Goal: Task Accomplishment & Management: Manage account settings

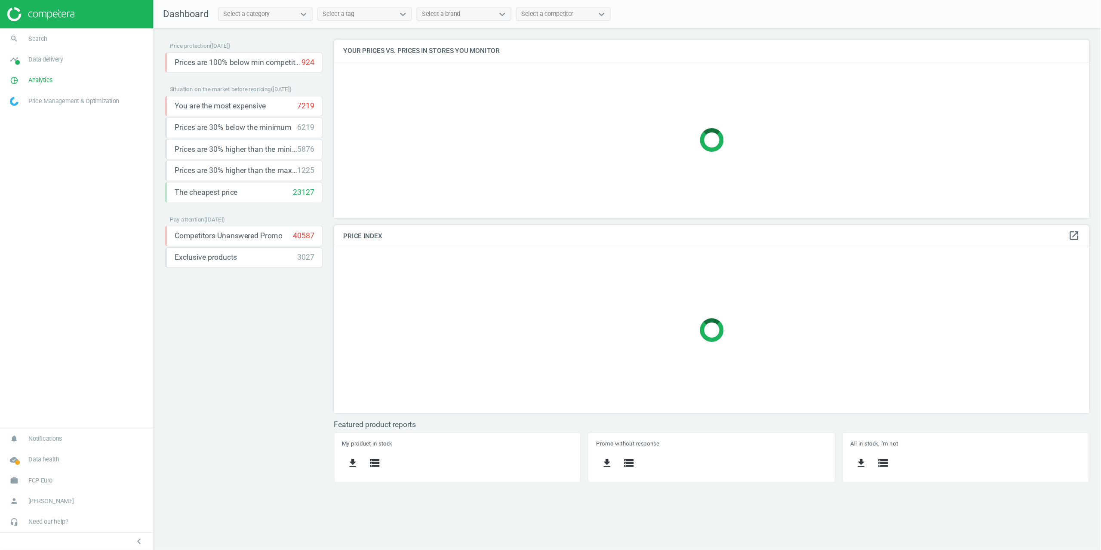
scroll to position [174, 799]
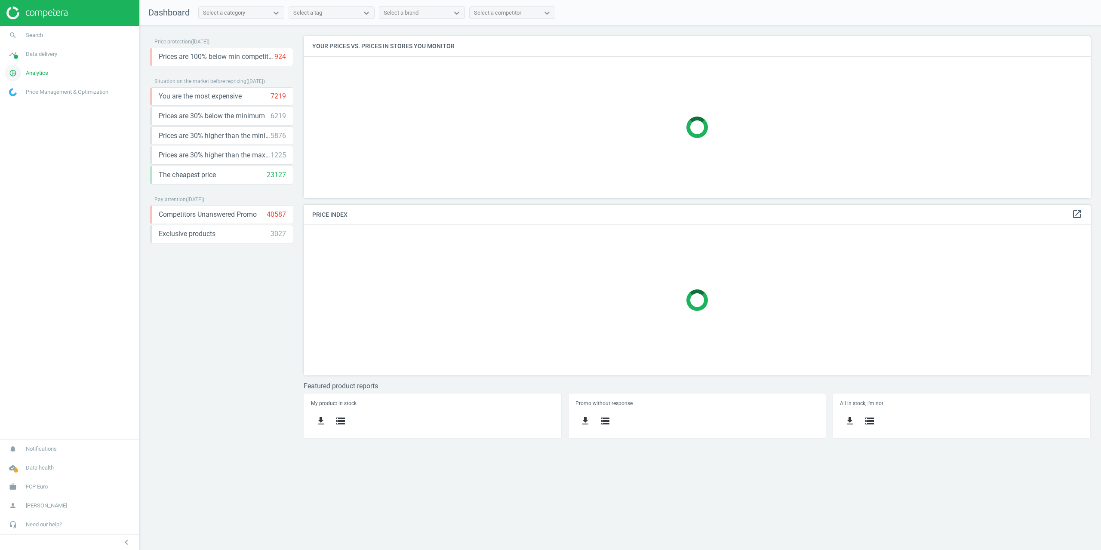
click at [35, 67] on link "pie_chart_outlined Analytics" at bounding box center [69, 73] width 139 height 19
click at [21, 107] on span "Products" at bounding box center [19, 104] width 20 height 7
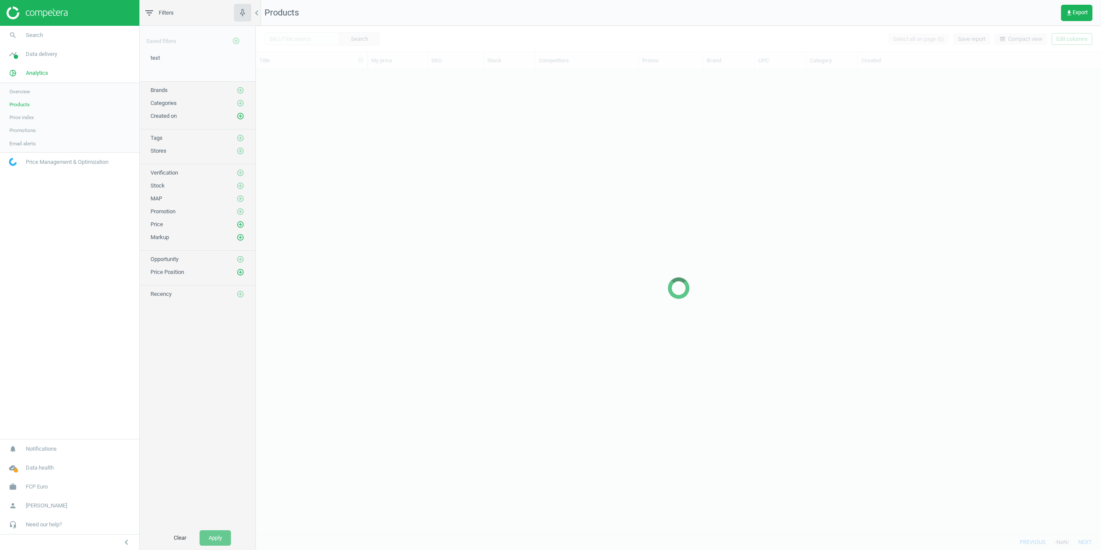
scroll to position [458, 838]
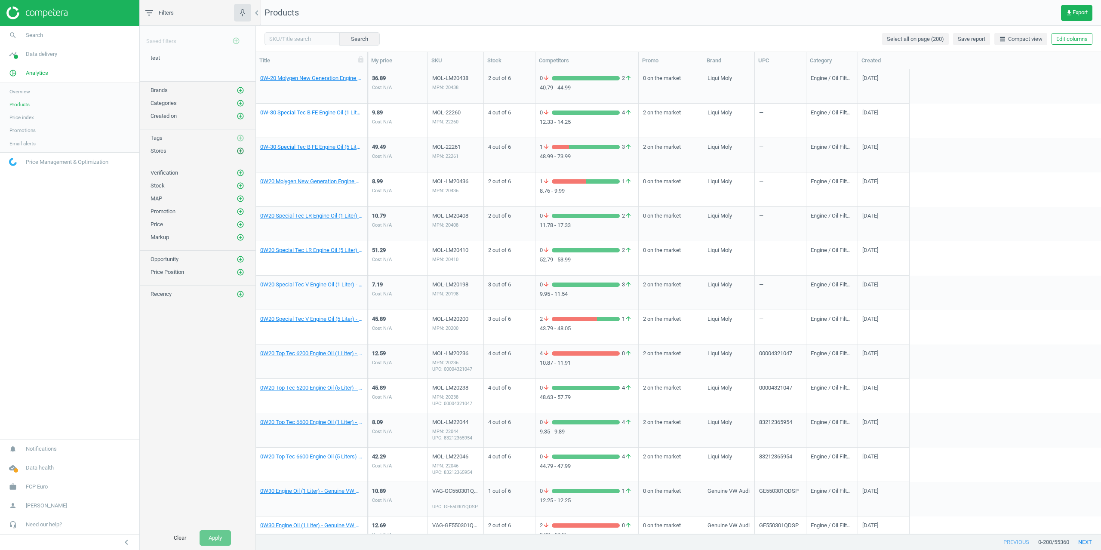
click at [239, 149] on icon "add_circle_outline" at bounding box center [240, 151] width 8 height 8
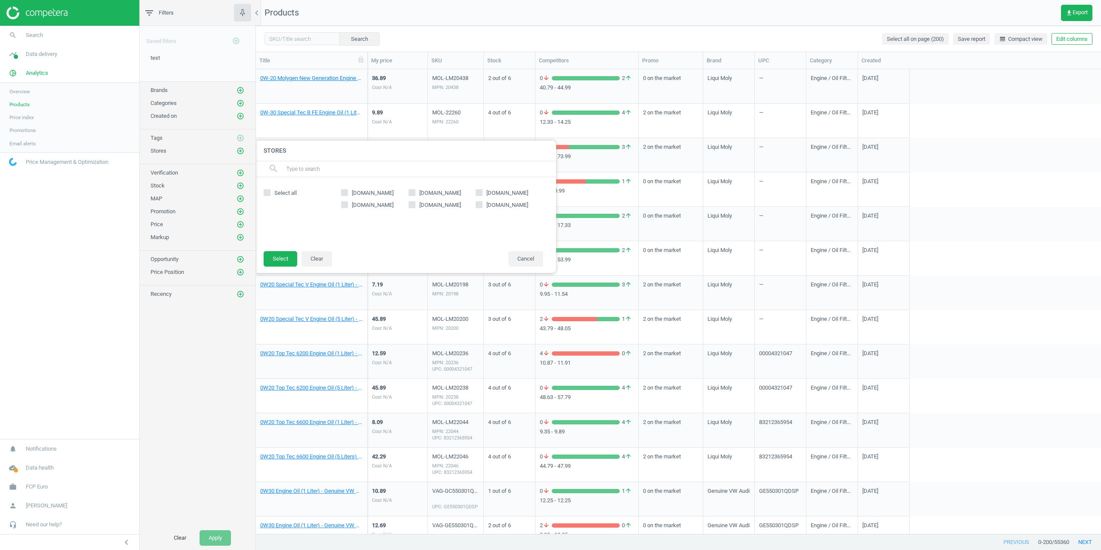
click at [25, 131] on span "Promotions" at bounding box center [22, 130] width 26 height 7
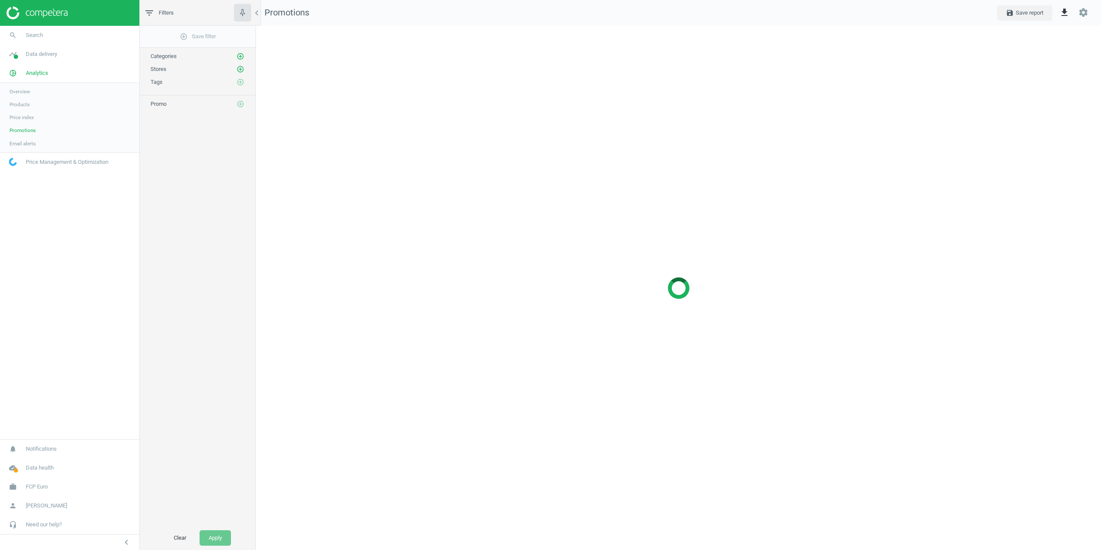
scroll to position [537, 857]
click at [241, 69] on icon "add_circle_outline" at bounding box center [240, 69] width 8 height 8
click at [484, 113] on label "[DOMAIN_NAME]" at bounding box center [510, 112] width 68 height 8
click at [482, 113] on input "[DOMAIN_NAME]" at bounding box center [479, 111] width 6 height 6
checkbox input "true"
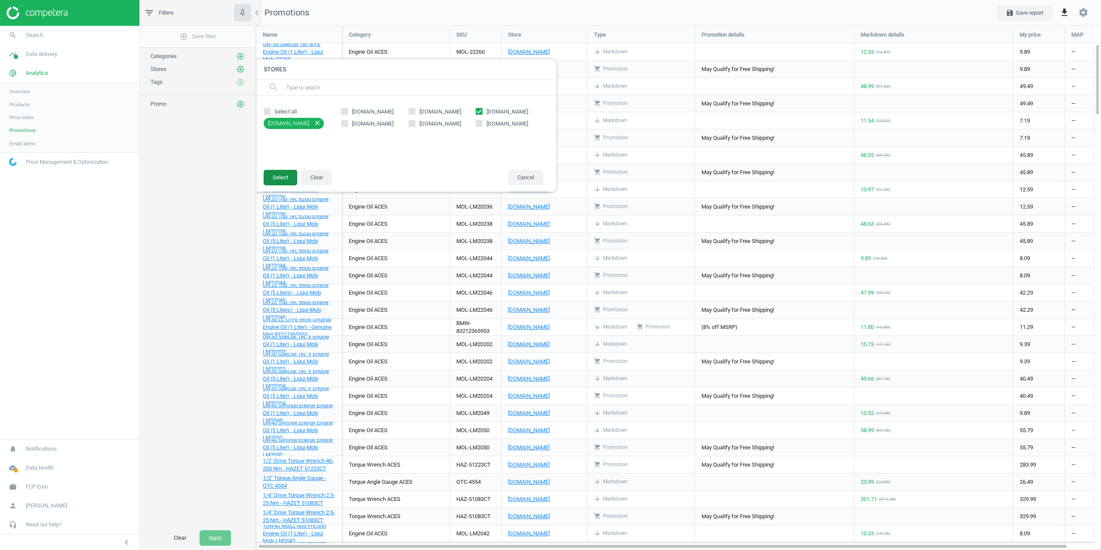
click at [286, 175] on button "Select" at bounding box center [281, 177] width 34 height 15
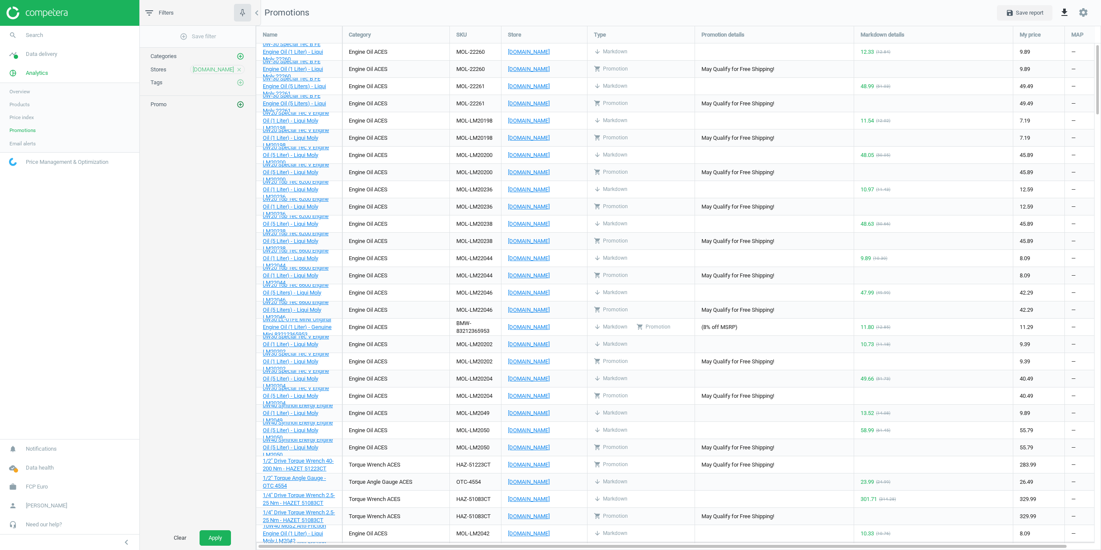
click at [241, 106] on icon "add_circle_outline" at bounding box center [240, 105] width 8 height 8
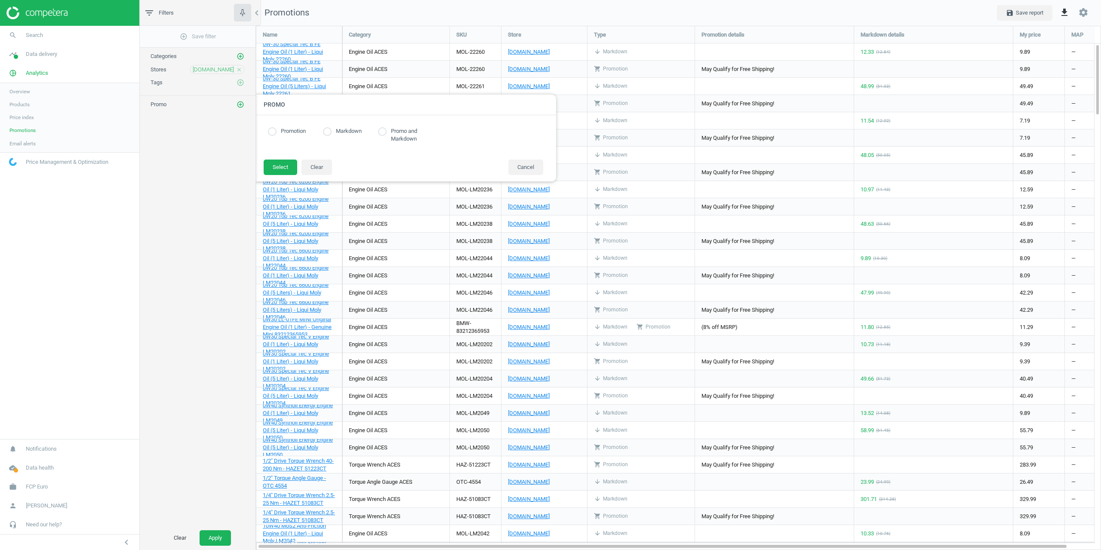
click at [350, 134] on label "Markdown" at bounding box center [346, 131] width 30 height 8
click at [349, 129] on label "Markdown" at bounding box center [346, 131] width 30 height 8
click at [266, 166] on button "Select" at bounding box center [281, 167] width 34 height 15
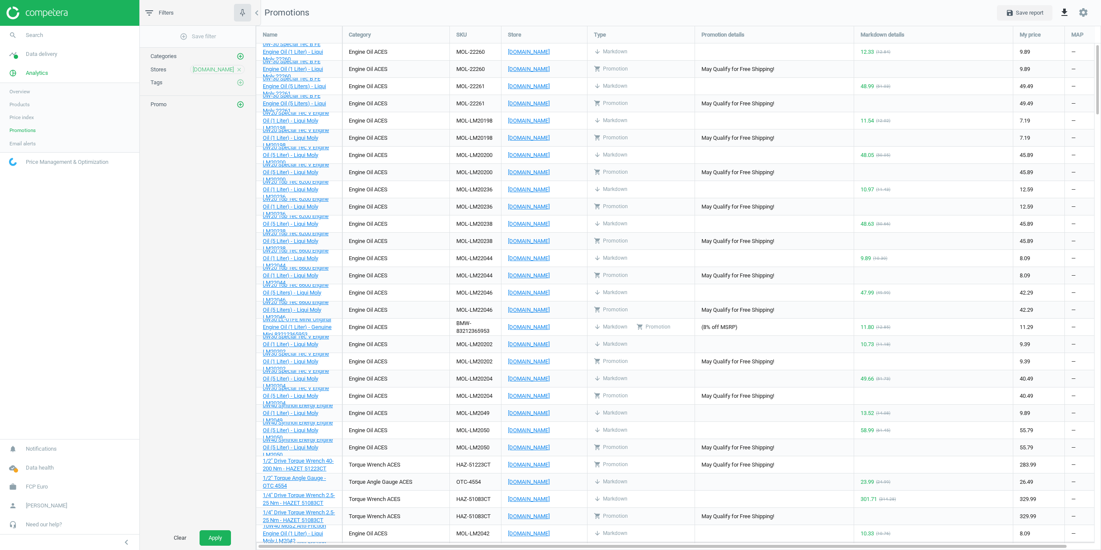
click at [221, 500] on div "Clear Apply" at bounding box center [198, 538] width 116 height 24
click at [222, 500] on button "Apply" at bounding box center [214, 537] width 31 height 15
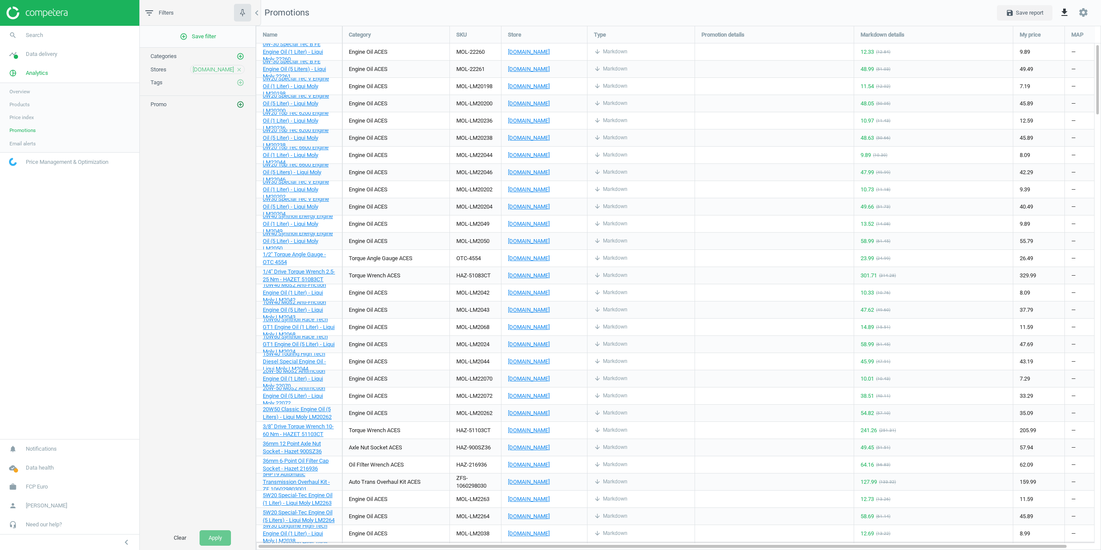
click at [237, 104] on icon "add_circle_outline" at bounding box center [240, 105] width 8 height 8
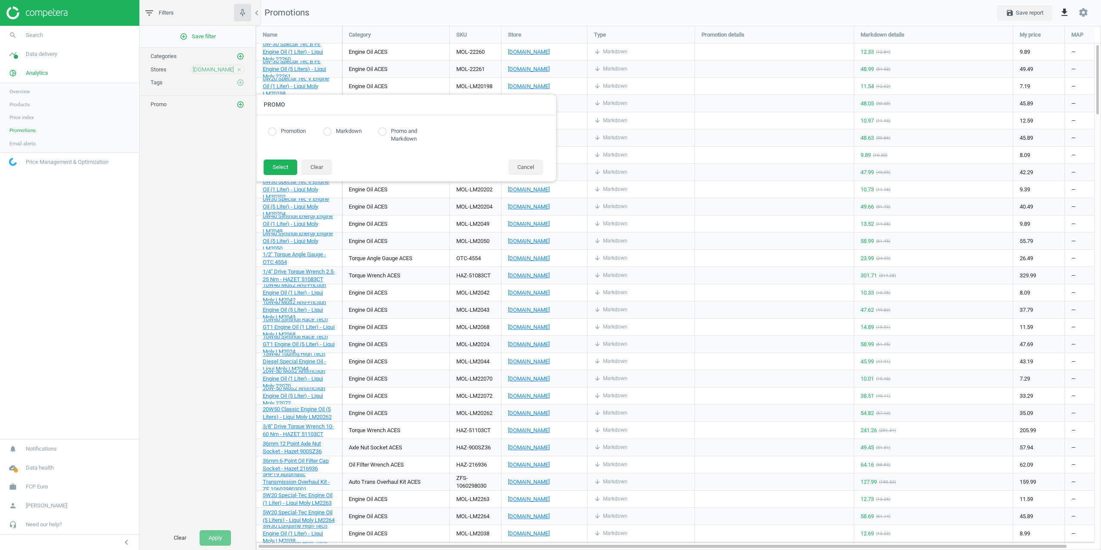
click at [274, 135] on input "radio" at bounding box center [272, 131] width 9 height 9
radio input "true"
click at [271, 162] on button "Select" at bounding box center [281, 167] width 34 height 15
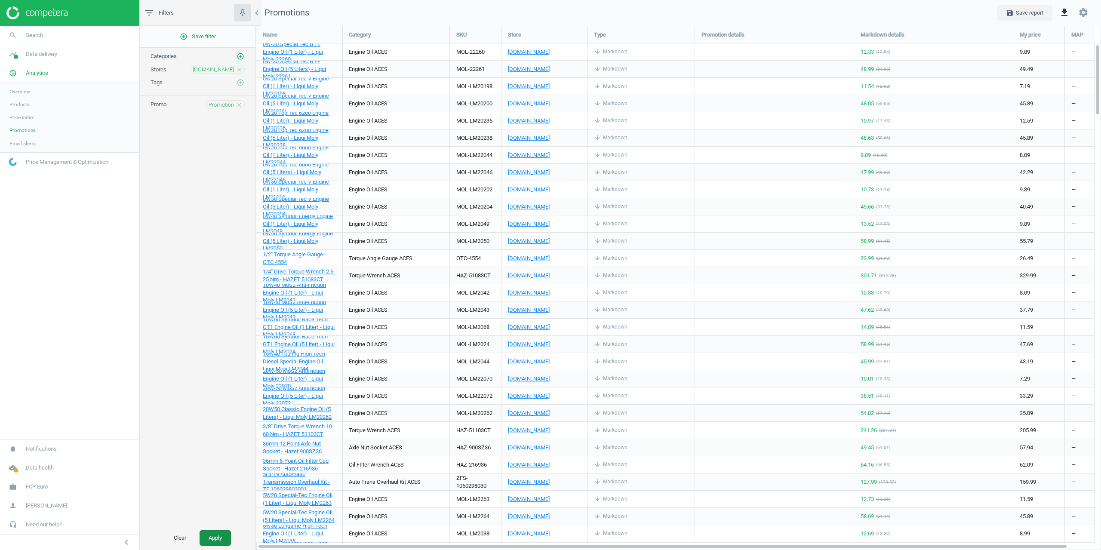
click at [221, 500] on button "Apply" at bounding box center [214, 537] width 31 height 15
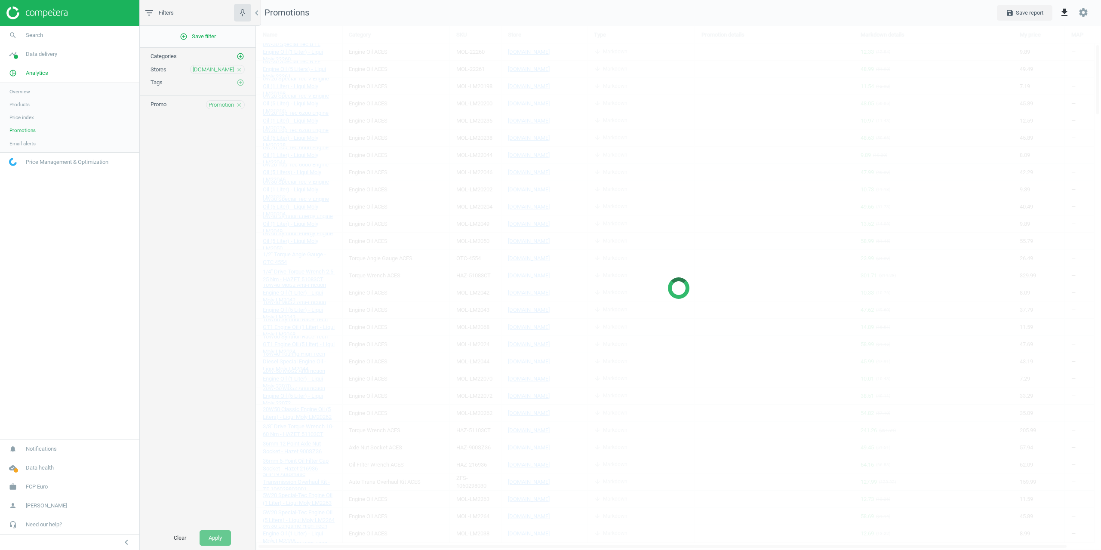
scroll to position [521, 857]
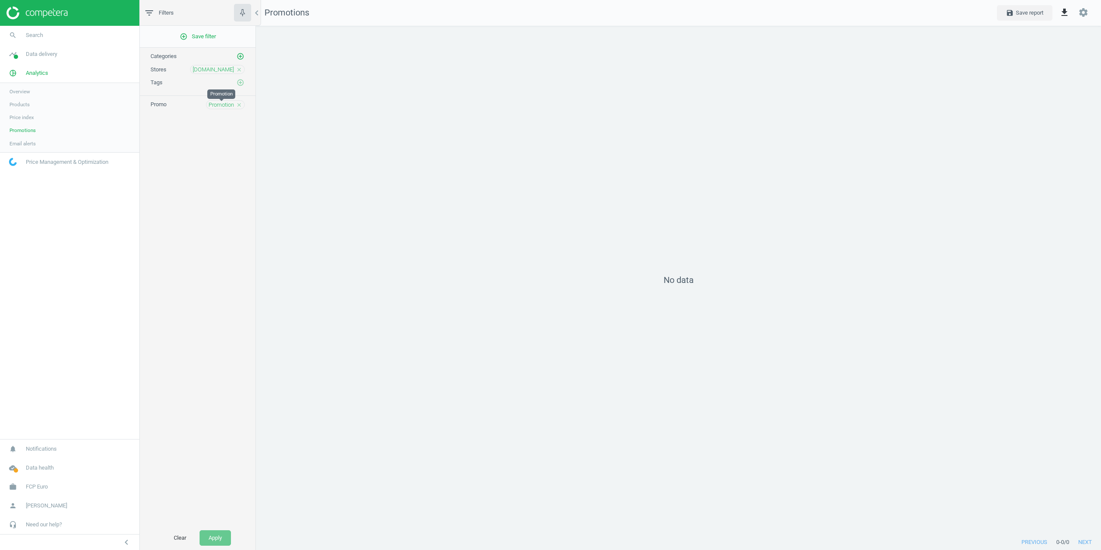
click at [232, 105] on span "Promotion" at bounding box center [221, 105] width 25 height 8
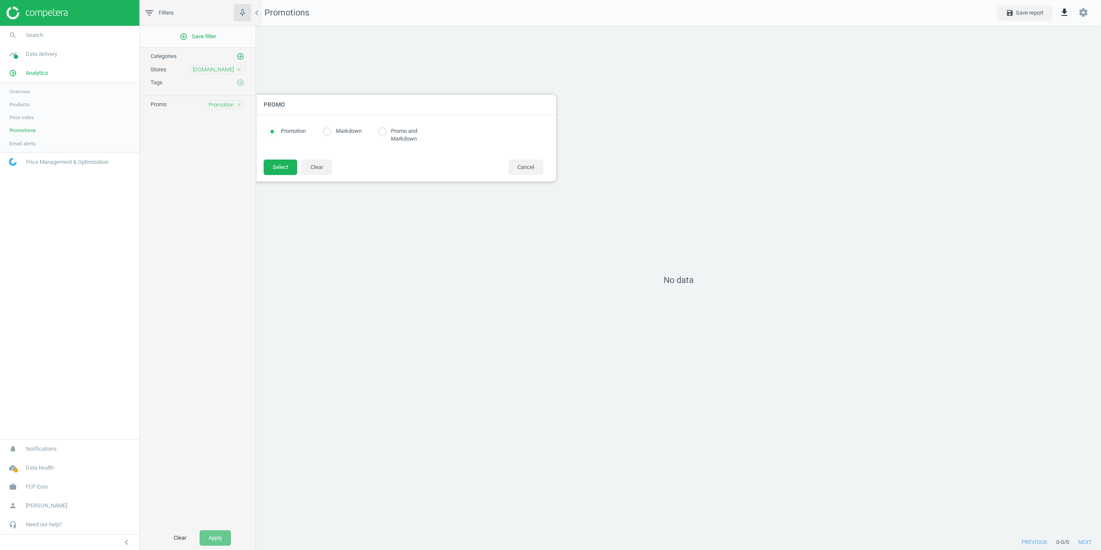
radio input "true"
click at [353, 130] on label "Markdown" at bounding box center [346, 131] width 30 height 8
click at [331, 129] on label "Markdown" at bounding box center [346, 131] width 30 height 8
click at [327, 132] on input "radio" at bounding box center [327, 131] width 9 height 9
radio input "true"
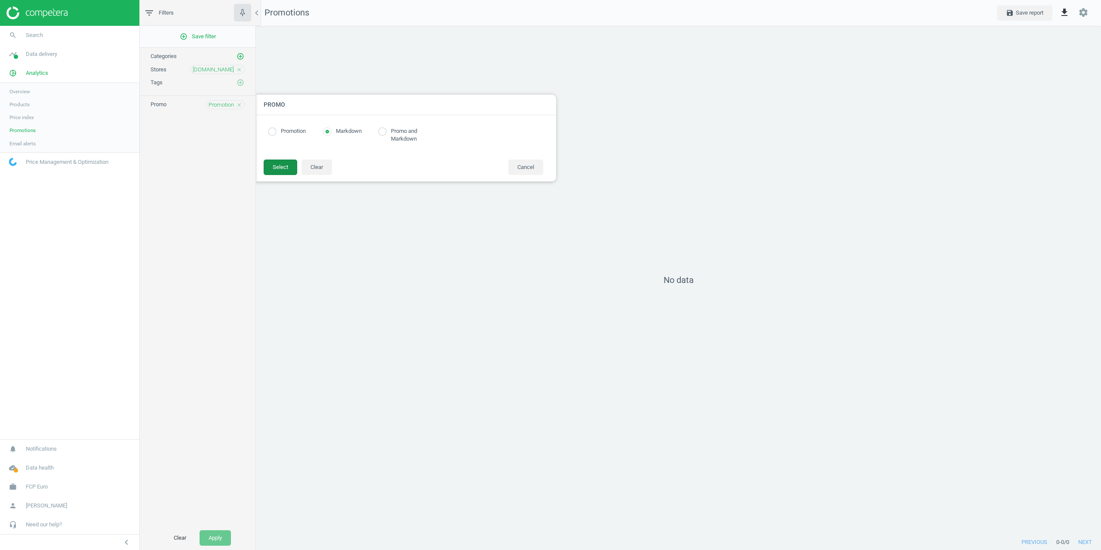
click at [288, 168] on button "Select" at bounding box center [281, 167] width 34 height 15
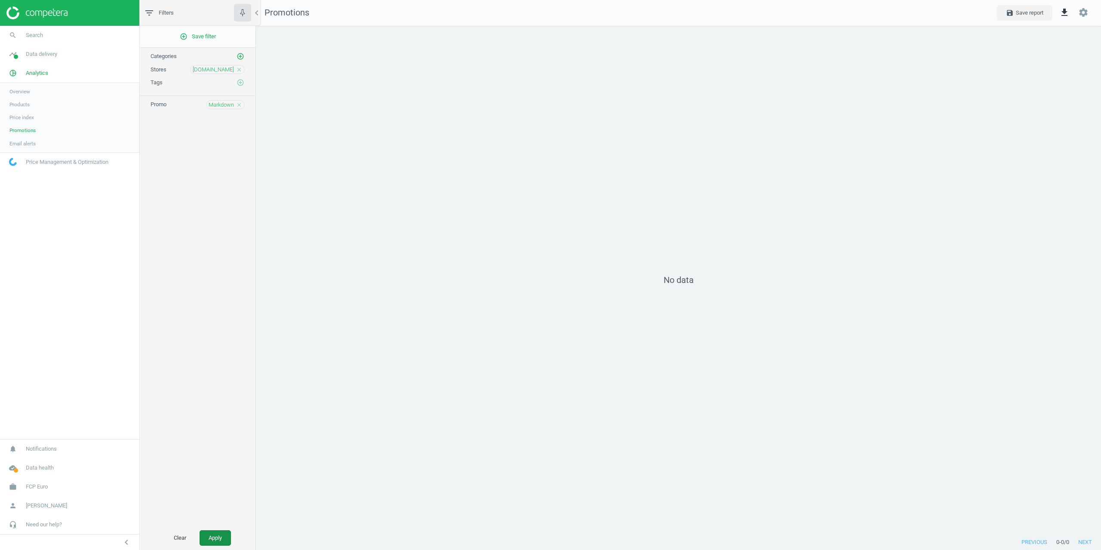
click at [224, 500] on button "Apply" at bounding box center [214, 537] width 31 height 15
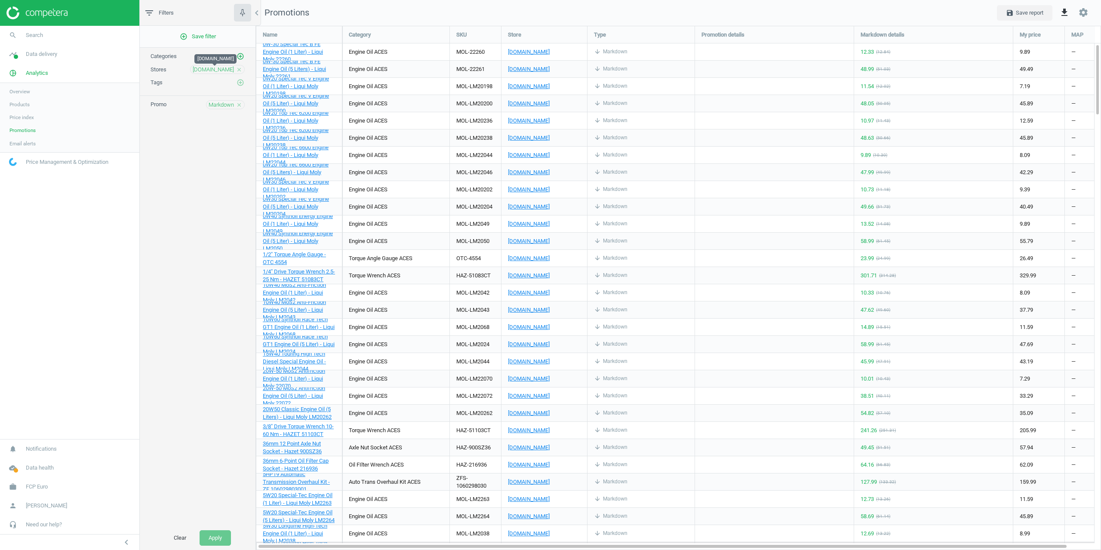
click at [217, 68] on span "[DOMAIN_NAME]" at bounding box center [213, 70] width 41 height 8
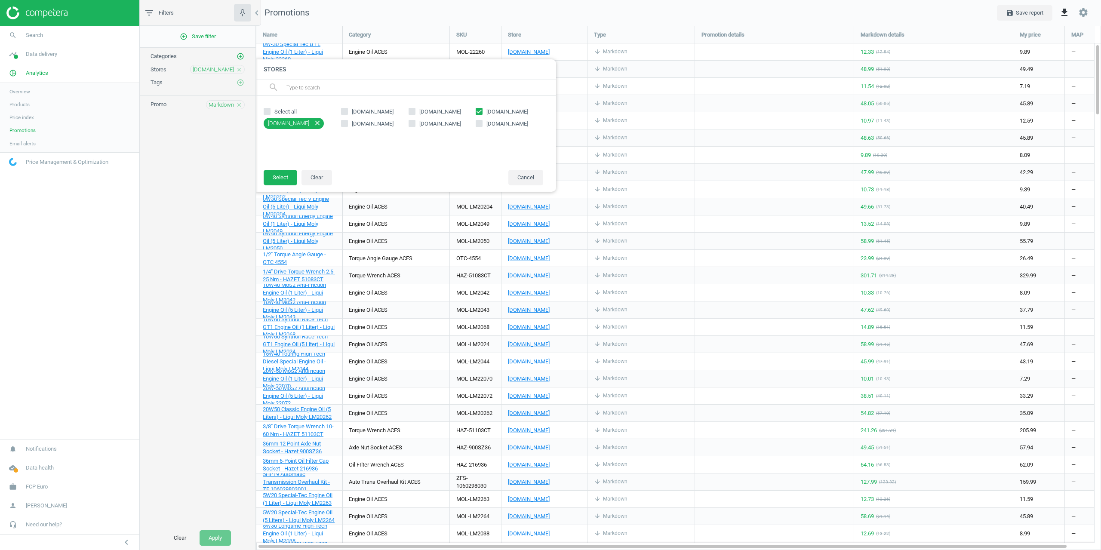
click at [350, 121] on span "[DOMAIN_NAME]" at bounding box center [372, 124] width 45 height 8
click at [347, 121] on input "[DOMAIN_NAME]" at bounding box center [345, 123] width 6 height 6
checkbox input "true"
click at [481, 109] on input "[DOMAIN_NAME]" at bounding box center [479, 111] width 6 height 6
checkbox input "false"
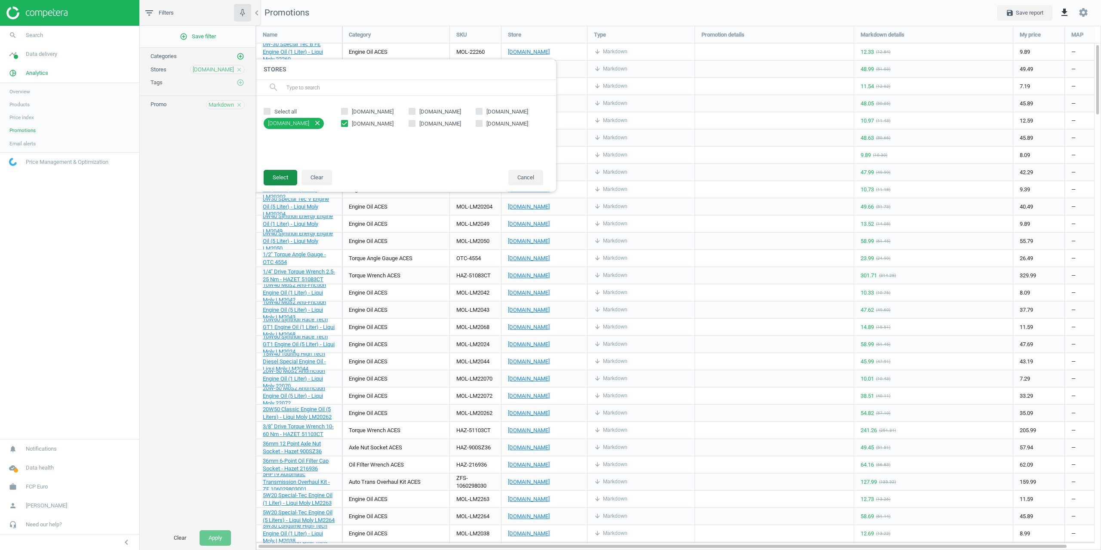
click at [269, 177] on button "Select" at bounding box center [281, 177] width 34 height 15
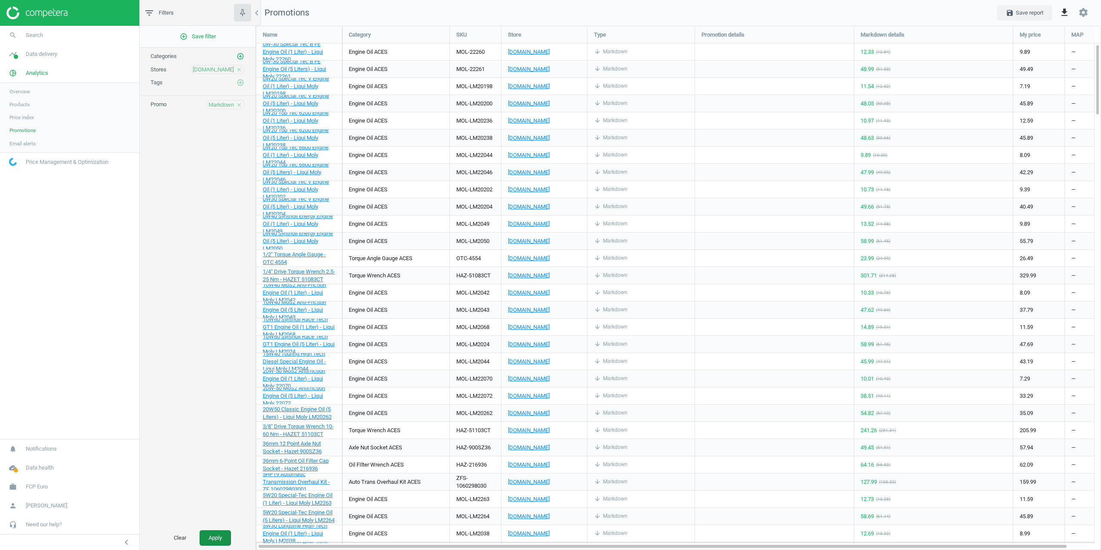
click at [209, 500] on button "Apply" at bounding box center [214, 537] width 31 height 15
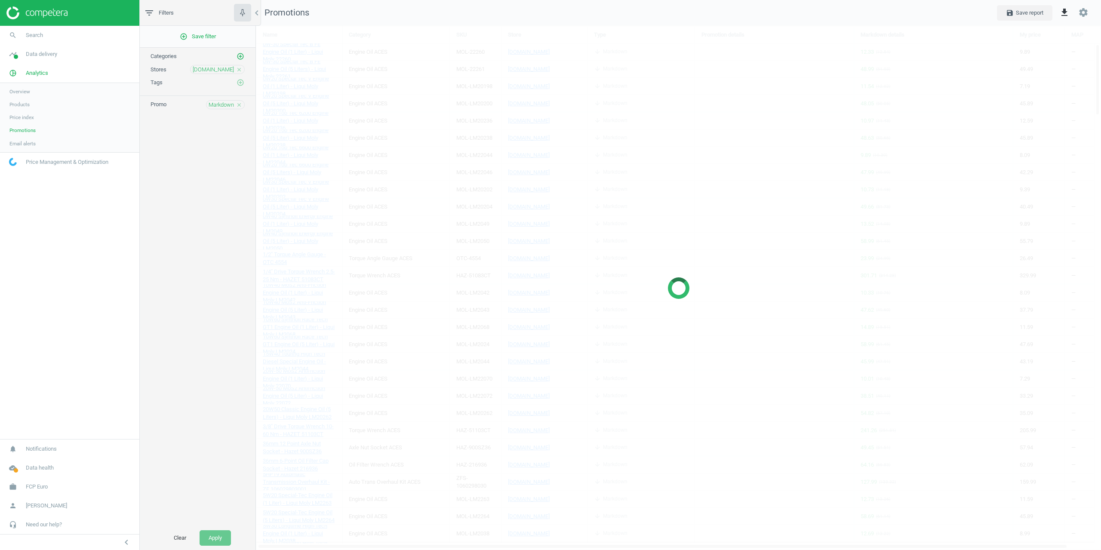
scroll to position [521, 857]
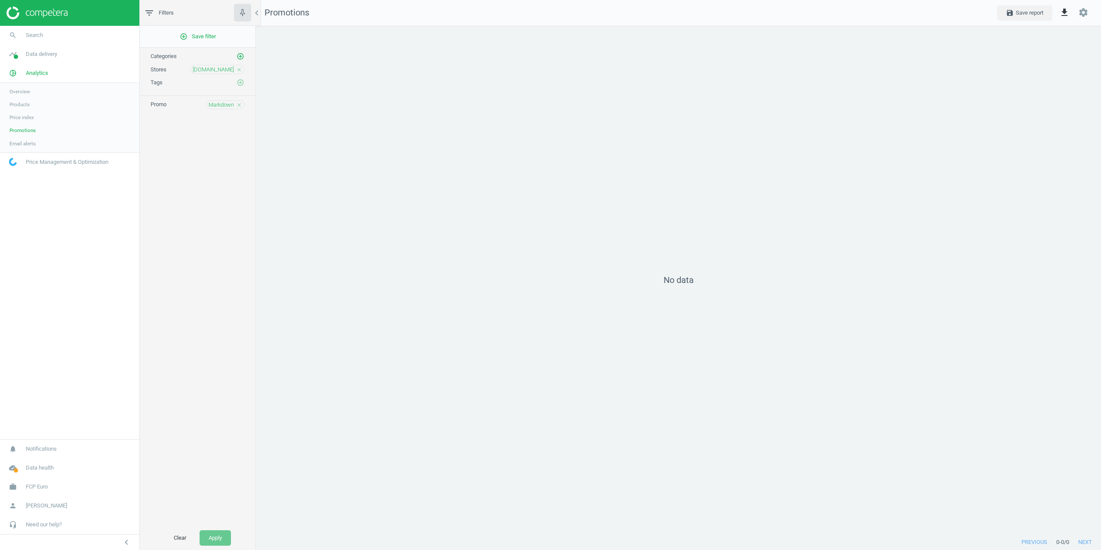
click at [372, 307] on div "No data" at bounding box center [678, 280] width 845 height 509
click at [239, 105] on icon "close" at bounding box center [239, 105] width 6 height 6
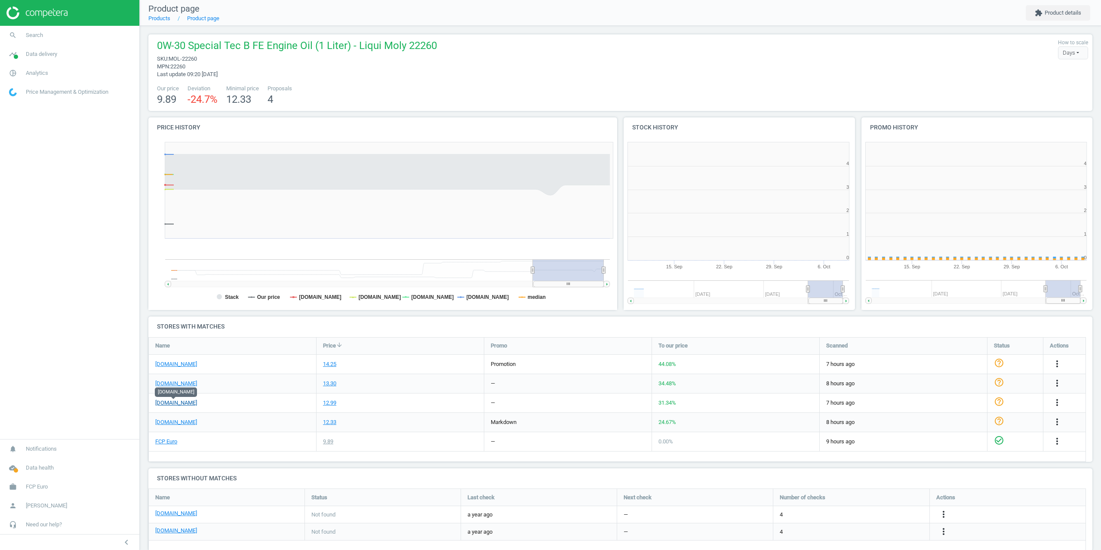
scroll to position [185, 243]
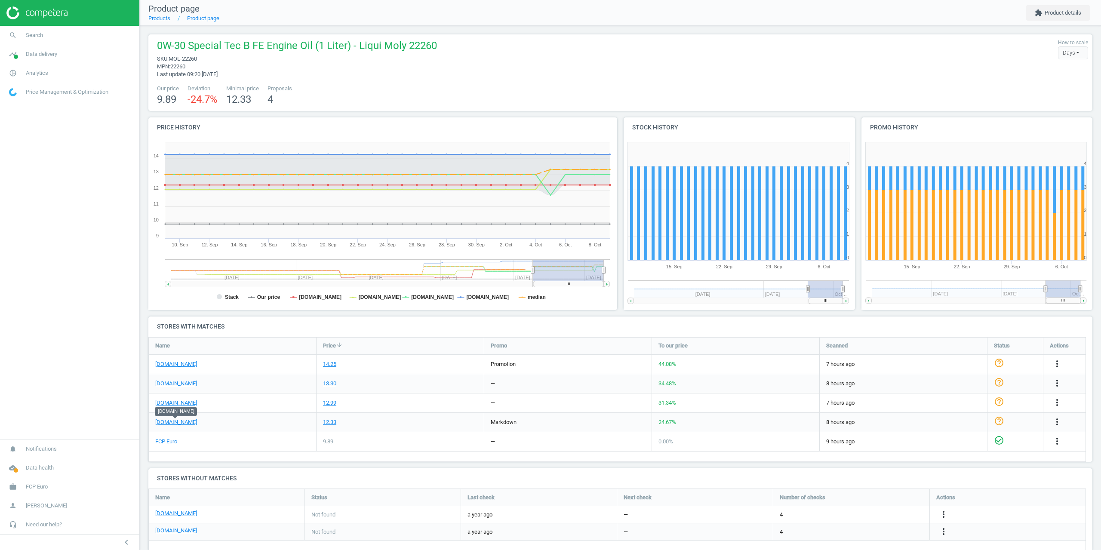
drag, startPoint x: 172, startPoint y: 420, endPoint x: 377, endPoint y: 272, distance: 253.1
click at [24, 71] on span "pie_chart_outlined" at bounding box center [13, 73] width 26 height 19
click at [25, 107] on span "Products" at bounding box center [19, 104] width 20 height 7
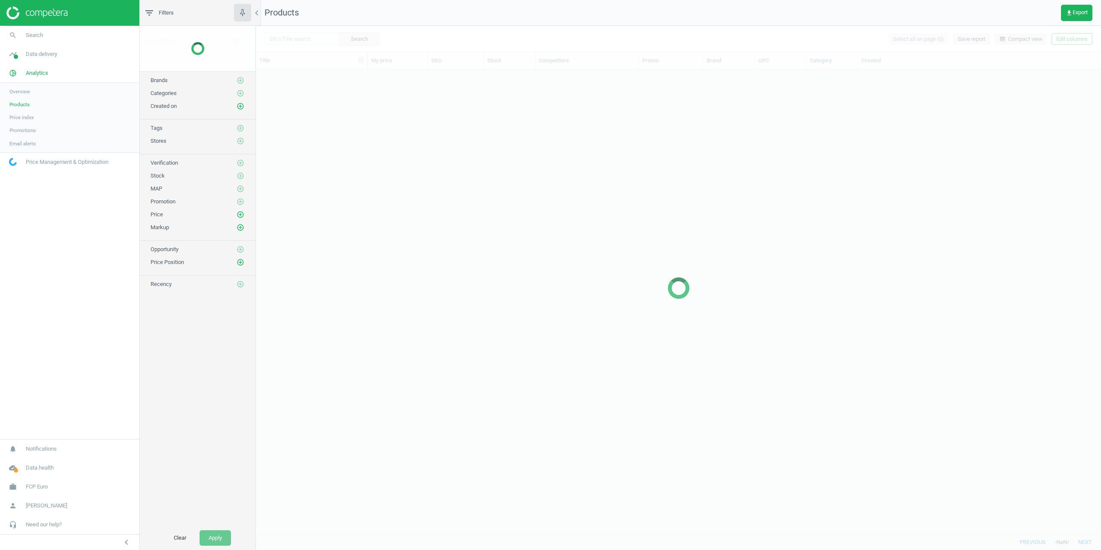
scroll to position [458, 838]
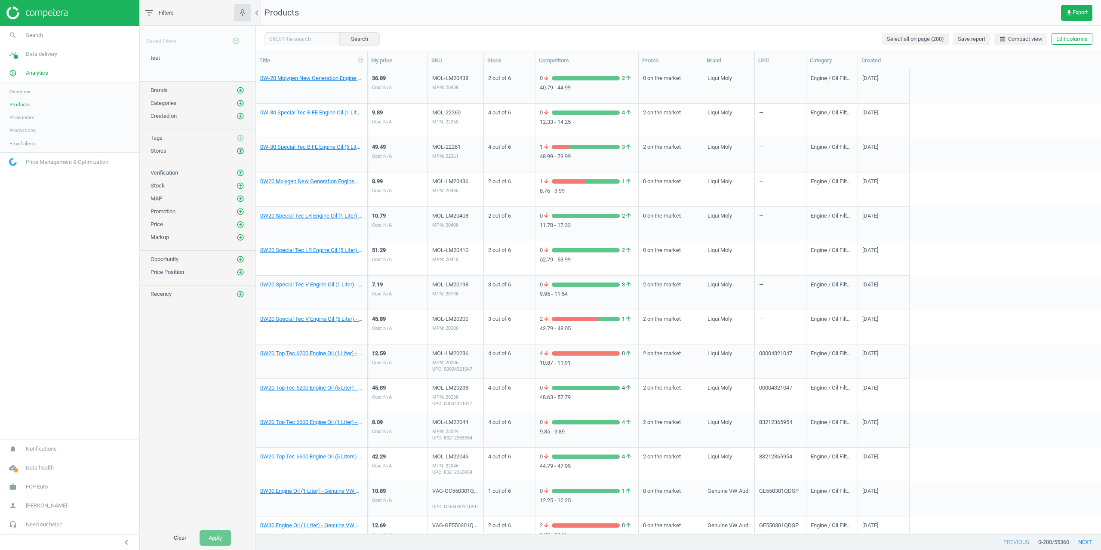
click at [239, 153] on icon "add_circle_outline" at bounding box center [240, 151] width 8 height 8
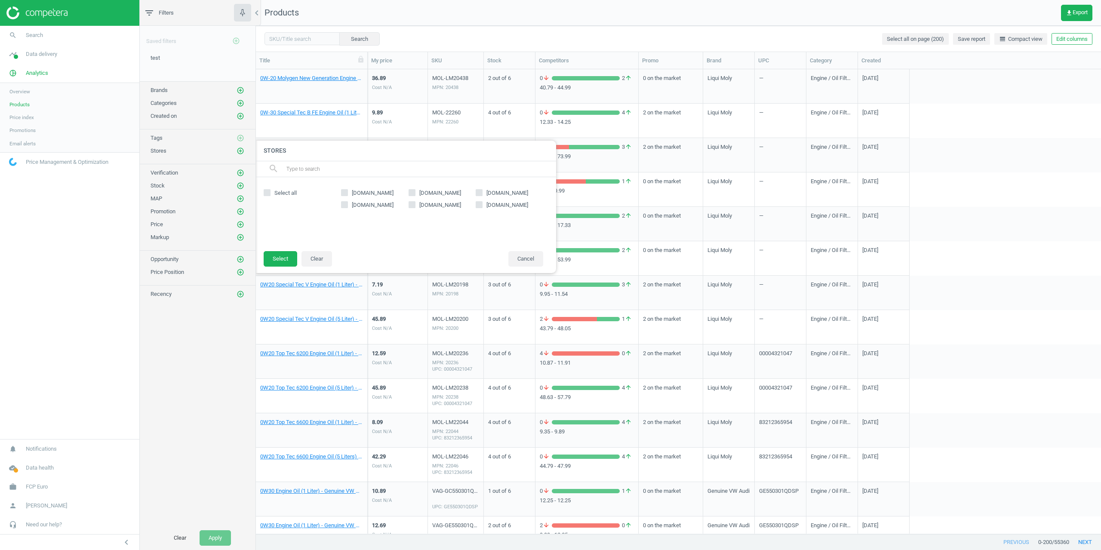
click at [480, 193] on input "[DOMAIN_NAME]" at bounding box center [479, 193] width 6 height 6
checkbox input "true"
click at [271, 259] on button "Select" at bounding box center [281, 258] width 34 height 15
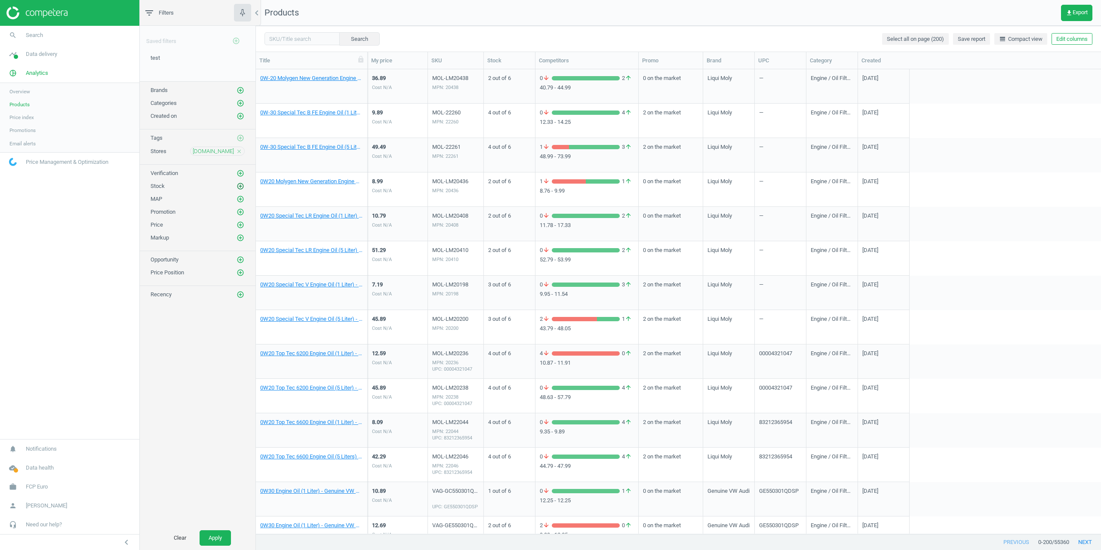
click at [237, 184] on icon "add_circle_outline" at bounding box center [240, 186] width 8 height 8
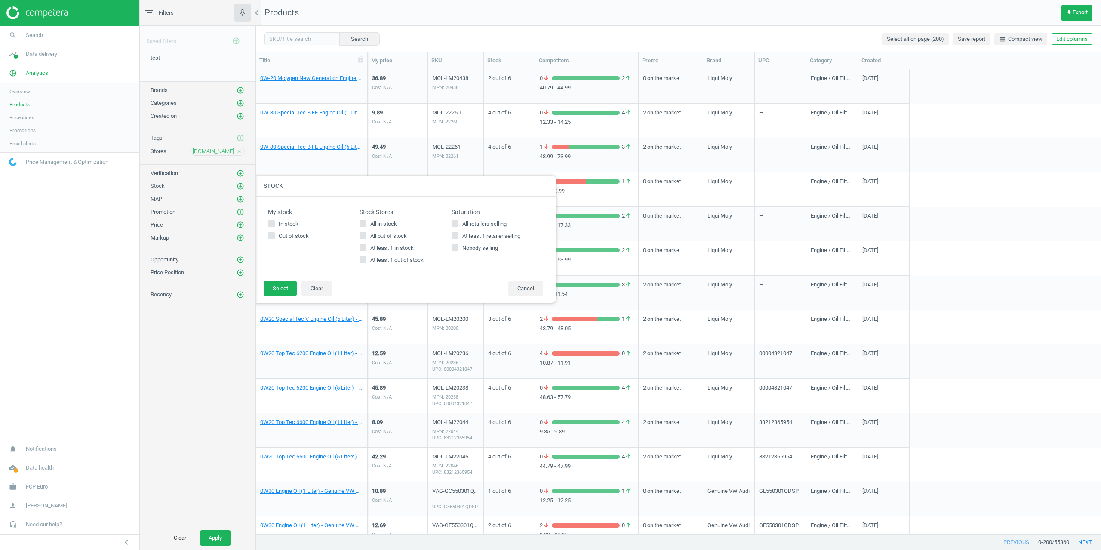
click at [383, 249] on span "At least 1 in stock" at bounding box center [391, 248] width 47 height 8
click at [366, 249] on input "At least 1 in stock" at bounding box center [363, 248] width 6 height 6
checkbox input "true"
click at [382, 258] on span "At least 1 out of stock" at bounding box center [396, 260] width 57 height 8
click at [366, 258] on input "At least 1 out of stock" at bounding box center [363, 260] width 6 height 6
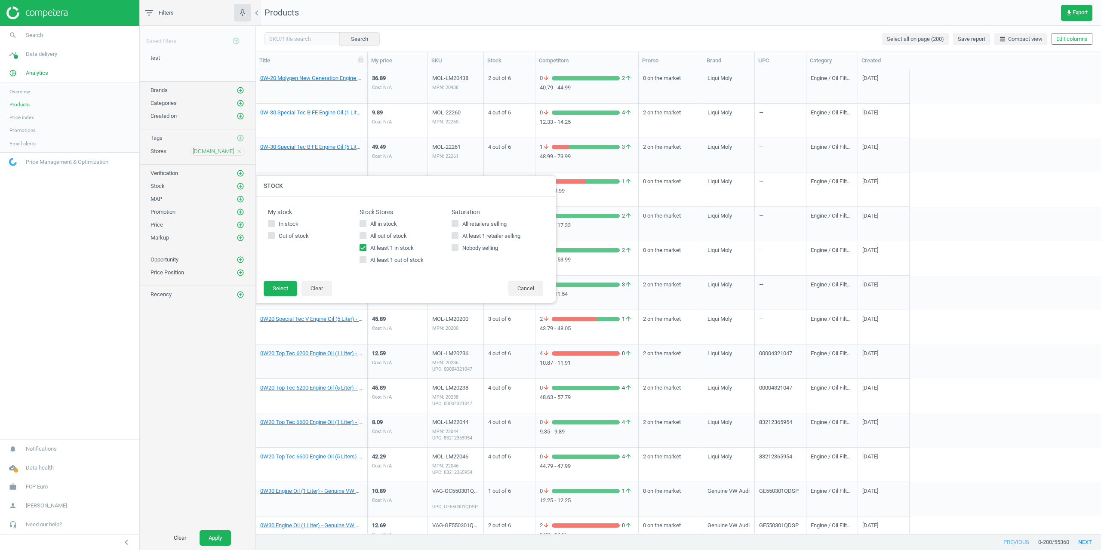
checkbox input "true"
click at [378, 248] on span "At least 1 in stock" at bounding box center [391, 248] width 47 height 8
click at [366, 248] on input "At least 1 in stock" at bounding box center [363, 248] width 6 height 6
checkbox input "false"
click at [283, 288] on button "Select" at bounding box center [281, 288] width 34 height 15
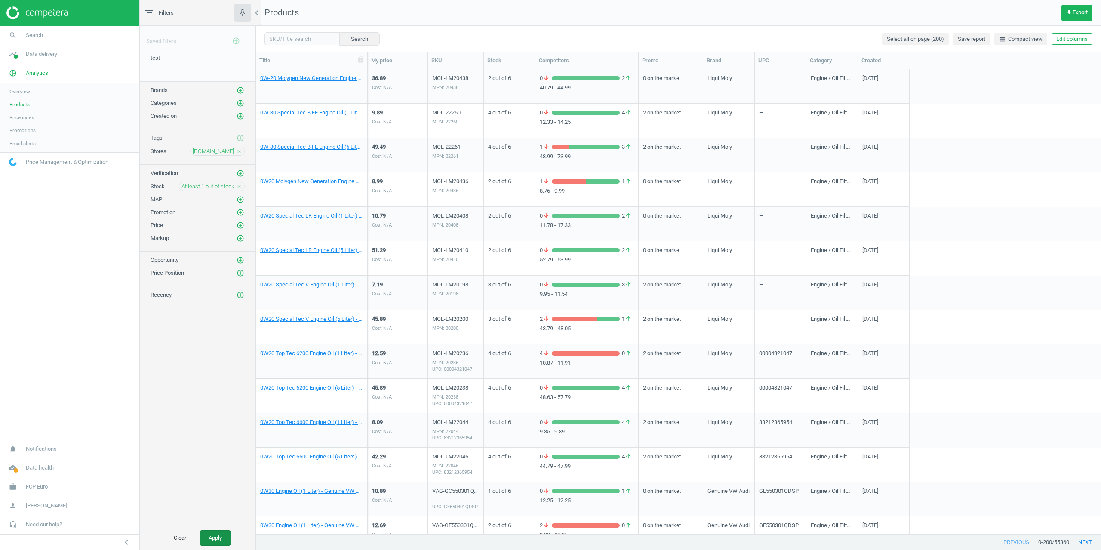
click at [228, 535] on button "Apply" at bounding box center [214, 537] width 31 height 15
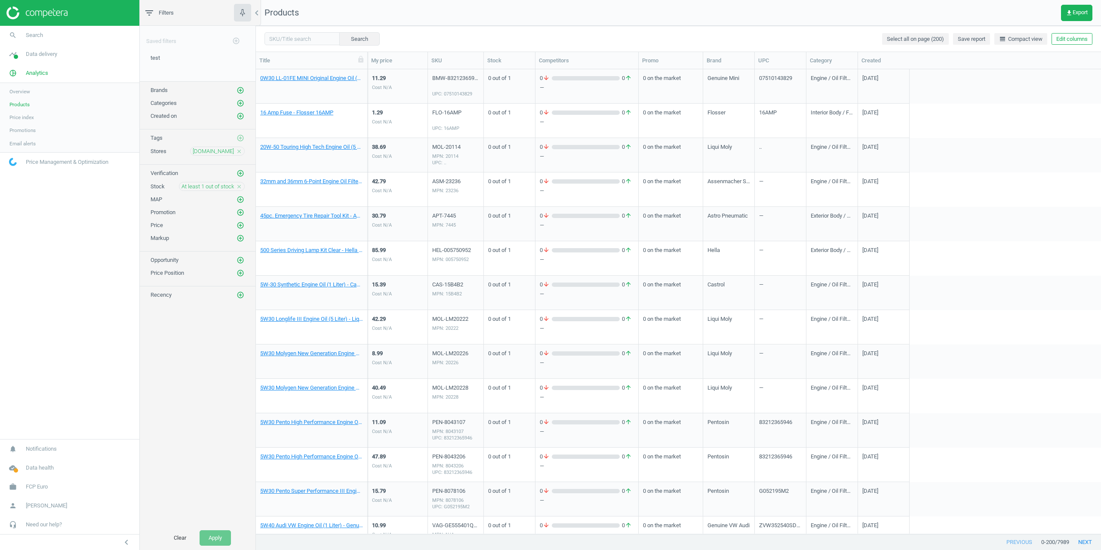
drag, startPoint x: 148, startPoint y: 434, endPoint x: 221, endPoint y: 274, distance: 176.0
click at [148, 434] on div "Saved filters add_circle_outline test edit delete Brands add_circle_outline Cat…" at bounding box center [198, 276] width 116 height 500
click at [302, 81] on link "0W30 LL-01FE MINI Original Engine Oil (1 Liter) - Genuine Mini 83212365953" at bounding box center [311, 78] width 103 height 8
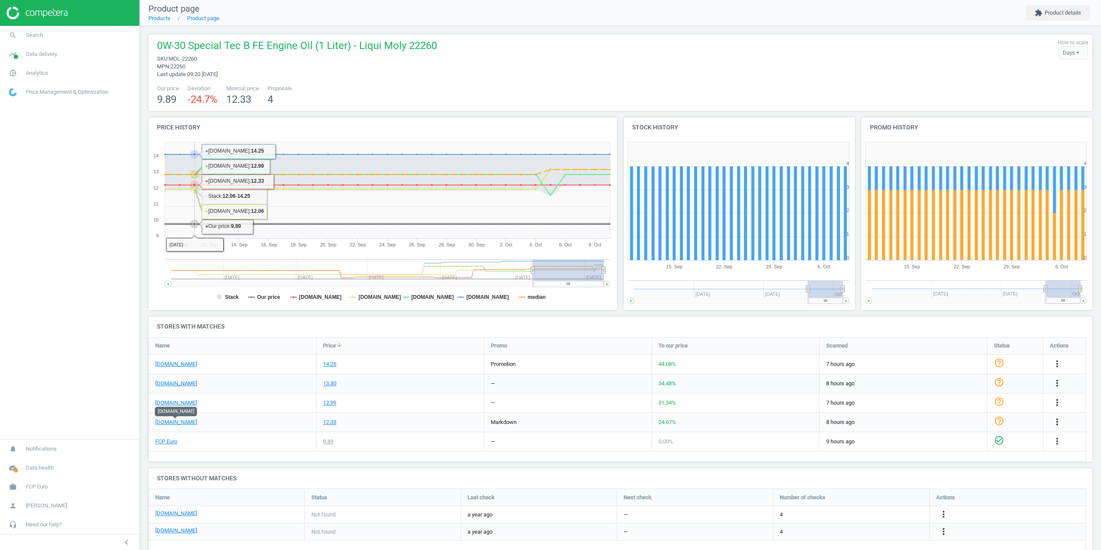
drag, startPoint x: 200, startPoint y: 238, endPoint x: 201, endPoint y: 243, distance: 5.7
click at [36, 72] on span "Analytics" at bounding box center [37, 73] width 22 height 8
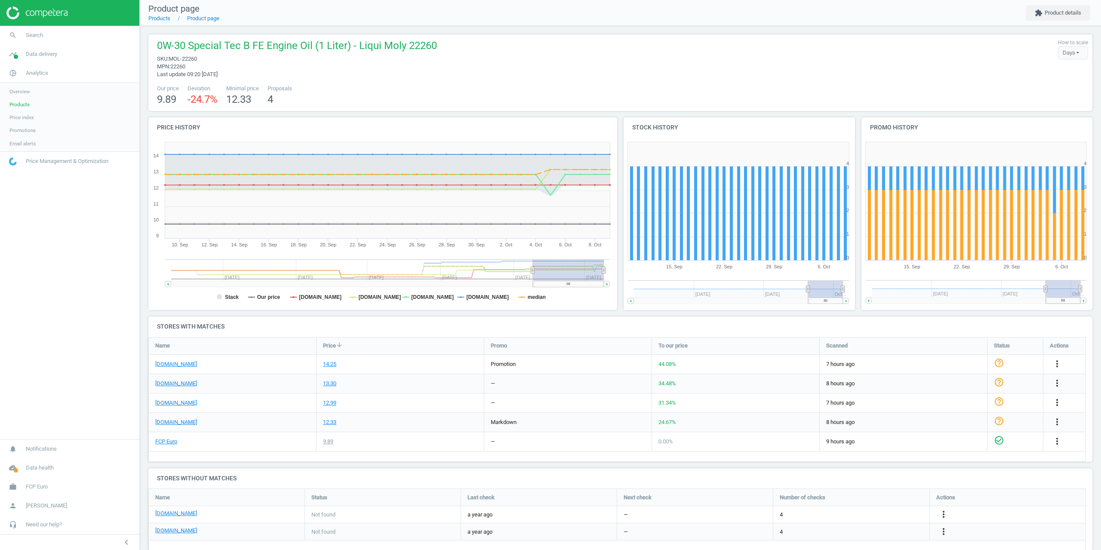
click at [26, 107] on span "Products" at bounding box center [19, 104] width 20 height 7
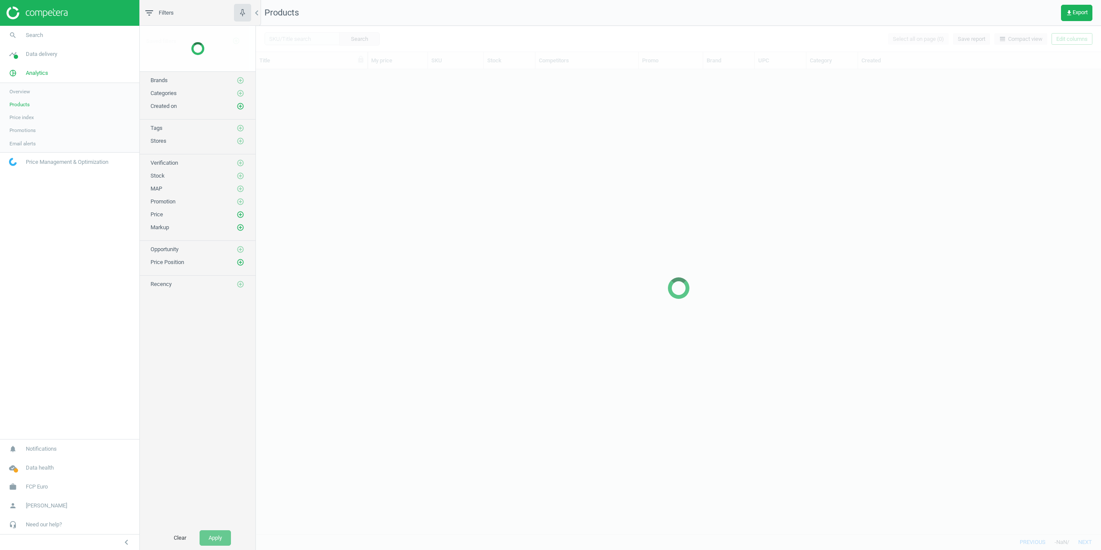
scroll to position [458, 838]
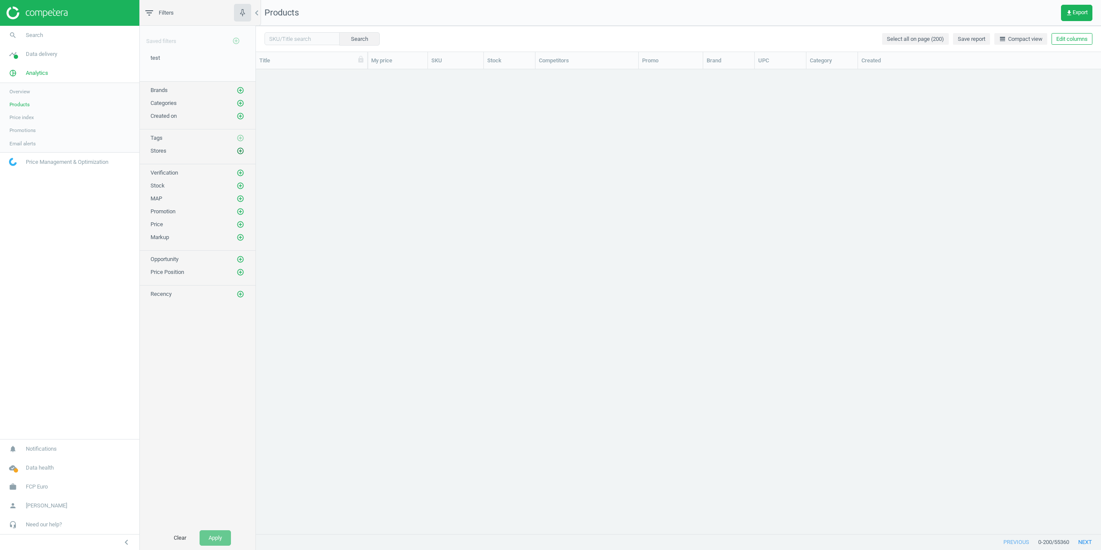
click at [242, 152] on icon "add_circle_outline" at bounding box center [240, 151] width 8 height 8
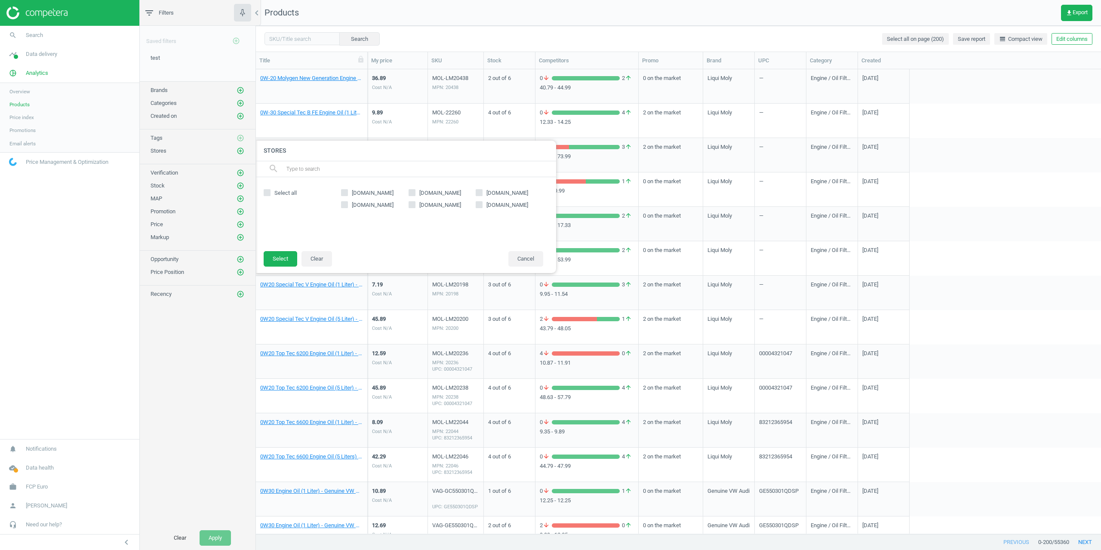
drag, startPoint x: 504, startPoint y: 192, endPoint x: 402, endPoint y: 209, distance: 103.6
click at [503, 192] on span "[DOMAIN_NAME]" at bounding box center [507, 193] width 45 height 8
click at [482, 192] on input "[DOMAIN_NAME]" at bounding box center [479, 193] width 6 height 6
checkbox input "true"
click at [287, 253] on button "Select" at bounding box center [281, 258] width 34 height 15
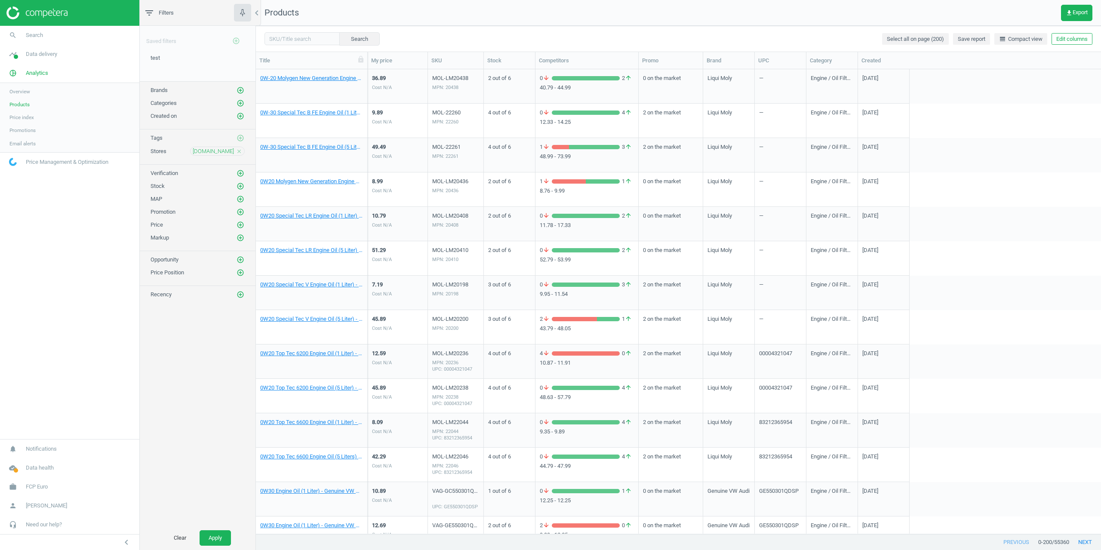
click at [238, 191] on div "MAP add_circle_outline" at bounding box center [198, 196] width 116 height 13
click at [238, 190] on div "Saved filters add_circle_outline test edit delete Brands add_circle_outline Cat…" at bounding box center [198, 276] width 116 height 500
click at [238, 189] on icon "add_circle_outline" at bounding box center [240, 186] width 8 height 8
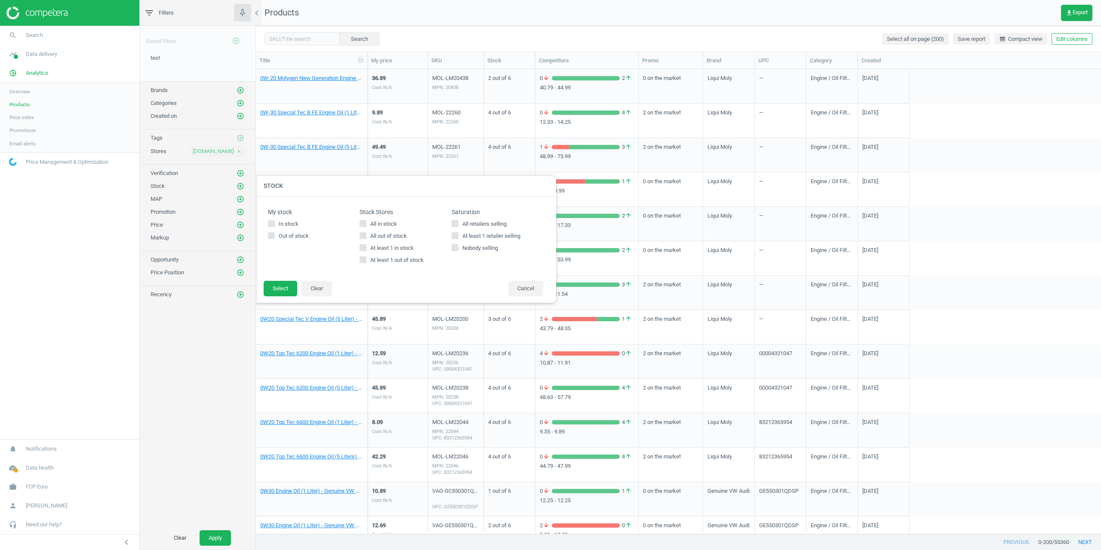
click at [367, 249] on label "At least 1 in stock" at bounding box center [405, 248] width 92 height 8
click at [366, 249] on input "At least 1 in stock" at bounding box center [363, 248] width 6 height 6
checkbox input "true"
drag, startPoint x: 286, startPoint y: 281, endPoint x: 279, endPoint y: 307, distance: 27.5
click at [286, 281] on button "Select" at bounding box center [281, 288] width 34 height 15
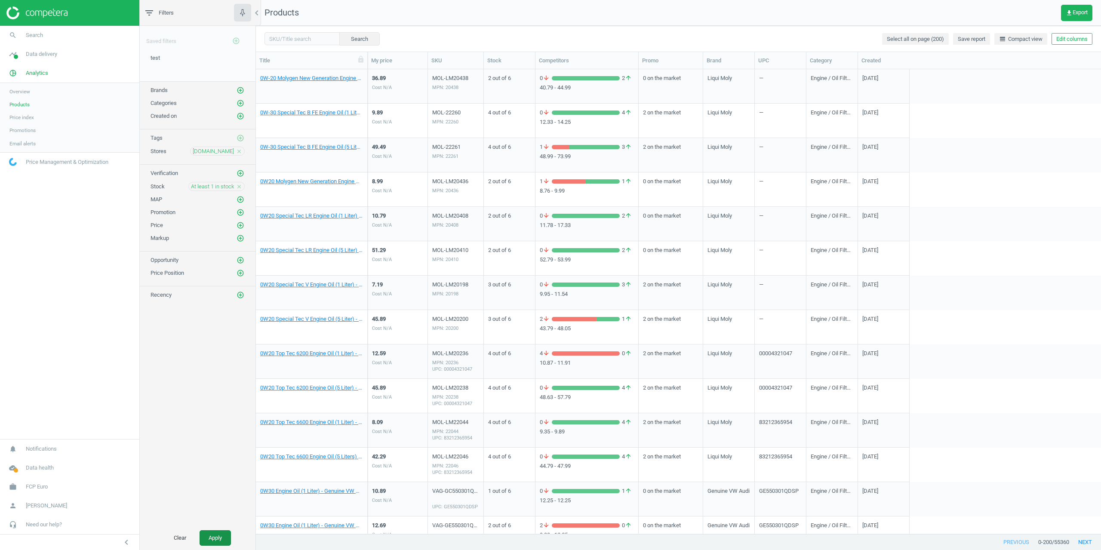
click at [227, 536] on button "Apply" at bounding box center [214, 537] width 31 height 15
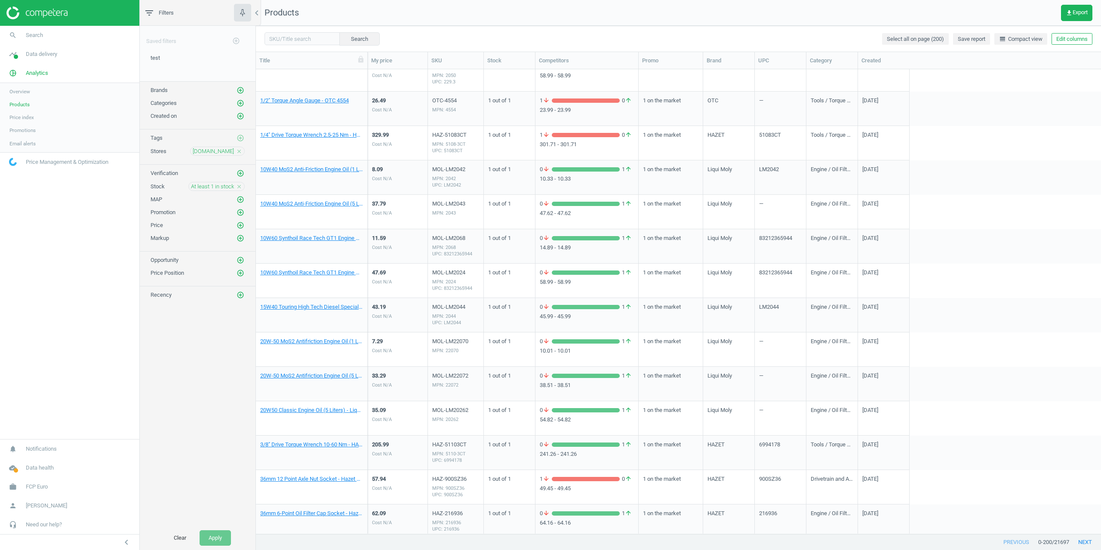
scroll to position [430, 0]
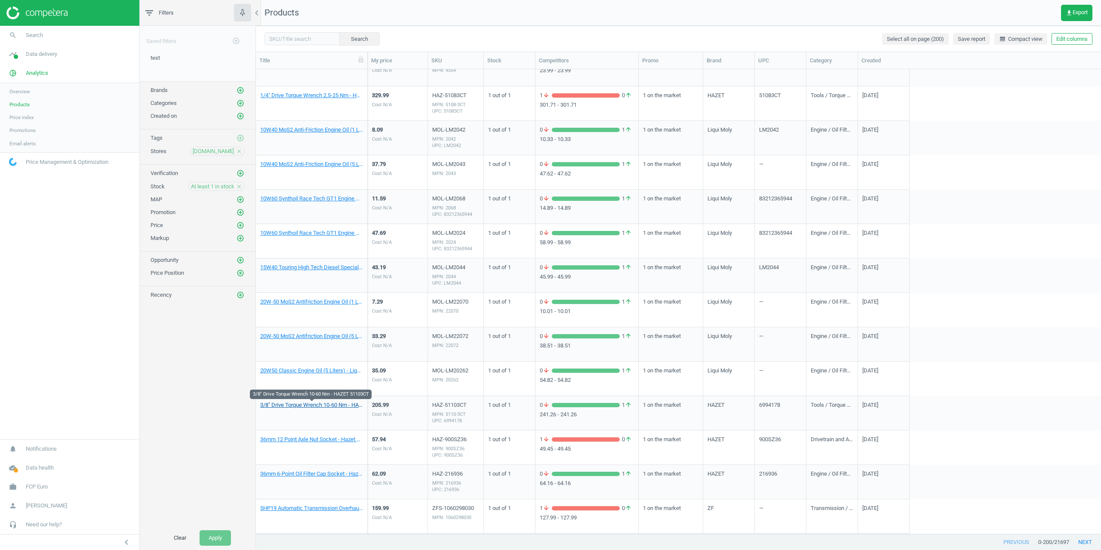
click at [278, 407] on link "3/8" Drive Torque Wrench 10-60 Nm - HAZET 51103CT" at bounding box center [311, 405] width 103 height 8
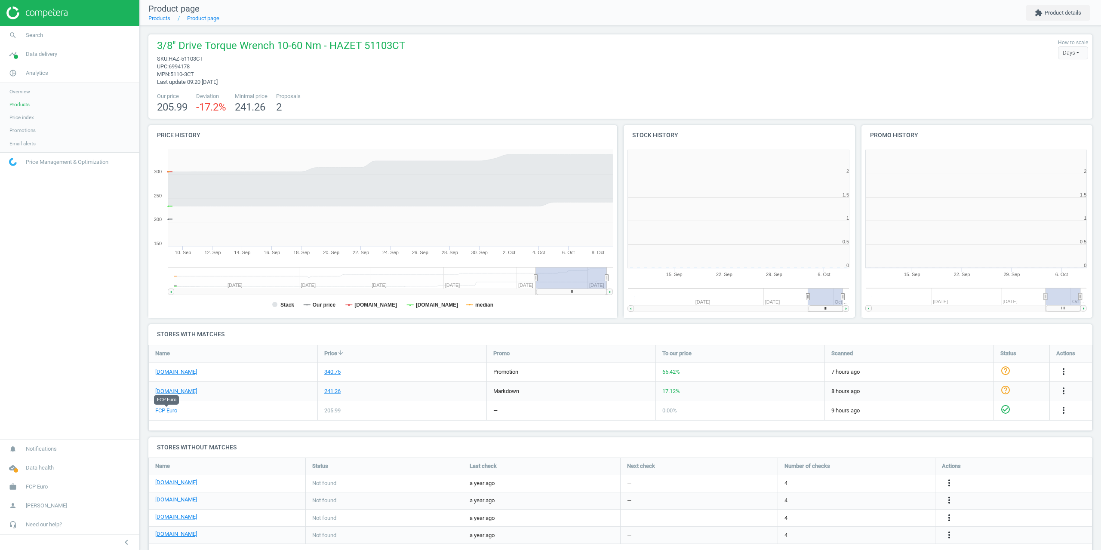
scroll to position [4, 4]
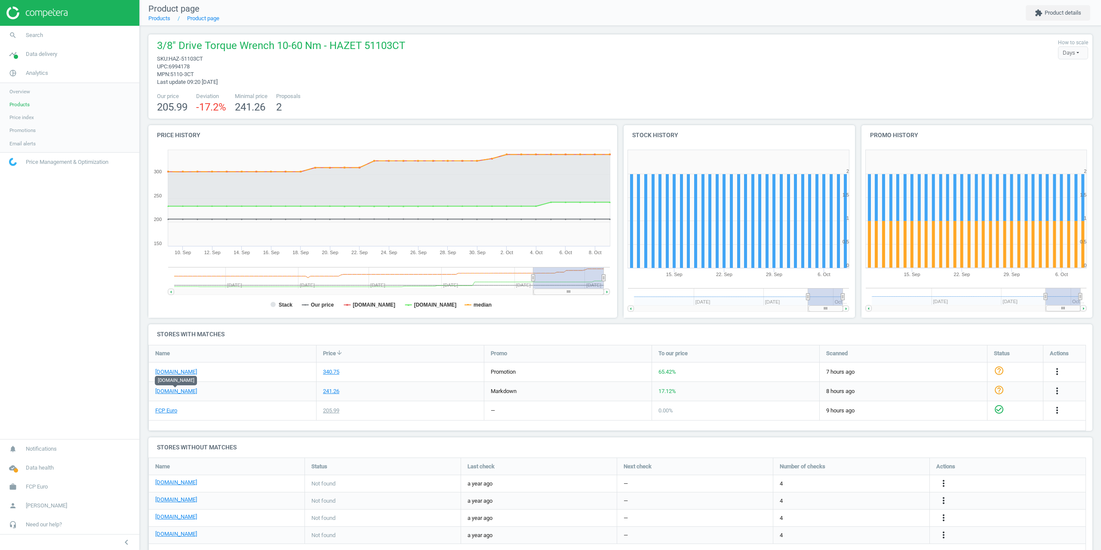
click at [17, 103] on span "Products" at bounding box center [19, 104] width 20 height 7
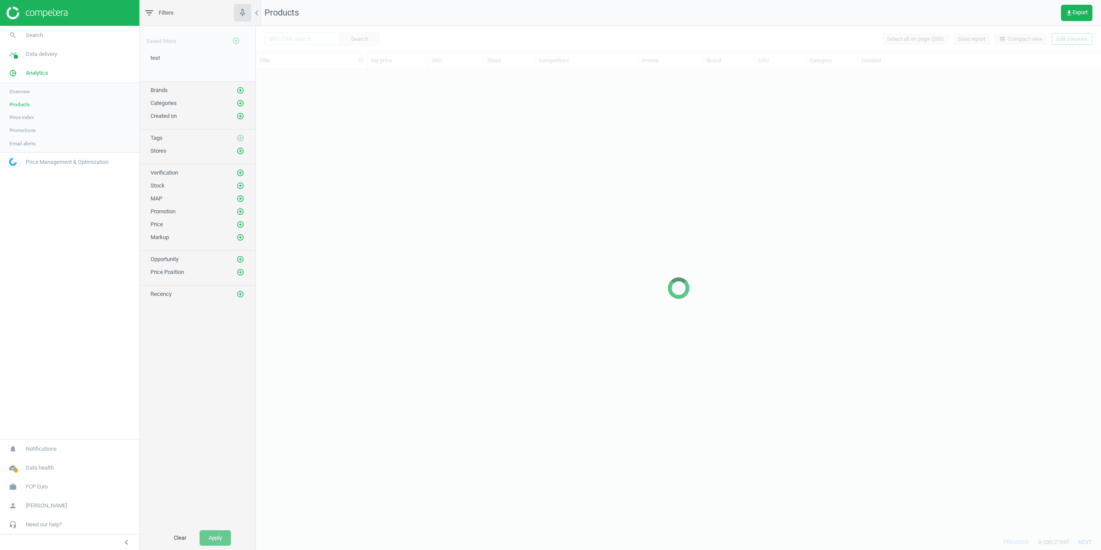
scroll to position [327, 0]
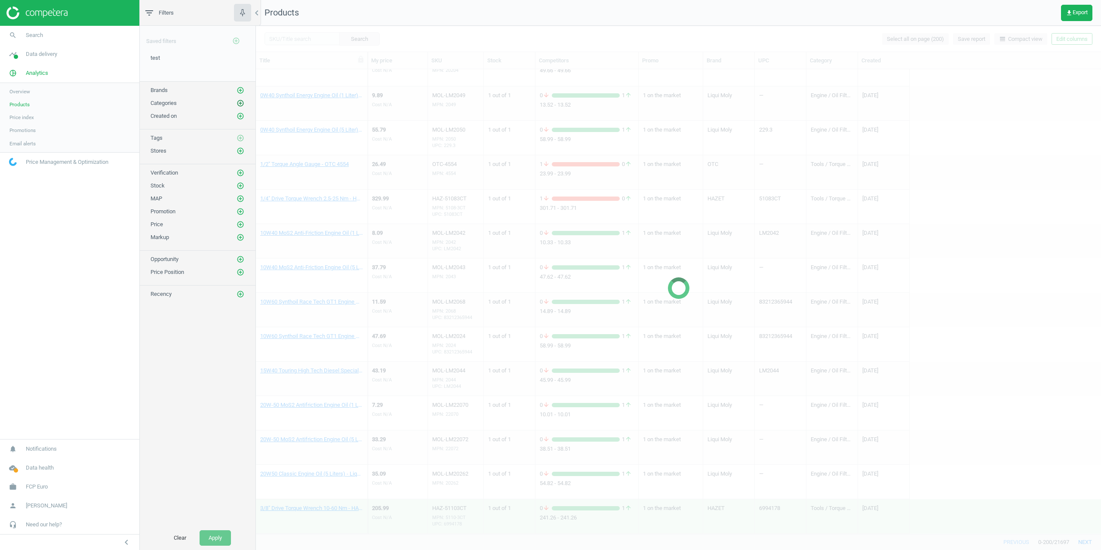
click at [240, 100] on icon "add_circle_outline" at bounding box center [240, 103] width 8 height 8
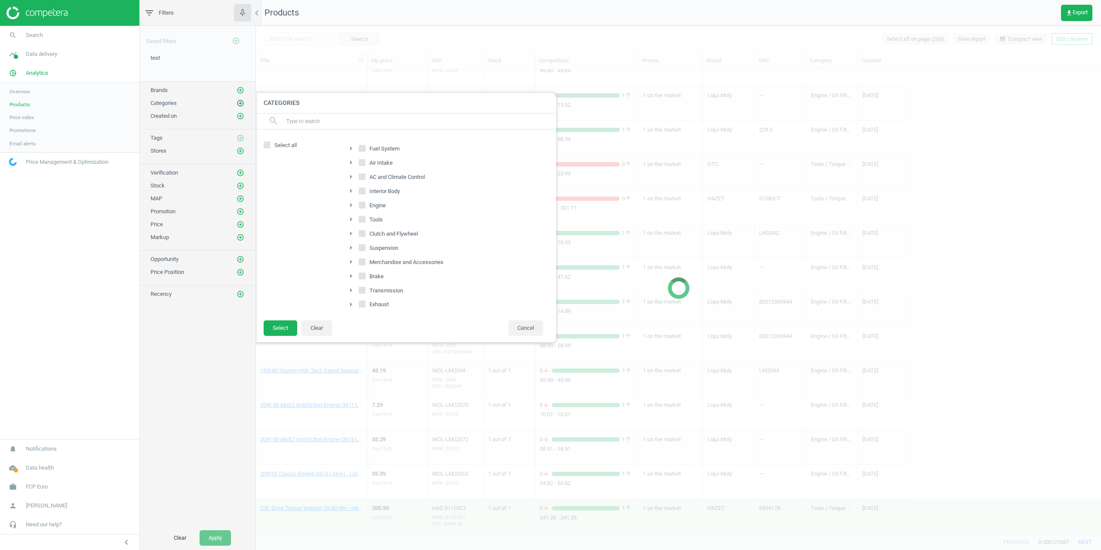
click at [240, 100] on icon "add_circle_outline" at bounding box center [240, 103] width 8 height 8
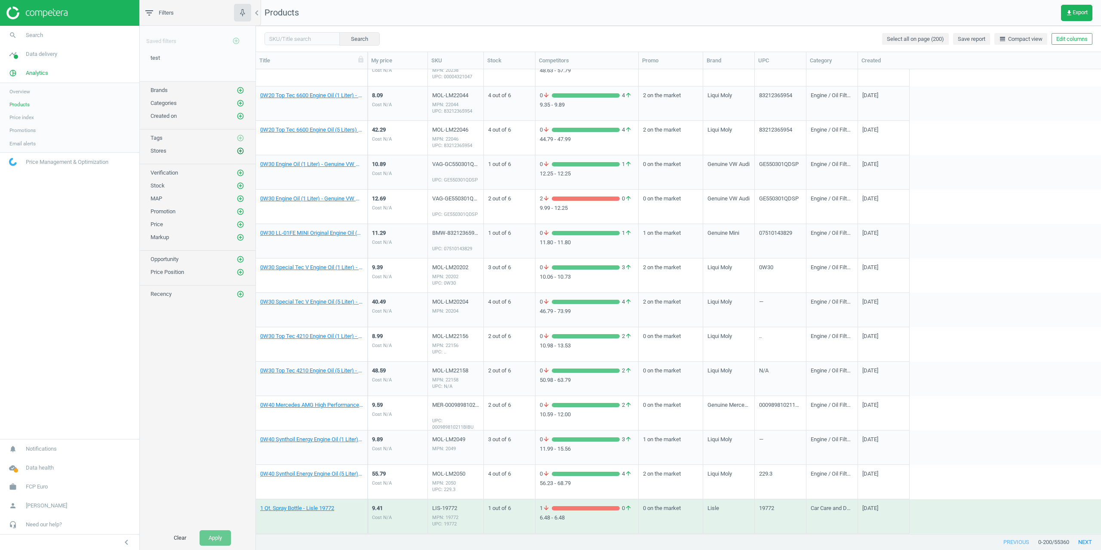
click at [242, 151] on icon "add_circle_outline" at bounding box center [240, 151] width 8 height 8
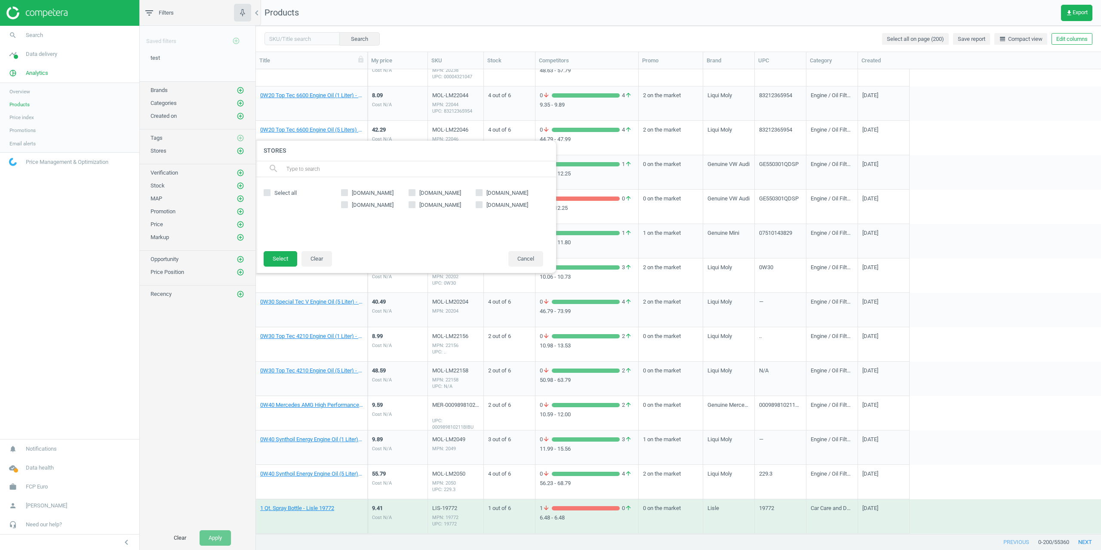
click at [357, 206] on span "[DOMAIN_NAME]" at bounding box center [372, 205] width 45 height 8
click at [347, 206] on input "[DOMAIN_NAME]" at bounding box center [345, 205] width 6 height 6
checkbox input "true"
click at [276, 258] on button "Select" at bounding box center [281, 258] width 34 height 15
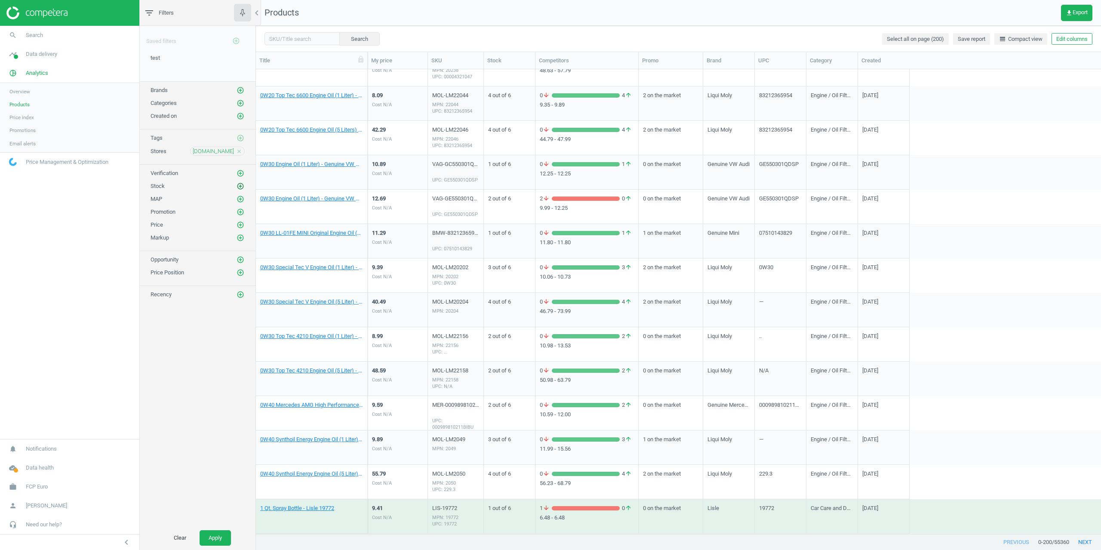
click at [241, 188] on icon "add_circle_outline" at bounding box center [240, 186] width 8 height 8
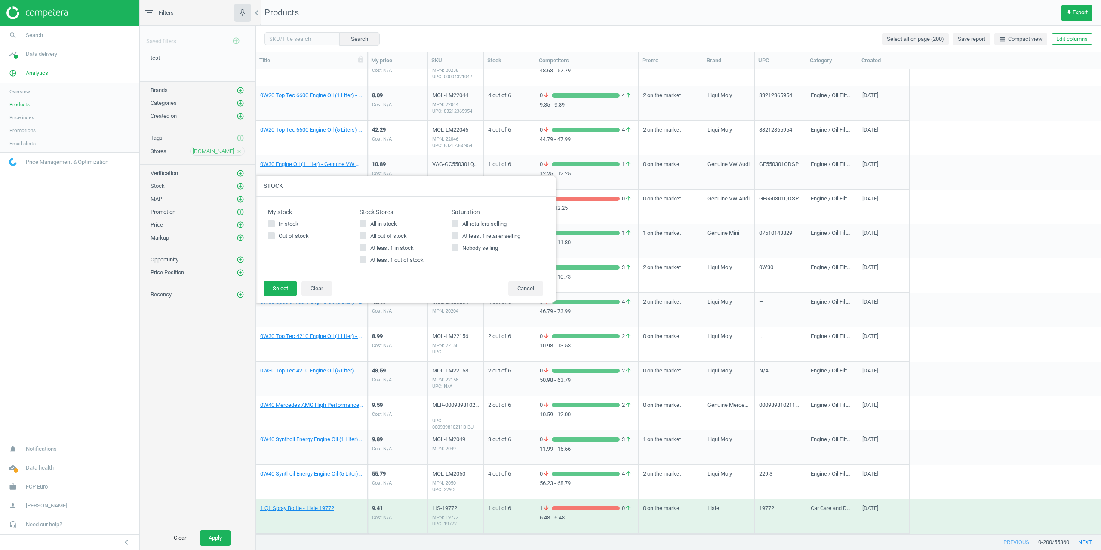
click at [364, 251] on icon at bounding box center [362, 247] width 7 height 7
click at [364, 250] on input "At least 1 in stock" at bounding box center [363, 248] width 6 height 6
checkbox input "true"
click at [273, 286] on button "Select" at bounding box center [281, 288] width 34 height 15
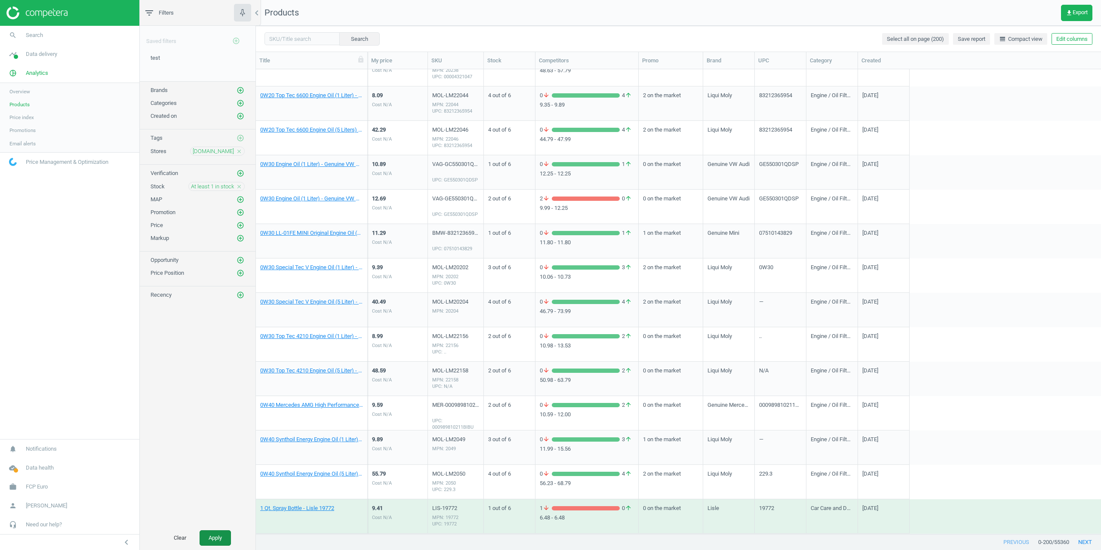
click at [208, 532] on button "Apply" at bounding box center [214, 537] width 31 height 15
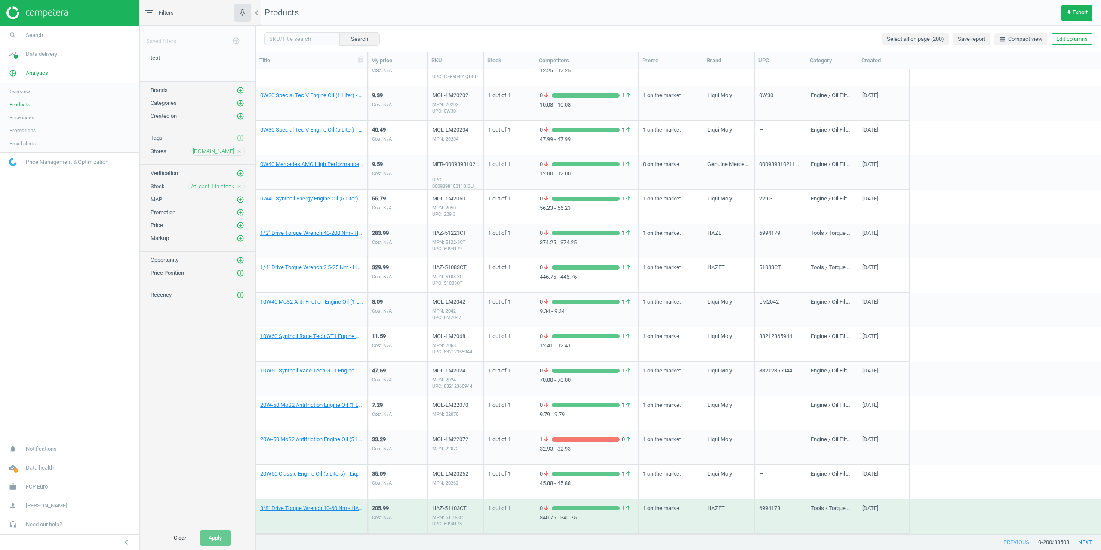
click at [94, 348] on nav "search Search timeline Data delivery Overview Matches dashboard Matches Rematch…" at bounding box center [69, 232] width 139 height 413
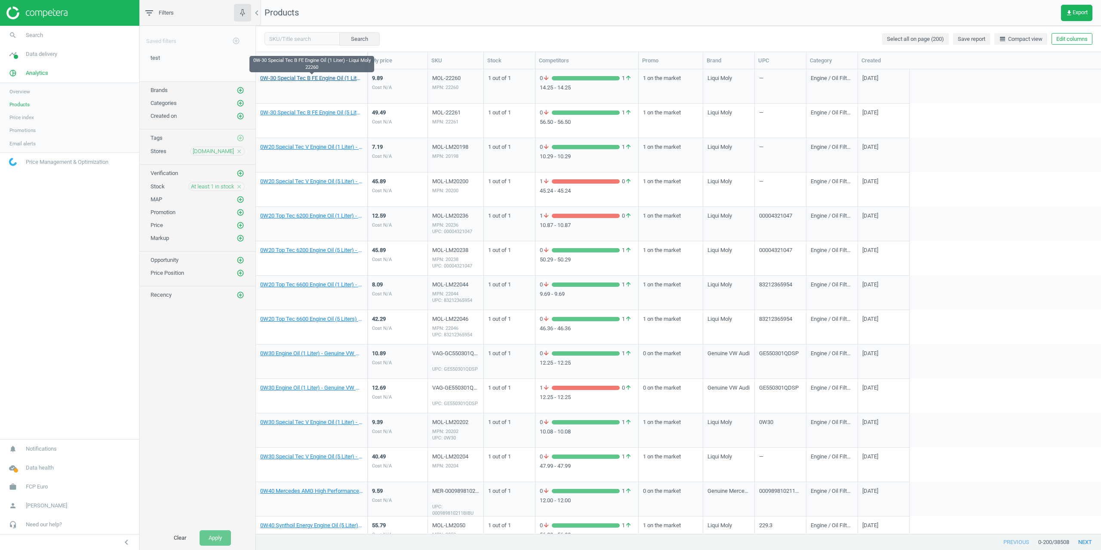
click at [309, 79] on link "0W-30 Special Tec B FE Engine Oil (1 Liter) - Liqui Moly 22260" at bounding box center [311, 78] width 103 height 8
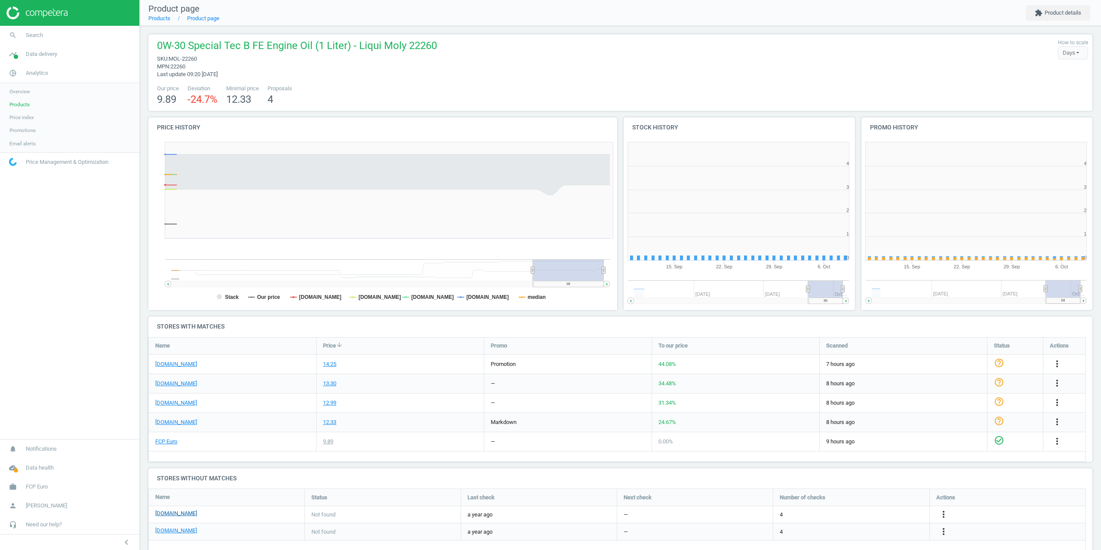
scroll to position [4, 4]
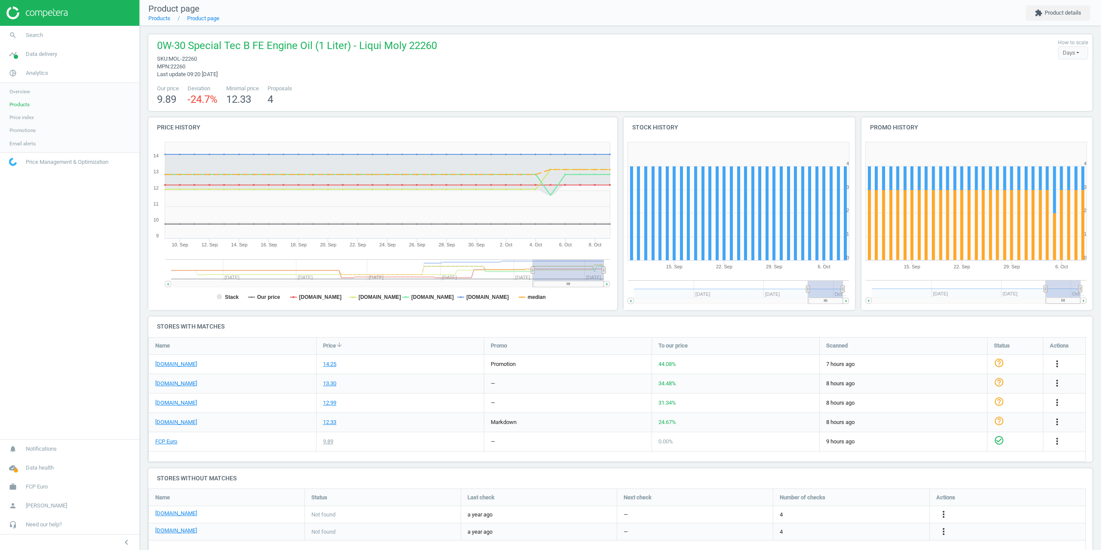
click at [67, 329] on nav "search Search timeline Data delivery Overview Matches dashboard Matches Rematch…" at bounding box center [69, 232] width 139 height 413
click at [23, 104] on span "Products" at bounding box center [19, 104] width 20 height 7
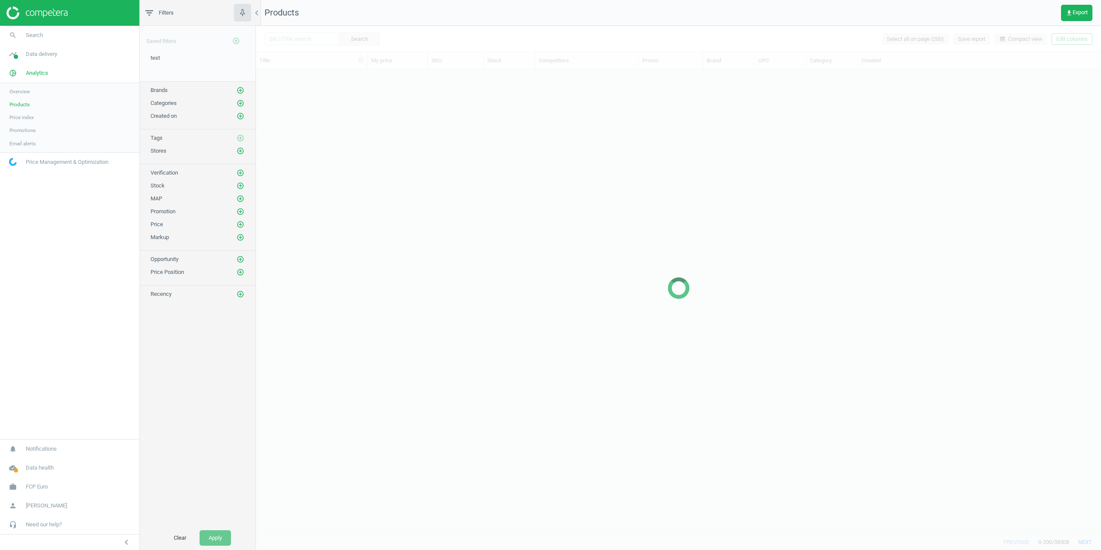
scroll to position [458, 838]
click at [207, 188] on span "At least 1 in stock" at bounding box center [212, 187] width 43 height 8
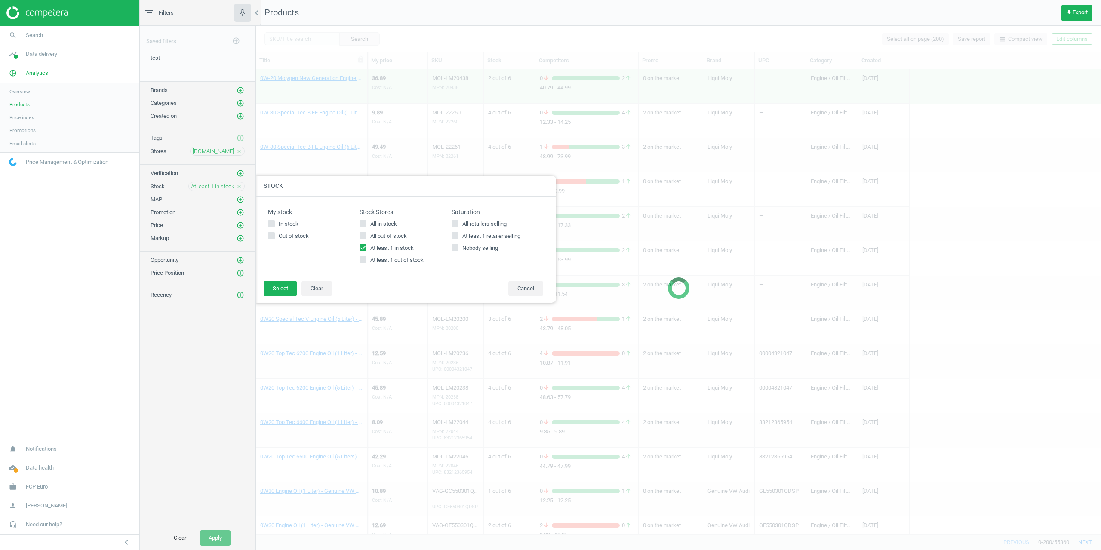
click at [364, 259] on input "At least 1 out of stock" at bounding box center [363, 260] width 6 height 6
checkbox input "true"
click at [363, 249] on input "At least 1 in stock" at bounding box center [363, 248] width 6 height 6
checkbox input "false"
click at [265, 287] on button "Select" at bounding box center [281, 288] width 34 height 15
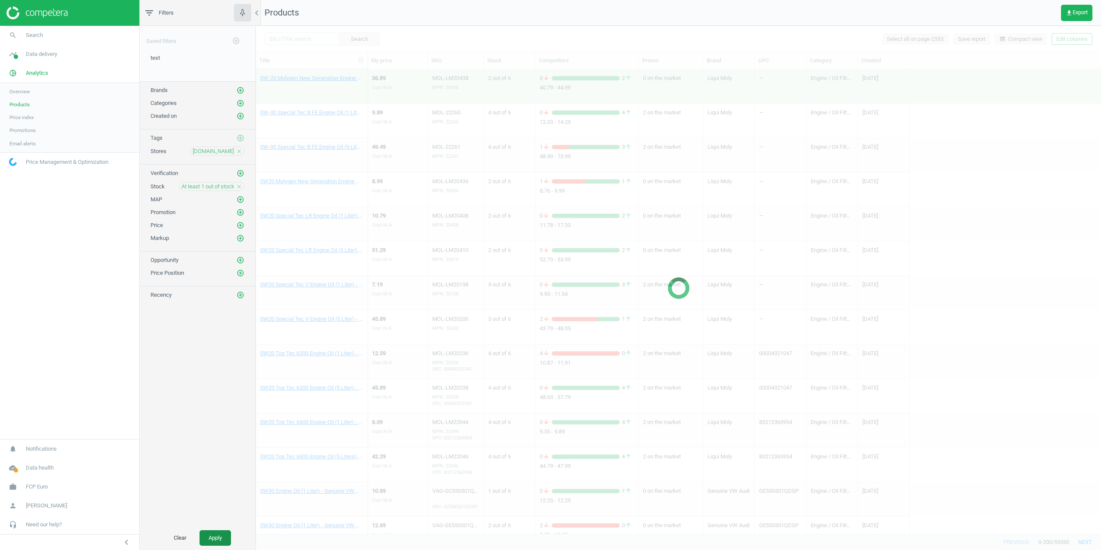
click at [219, 539] on button "Apply" at bounding box center [214, 537] width 31 height 15
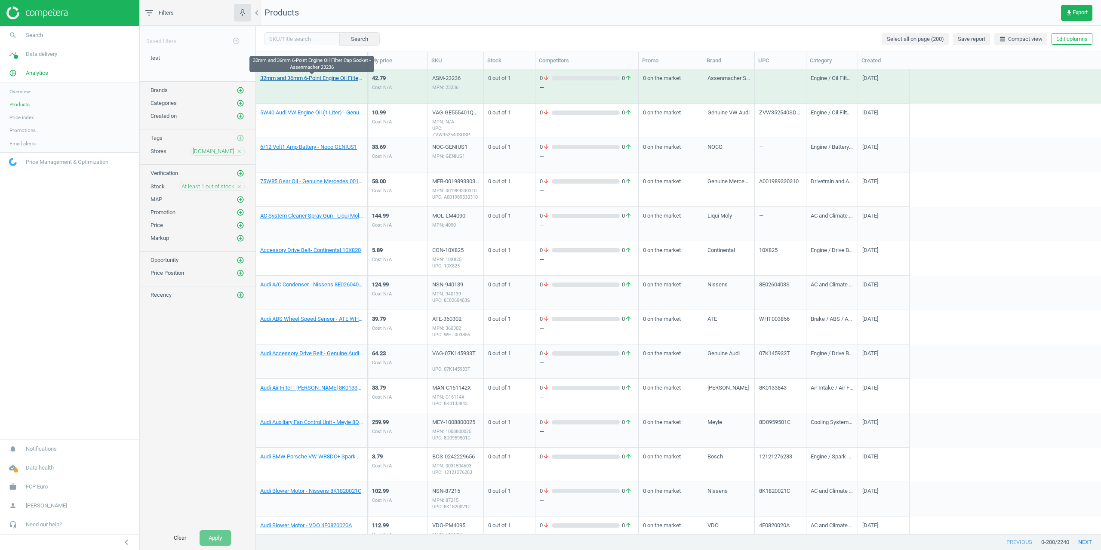
click at [296, 78] on link "32mm and 36mm 6-Point Engine Oil Filter Cap Socket - Assenmacher 23236" at bounding box center [311, 78] width 103 height 8
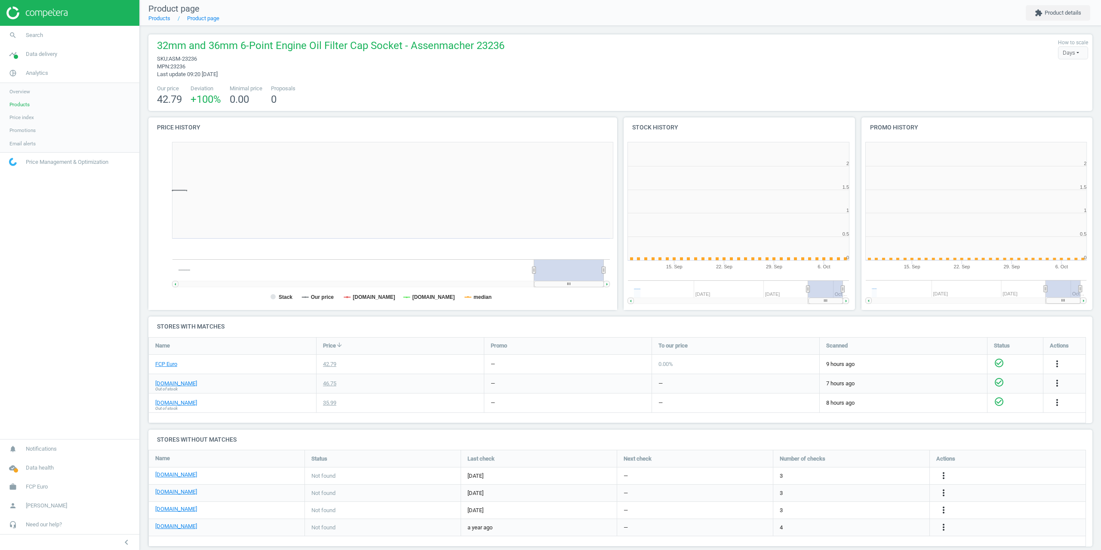
scroll to position [4, 4]
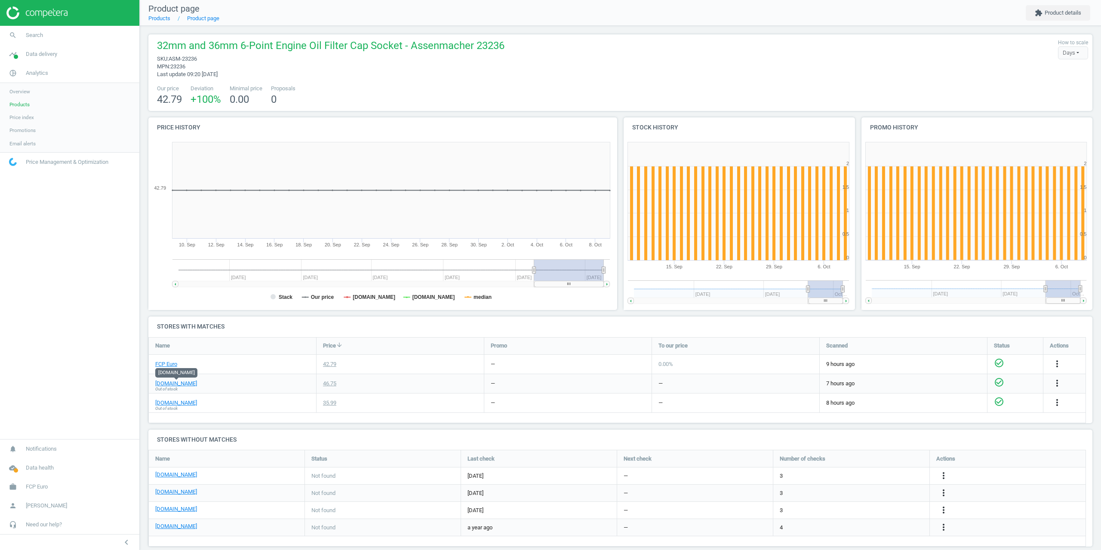
click at [27, 132] on span "Promotions" at bounding box center [22, 130] width 26 height 7
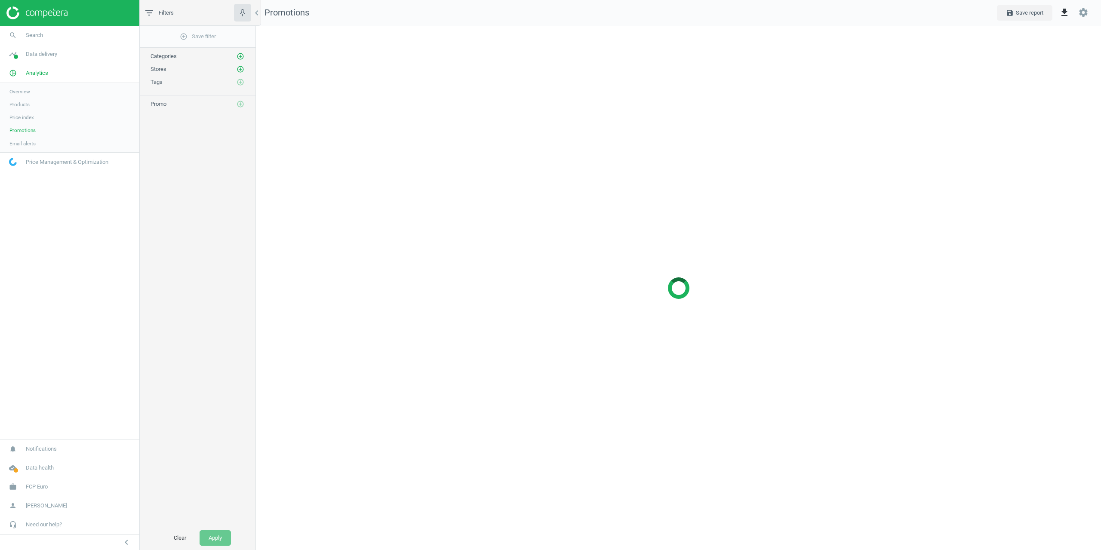
scroll to position [537, 858]
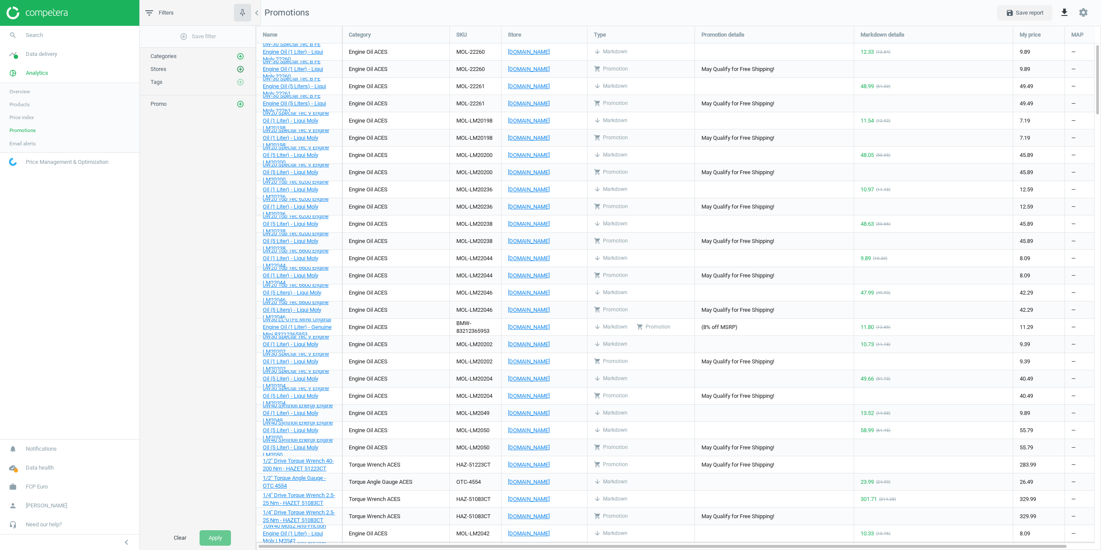
click at [239, 70] on icon "add_circle_outline" at bounding box center [240, 69] width 8 height 8
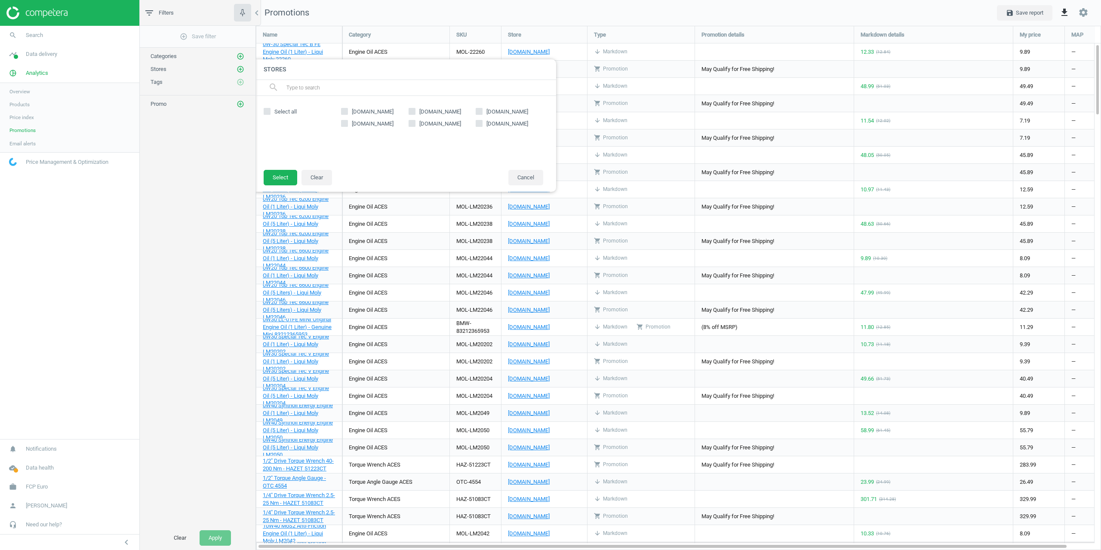
click at [436, 125] on span "[DOMAIN_NAME]" at bounding box center [439, 124] width 45 height 8
click at [414, 125] on input "[DOMAIN_NAME]" at bounding box center [412, 123] width 6 height 6
checkbox input "true"
click at [271, 172] on button "Select" at bounding box center [281, 177] width 34 height 15
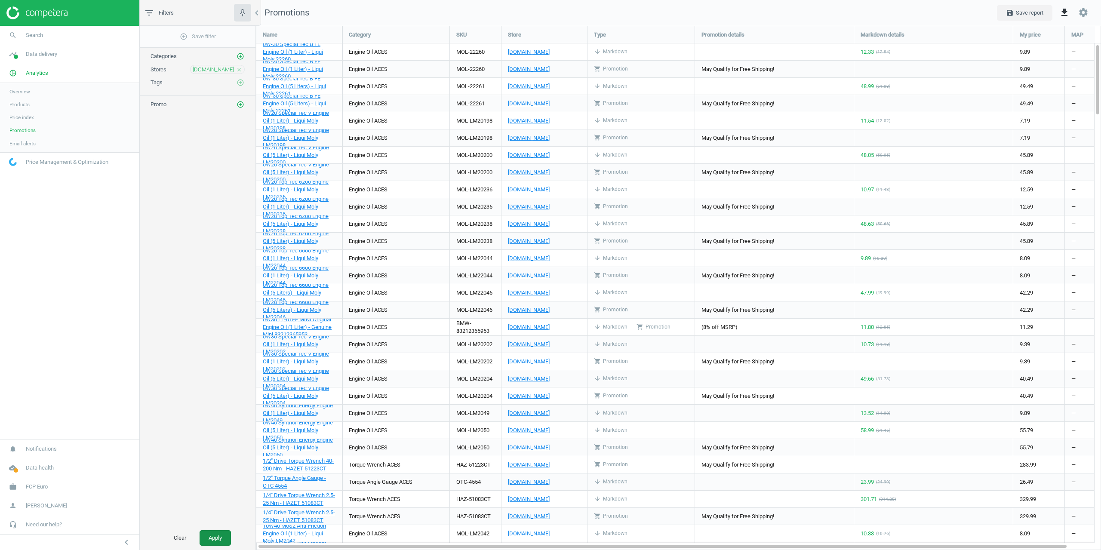
click at [217, 534] on button "Apply" at bounding box center [214, 537] width 31 height 15
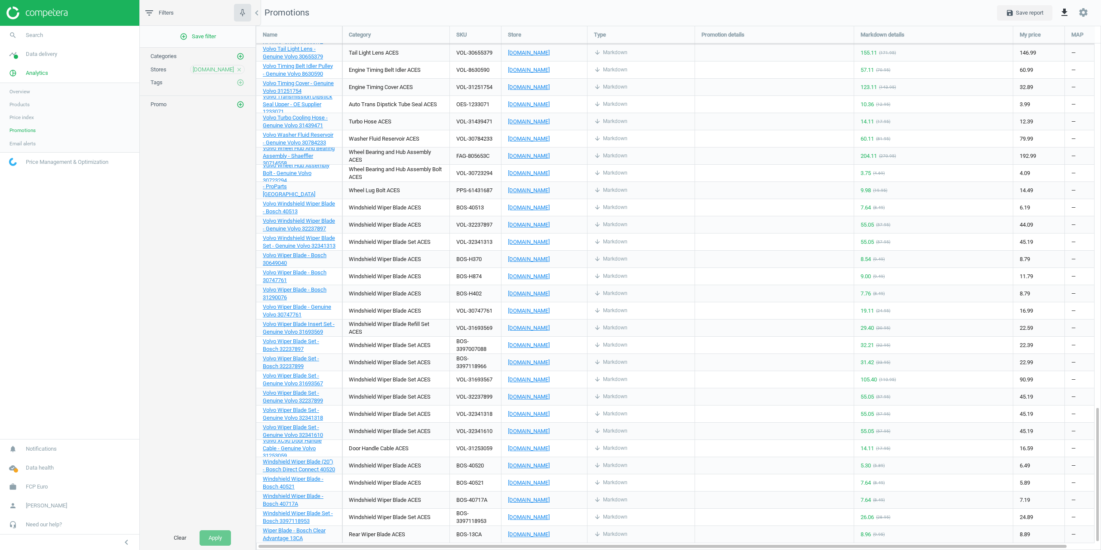
drag, startPoint x: 609, startPoint y: 279, endPoint x: 615, endPoint y: 37, distance: 242.1
click at [237, 105] on icon "add_circle_outline" at bounding box center [240, 105] width 8 height 8
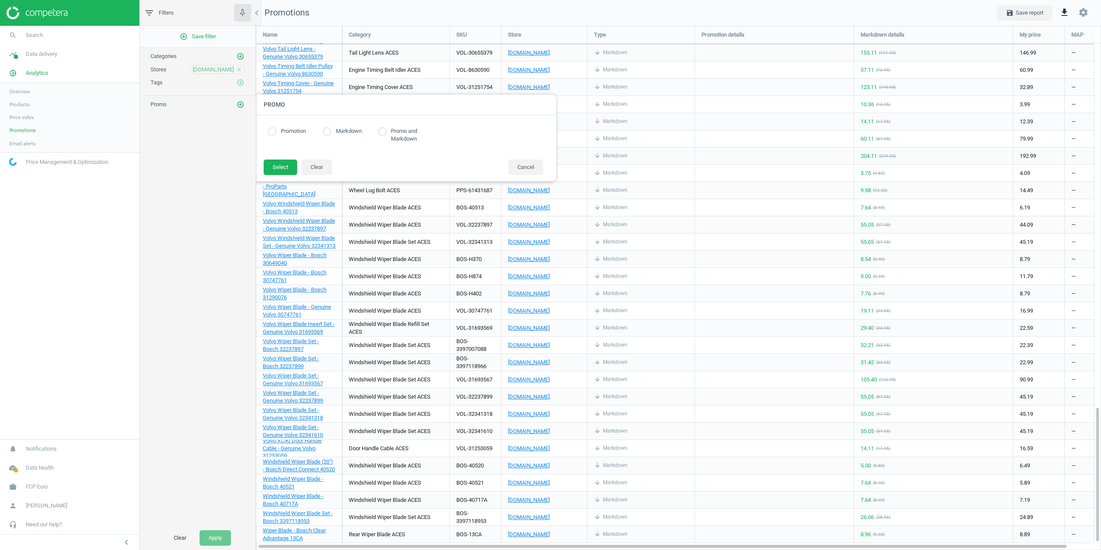
click at [284, 136] on div "Promotion Markdown Promo and Markdown" at bounding box center [406, 137] width 284 height 27
click at [274, 130] on input "radio" at bounding box center [272, 131] width 9 height 9
radio input "true"
click at [277, 171] on button "Select" at bounding box center [281, 167] width 34 height 15
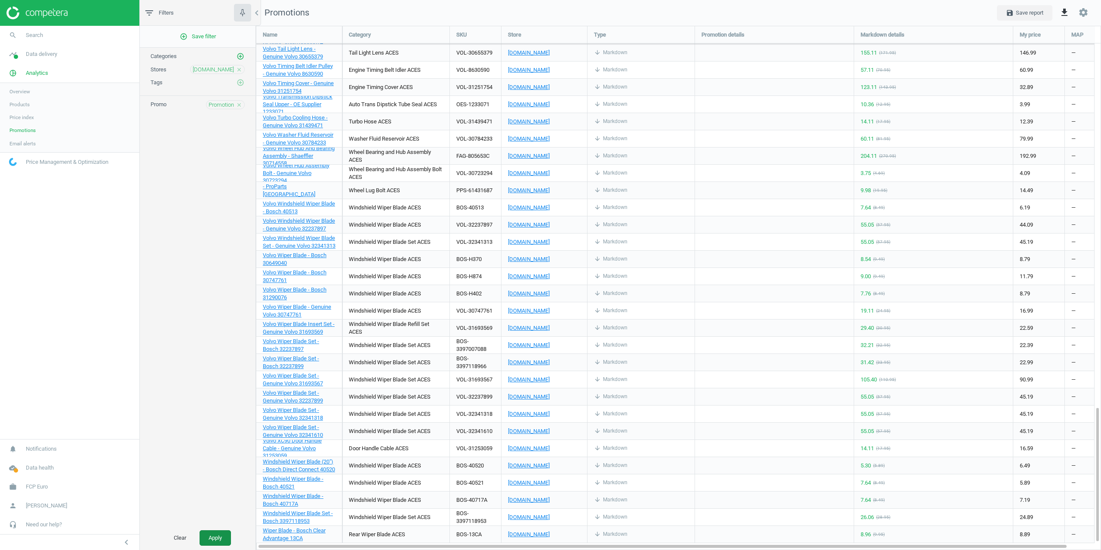
click at [228, 533] on button "Apply" at bounding box center [214, 537] width 31 height 15
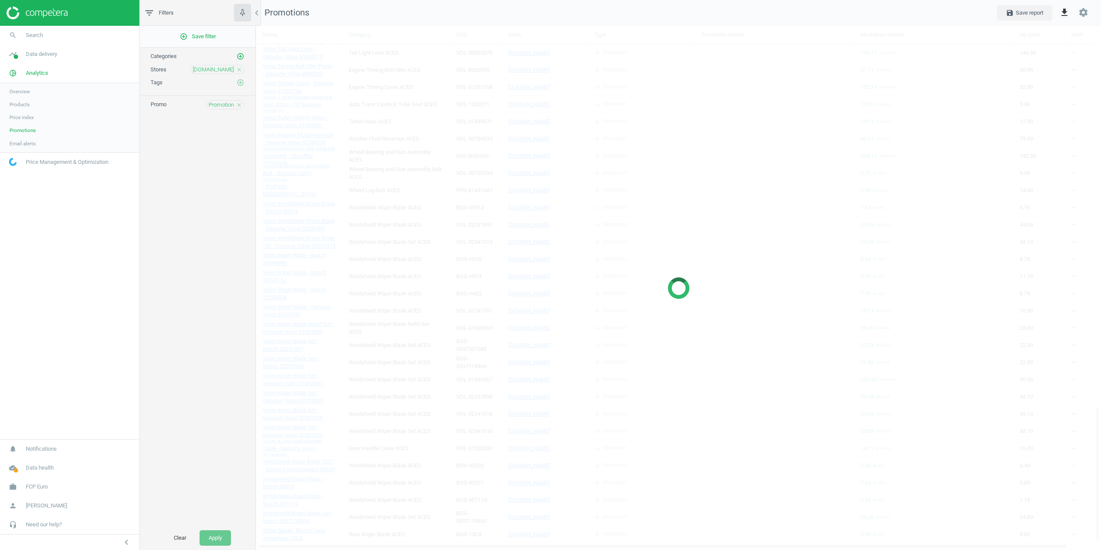
click at [224, 110] on div "add_circle_outline Save filter Categories add_circle_outline Stores [DOMAIN_NAM…" at bounding box center [198, 276] width 116 height 500
click at [220, 105] on span "Promotion" at bounding box center [221, 105] width 25 height 8
radio input "true"
click at [331, 134] on input "radio" at bounding box center [327, 131] width 9 height 9
radio input "true"
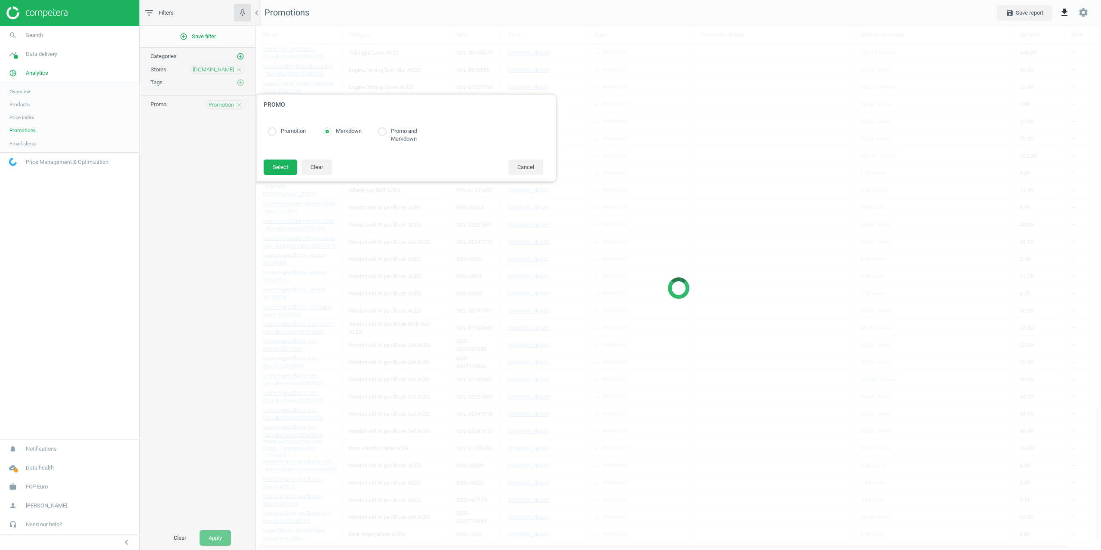
scroll to position [522, 858]
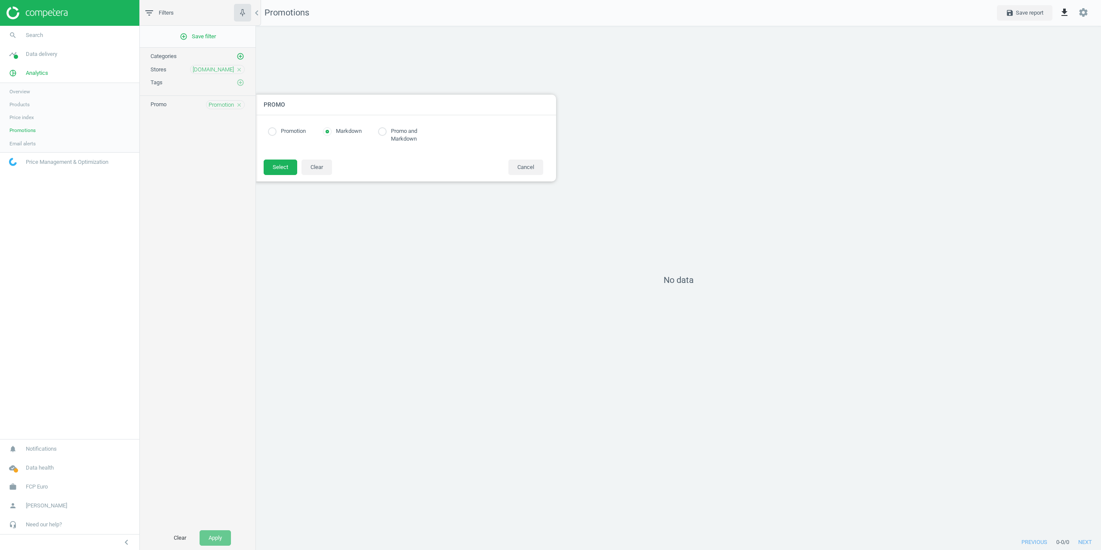
click at [273, 175] on footer "Select Clear Cancel" at bounding box center [405, 170] width 301 height 22
click at [272, 167] on button "Select" at bounding box center [281, 167] width 34 height 15
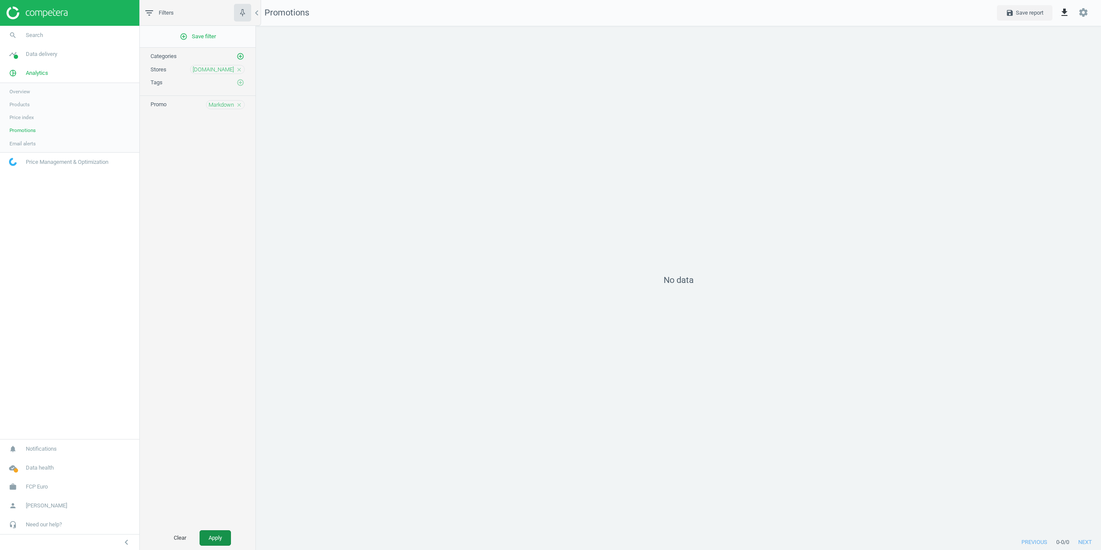
click at [221, 532] on button "Apply" at bounding box center [214, 537] width 31 height 15
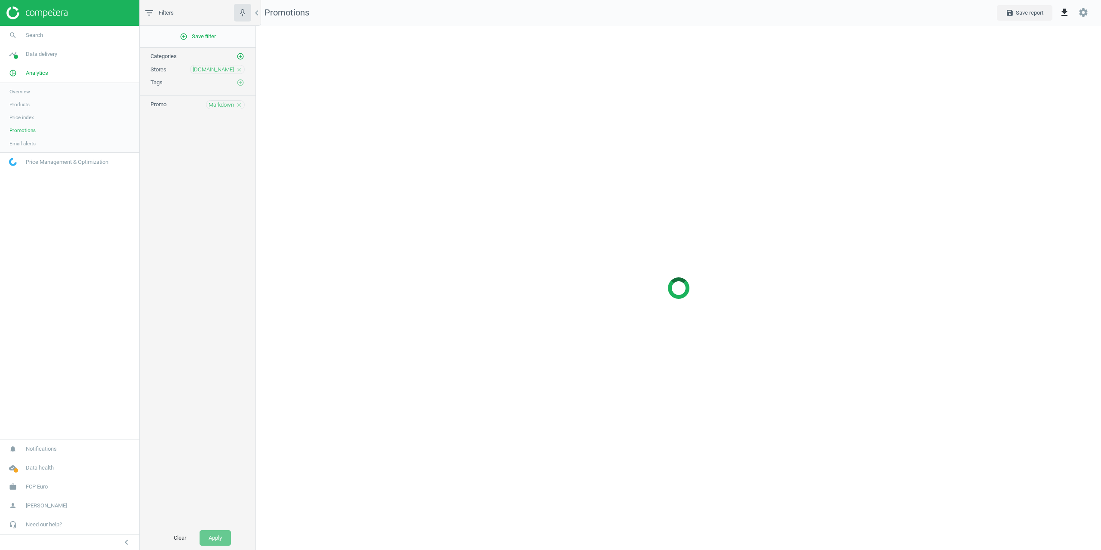
scroll to position [537, 858]
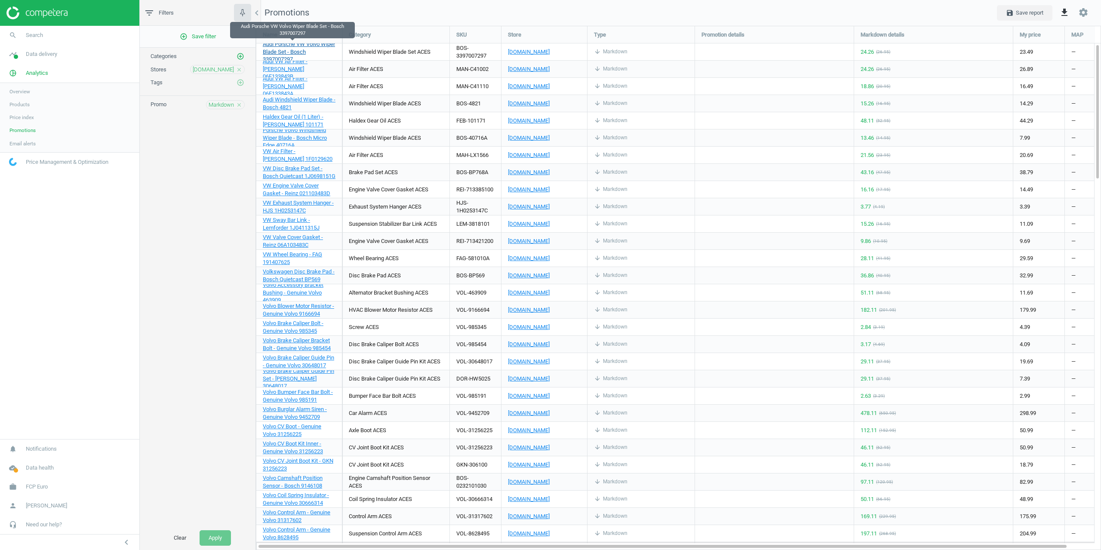
click at [293, 46] on span "Audi Porsche VW Volvo Wiper Blade Set - Bosch 3397007297" at bounding box center [299, 52] width 72 height 22
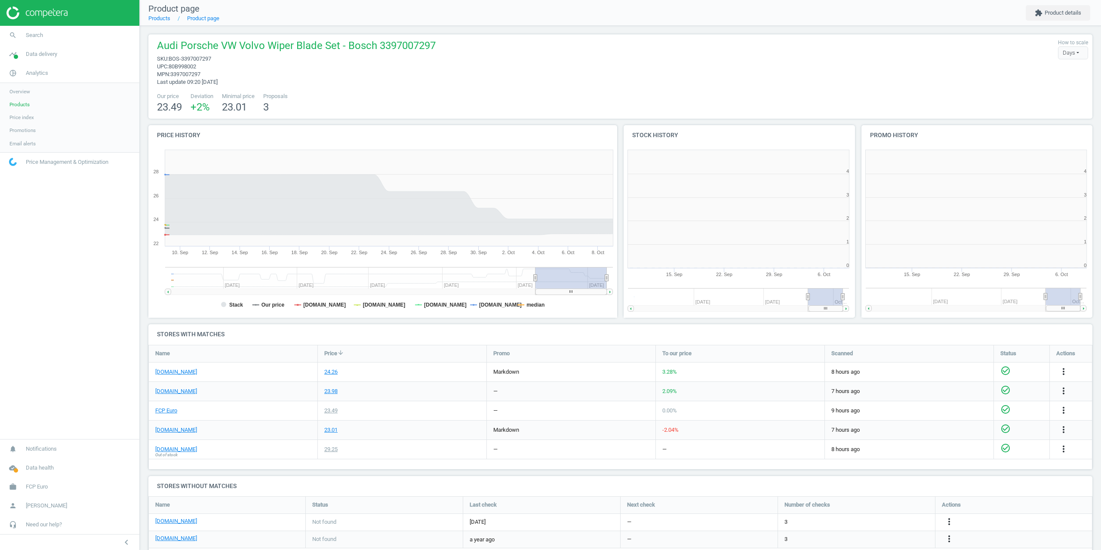
scroll to position [4, 4]
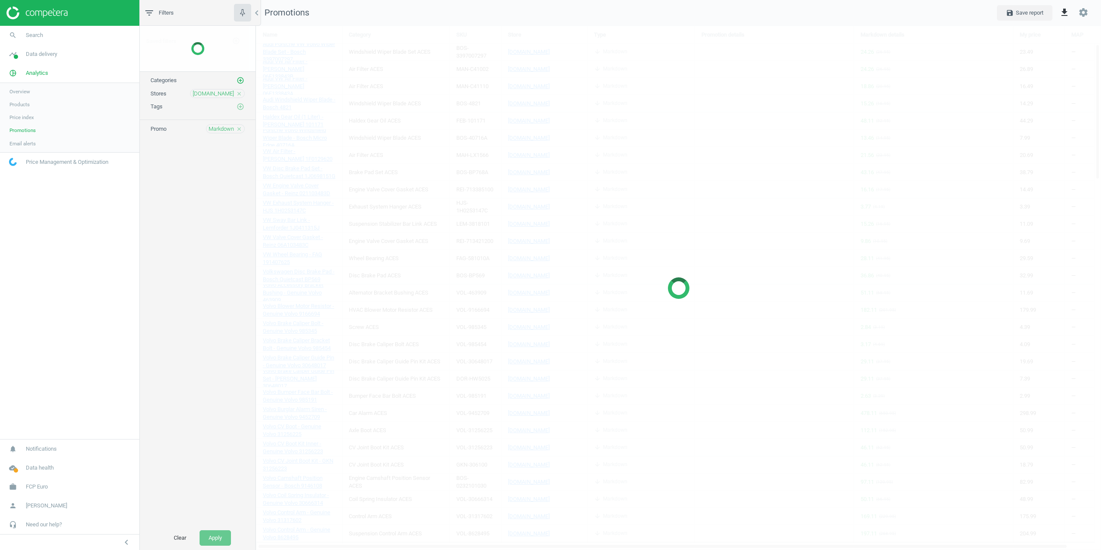
scroll to position [537, 858]
click at [22, 107] on span "Products" at bounding box center [19, 104] width 20 height 7
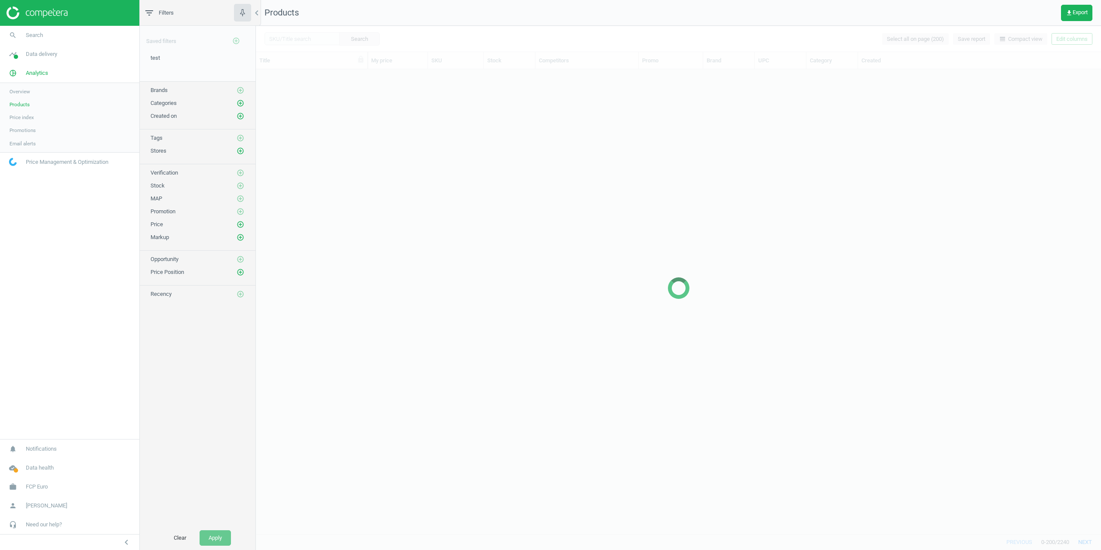
scroll to position [458, 838]
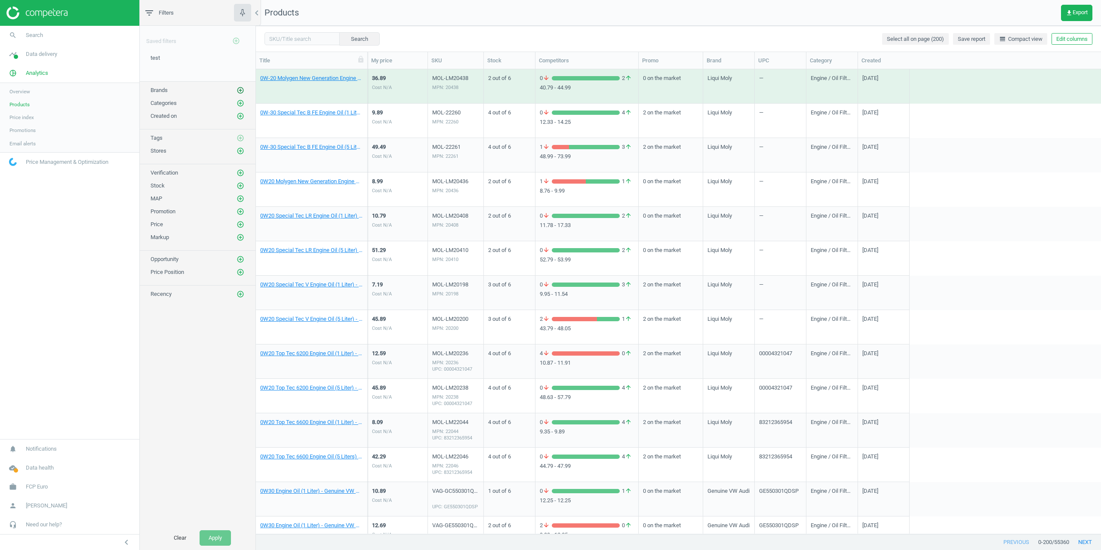
click at [240, 88] on icon "add_circle_outline" at bounding box center [240, 90] width 8 height 8
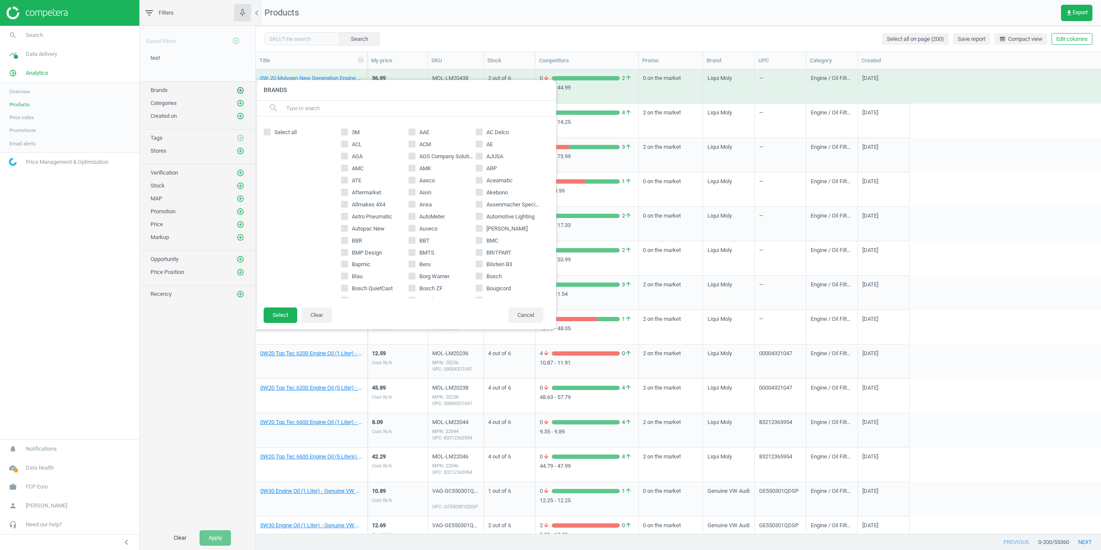
click at [240, 88] on icon "add_circle_outline" at bounding box center [240, 90] width 8 height 8
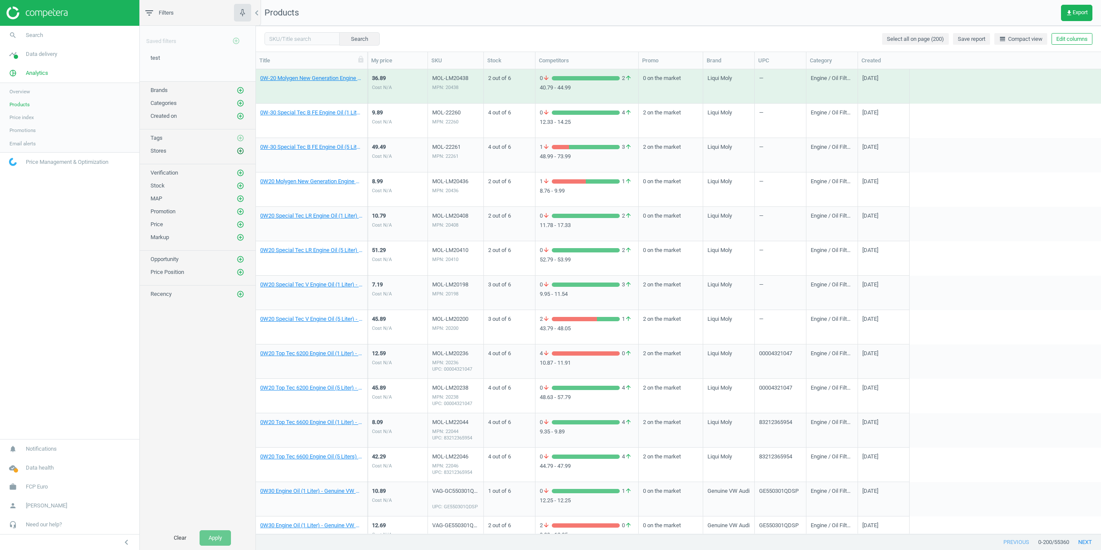
click at [237, 150] on icon "add_circle_outline" at bounding box center [240, 151] width 8 height 8
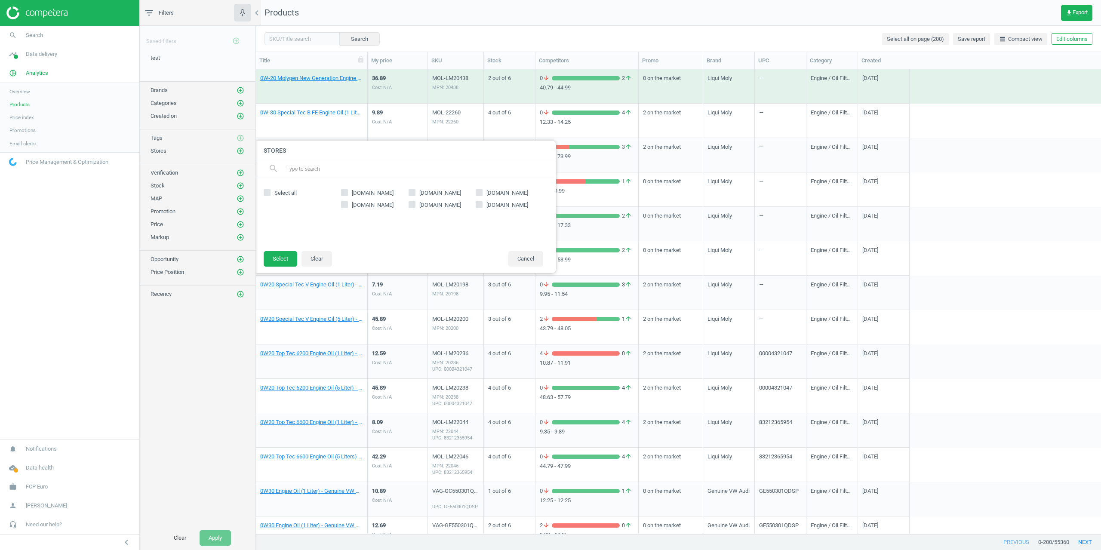
click at [429, 209] on span "[DOMAIN_NAME]" at bounding box center [439, 205] width 45 height 8
click at [414, 208] on input "[DOMAIN_NAME]" at bounding box center [412, 205] width 6 height 6
checkbox input "true"
click at [273, 264] on button "Select" at bounding box center [281, 258] width 34 height 15
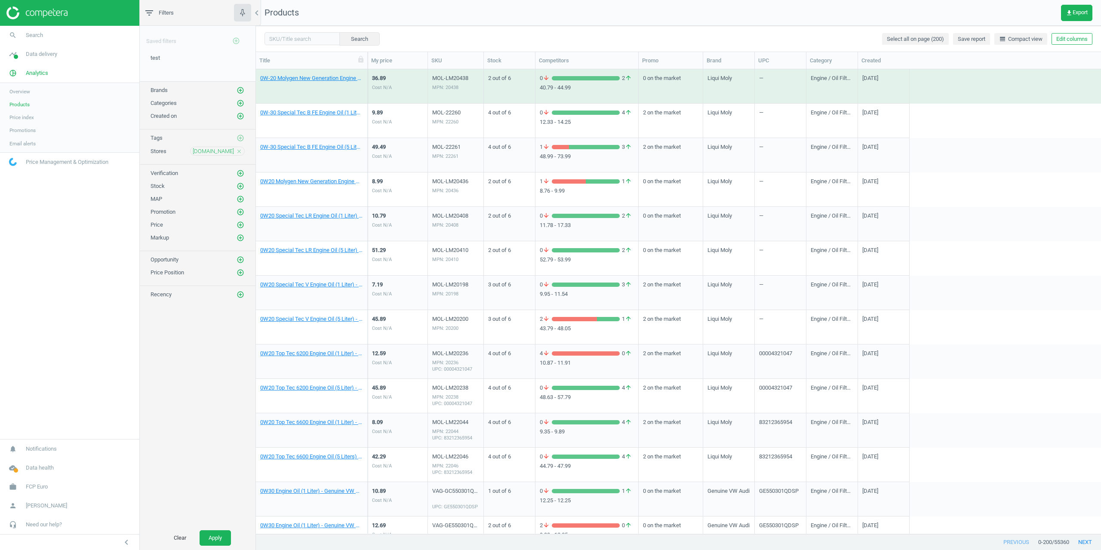
click at [235, 186] on div "Stock add_circle_outline" at bounding box center [197, 186] width 94 height 9
drag, startPoint x: 237, startPoint y: 185, endPoint x: 242, endPoint y: 200, distance: 15.5
click at [238, 184] on icon "add_circle_outline" at bounding box center [240, 186] width 8 height 8
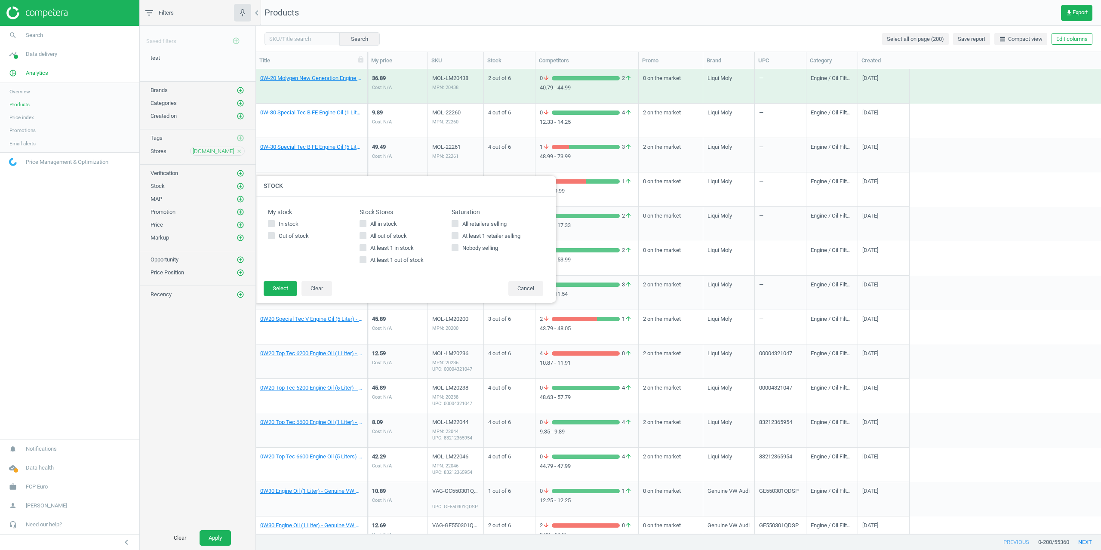
click at [363, 261] on input "At least 1 out of stock" at bounding box center [363, 260] width 6 height 6
checkbox input "true"
click at [288, 278] on div "My stock In stock Out of stock Stock Stores All in stock All out of stock At le…" at bounding box center [405, 238] width 301 height 84
click at [286, 283] on button "Select" at bounding box center [281, 288] width 34 height 15
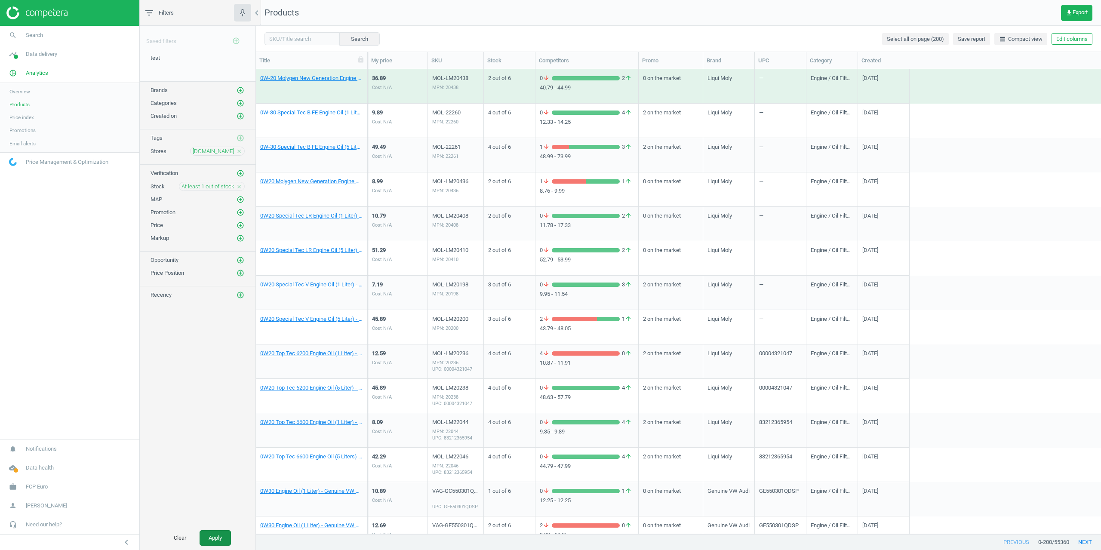
click at [218, 542] on button "Apply" at bounding box center [214, 537] width 31 height 15
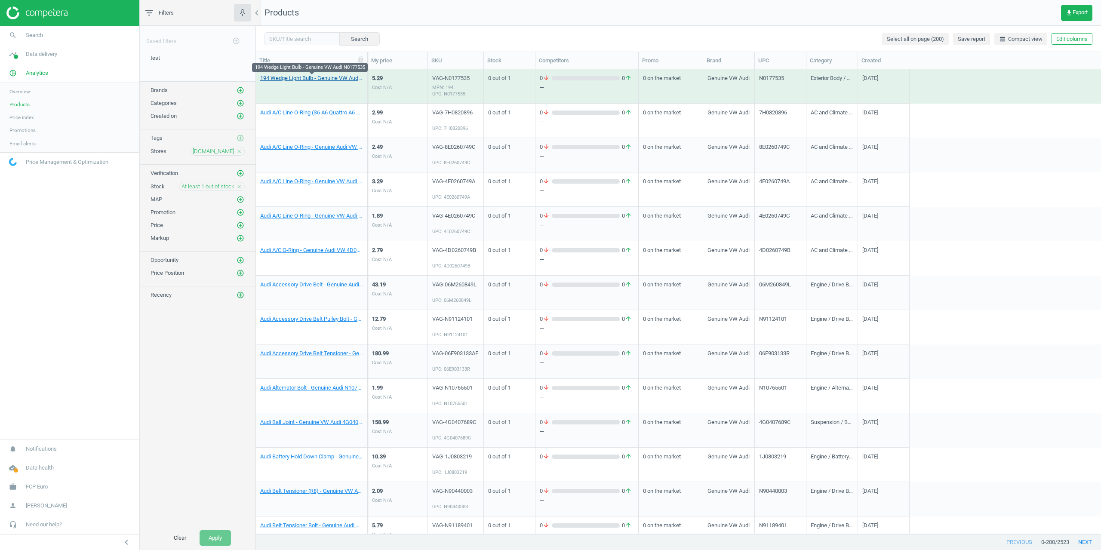
click at [304, 76] on link "194 Wedge Light Bulb - Genuine VW Audi N0177535" at bounding box center [311, 78] width 103 height 8
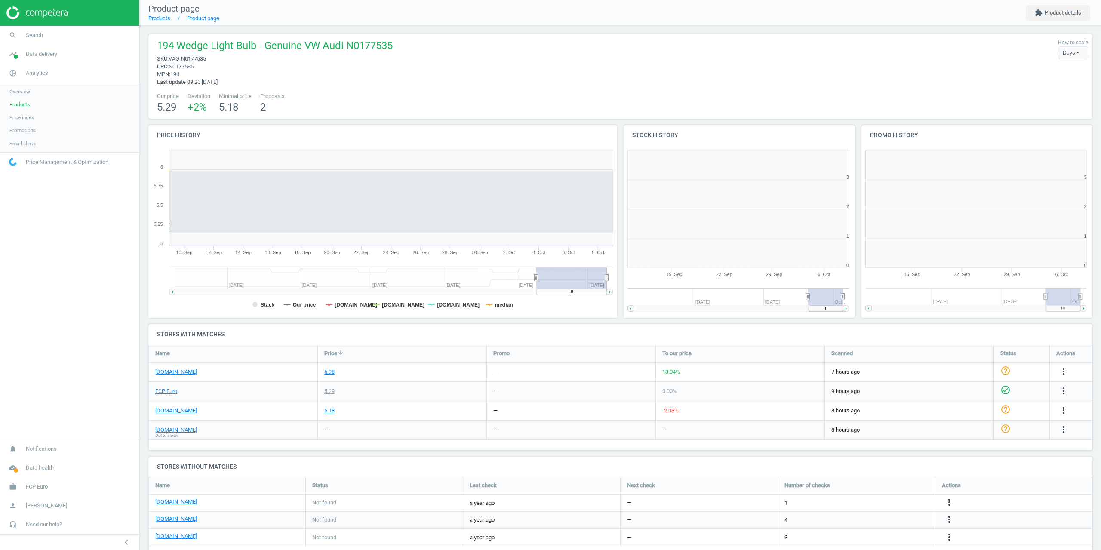
scroll to position [4, 4]
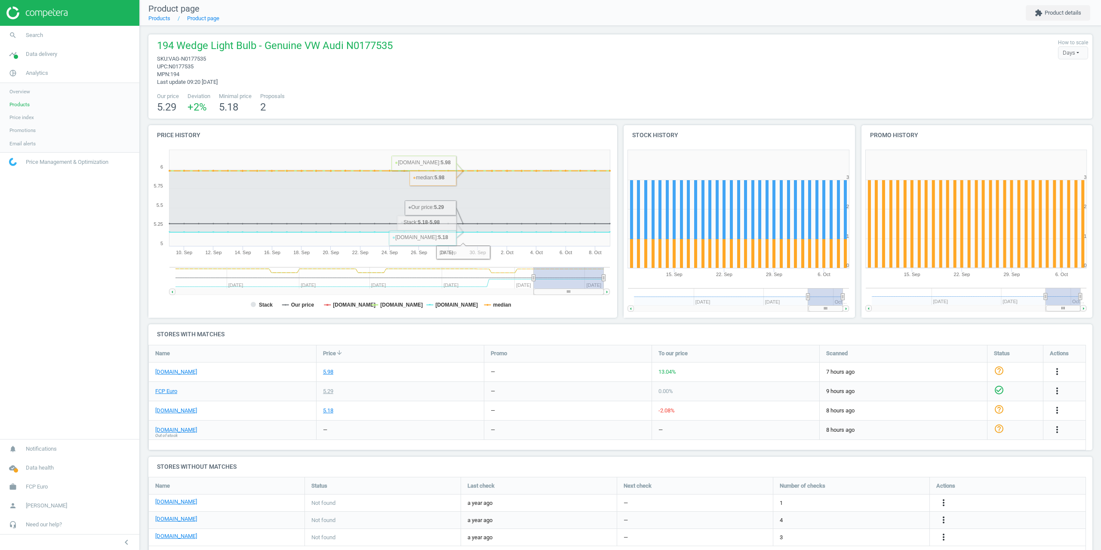
click at [221, 434] on div "[DOMAIN_NAME] Out of stock" at bounding box center [232, 429] width 167 height 19
click at [35, 485] on span "FCP Euro" at bounding box center [37, 487] width 22 height 8
click at [28, 472] on span "Campaign settings" at bounding box center [30, 474] width 42 height 7
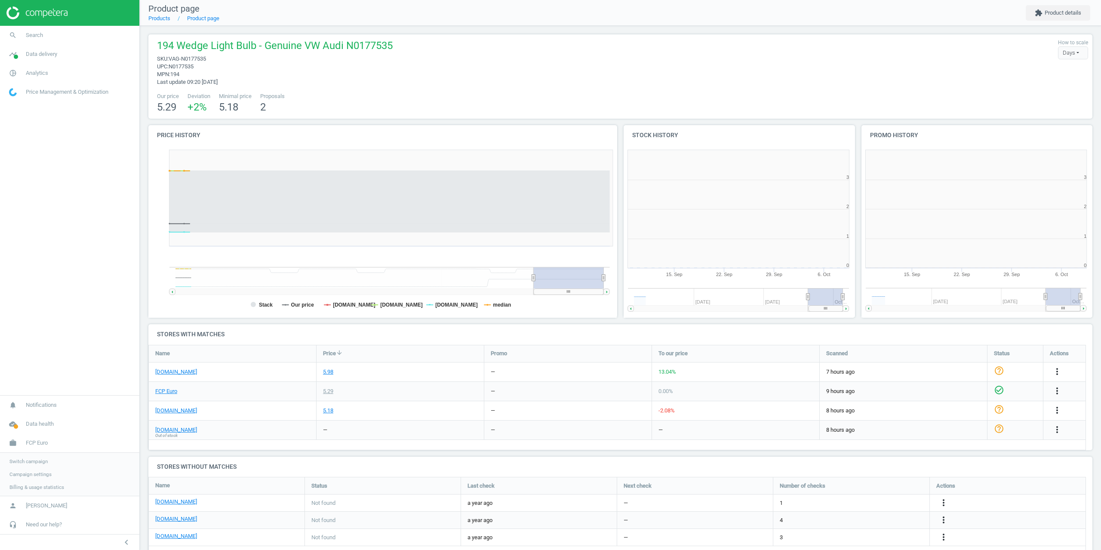
scroll to position [185, 243]
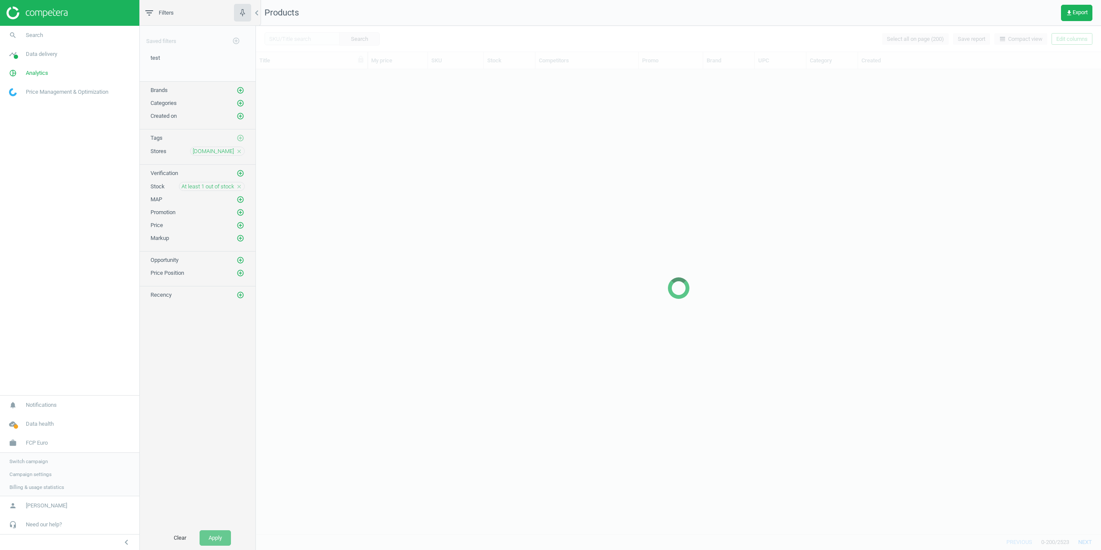
scroll to position [458, 838]
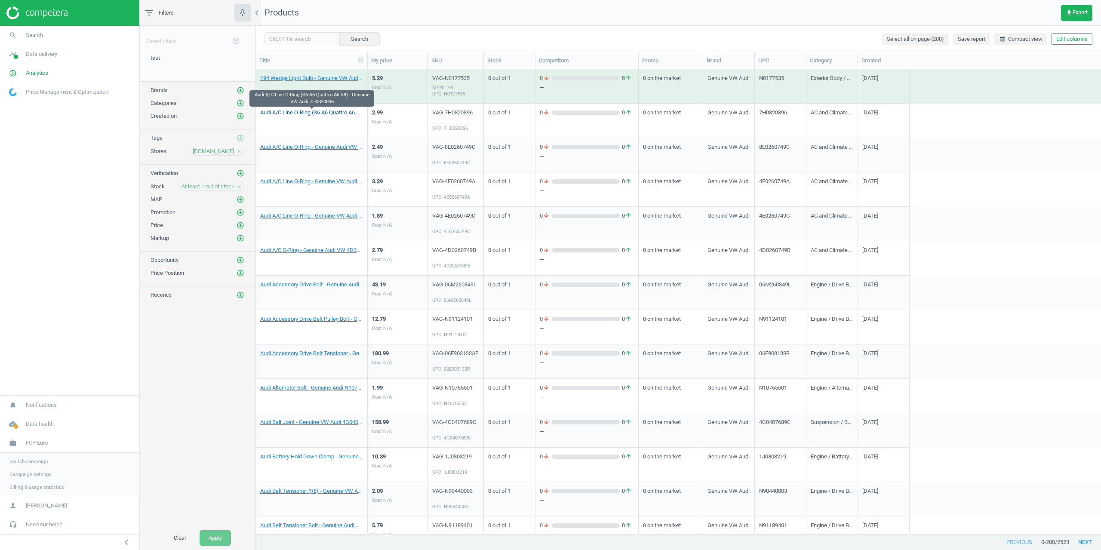
click at [301, 114] on link "Audi A/C Line O-Ring (S6 A6 Quattro A6 R8) - Genuine VW Audi 7H0820896" at bounding box center [311, 113] width 103 height 8
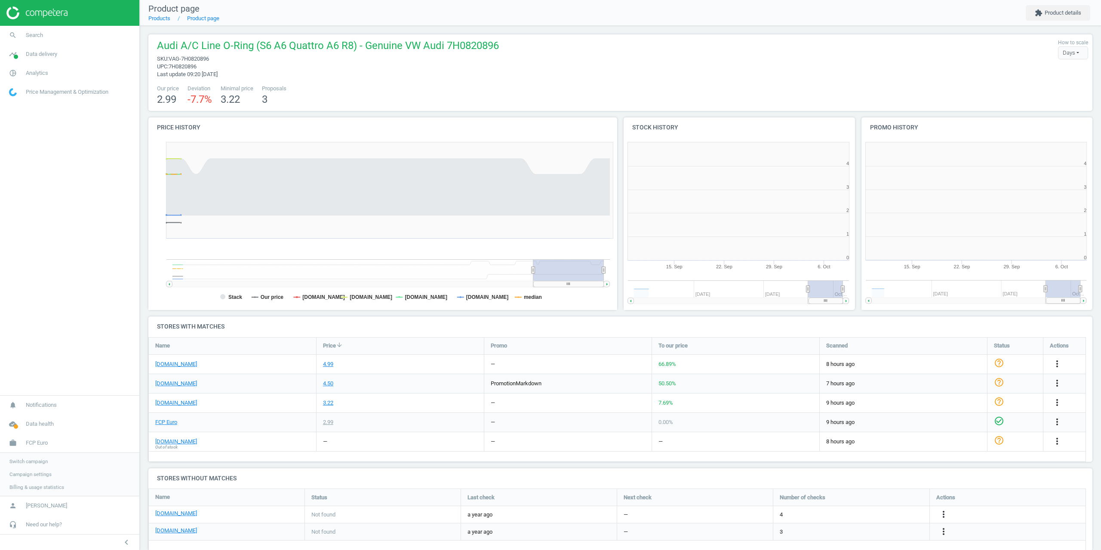
scroll to position [4, 4]
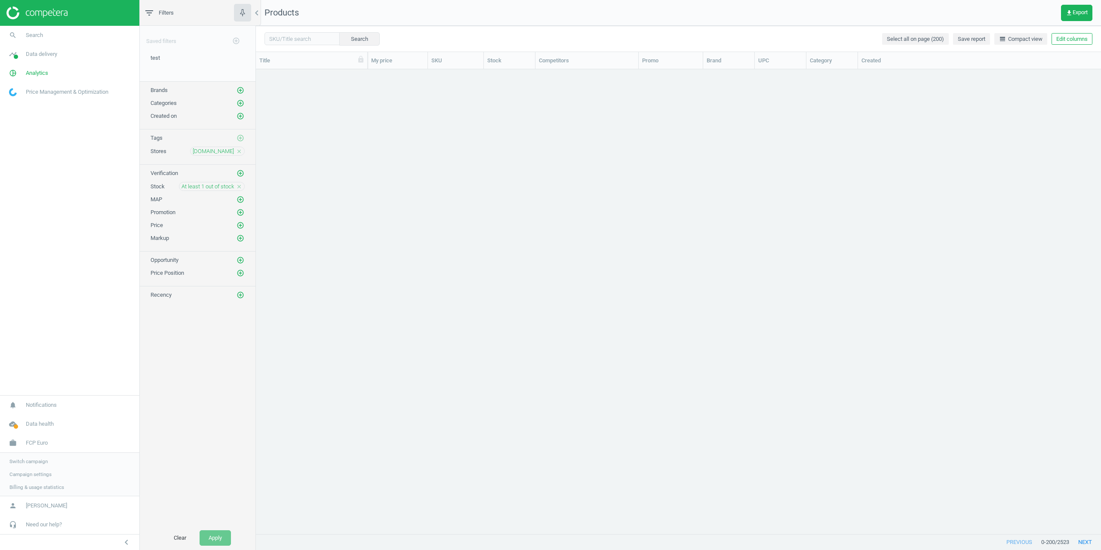
scroll to position [6415, 0]
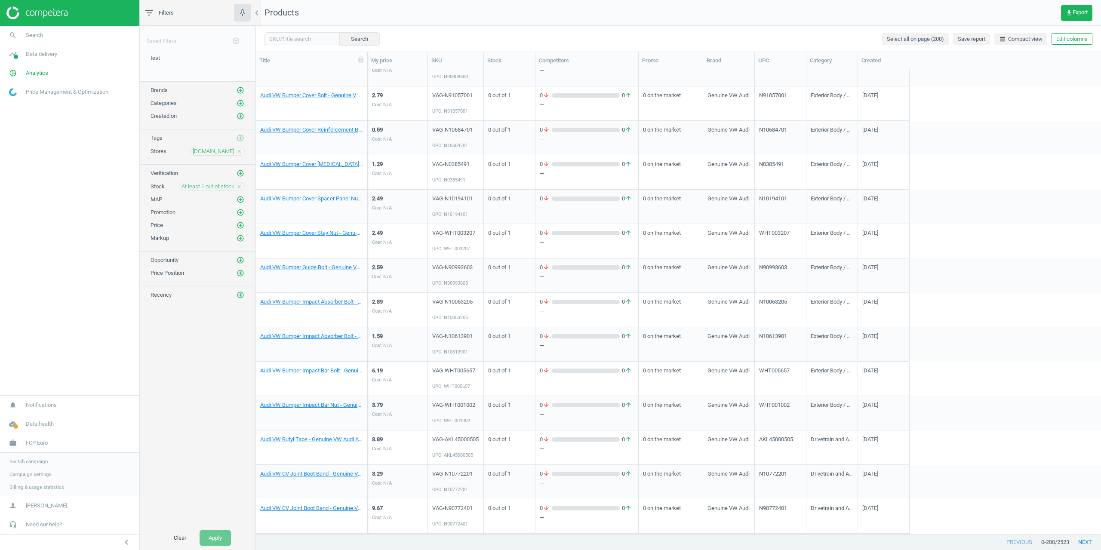
drag, startPoint x: 479, startPoint y: 96, endPoint x: 626, endPoint y: 436, distance: 370.6
click at [242, 103] on icon "add_circle_outline" at bounding box center [240, 103] width 8 height 8
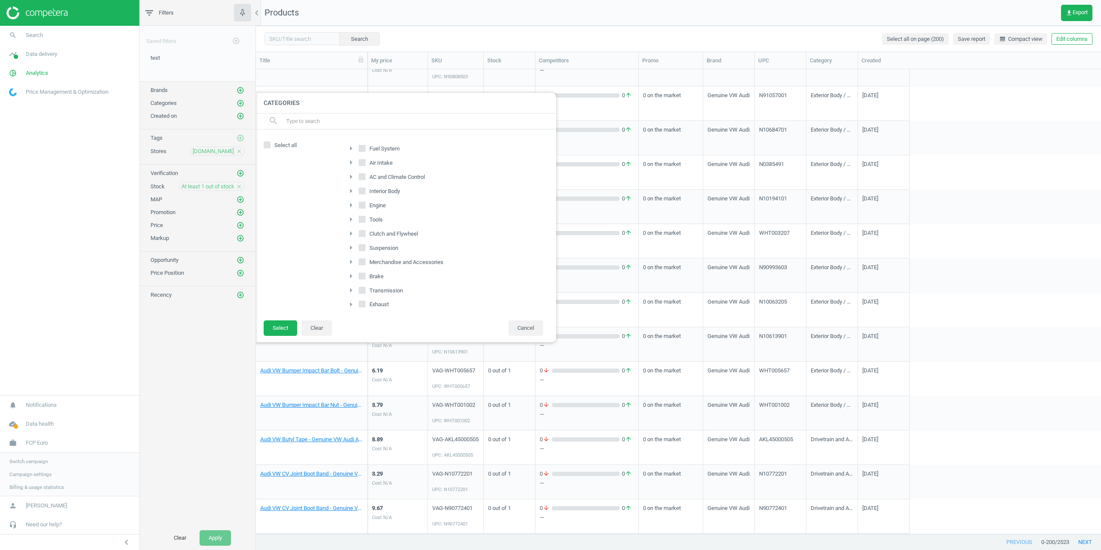
click at [364, 202] on icon at bounding box center [362, 205] width 7 height 7
click at [364, 202] on input "Engine" at bounding box center [362, 205] width 6 height 6
checkbox input "true"
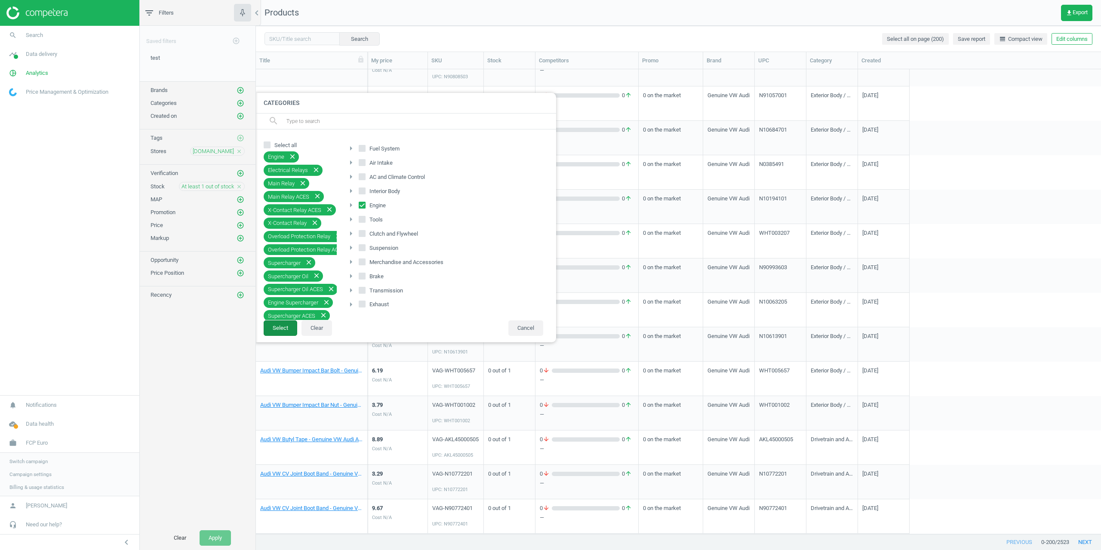
click at [279, 328] on button "Select" at bounding box center [281, 327] width 34 height 15
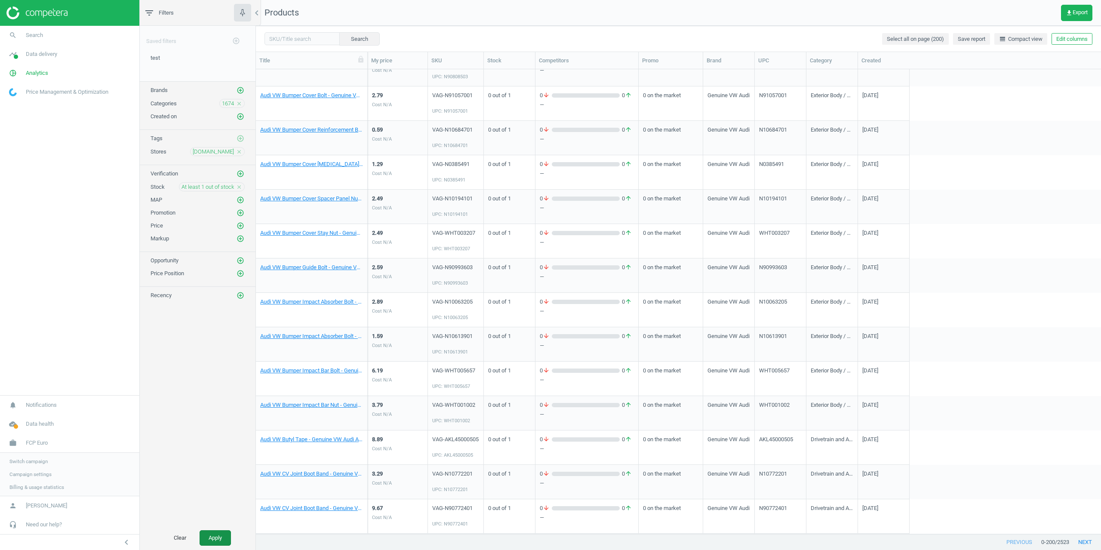
scroll to position [34, 0]
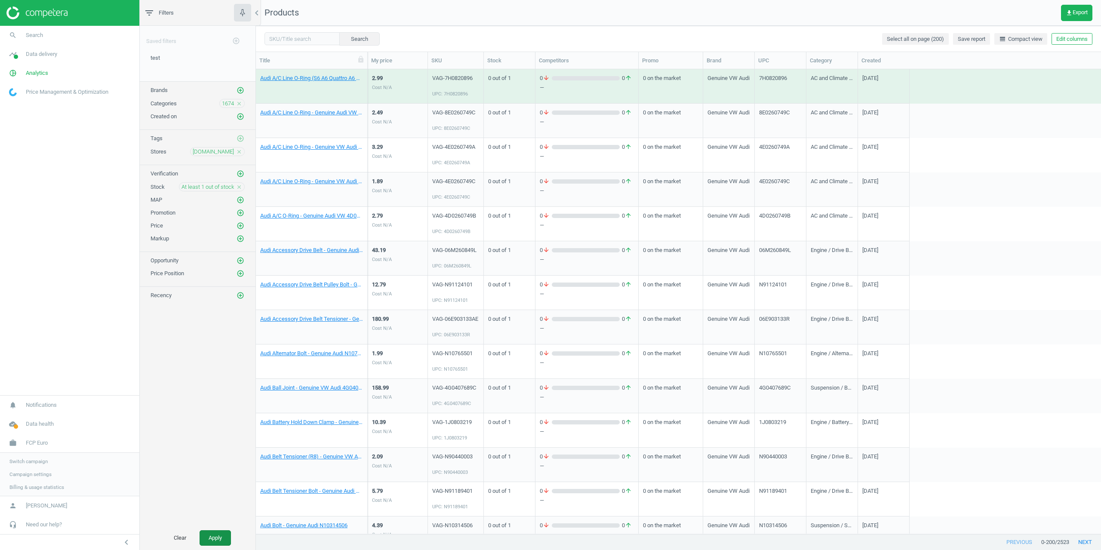
click at [220, 533] on button "Apply" at bounding box center [214, 537] width 31 height 15
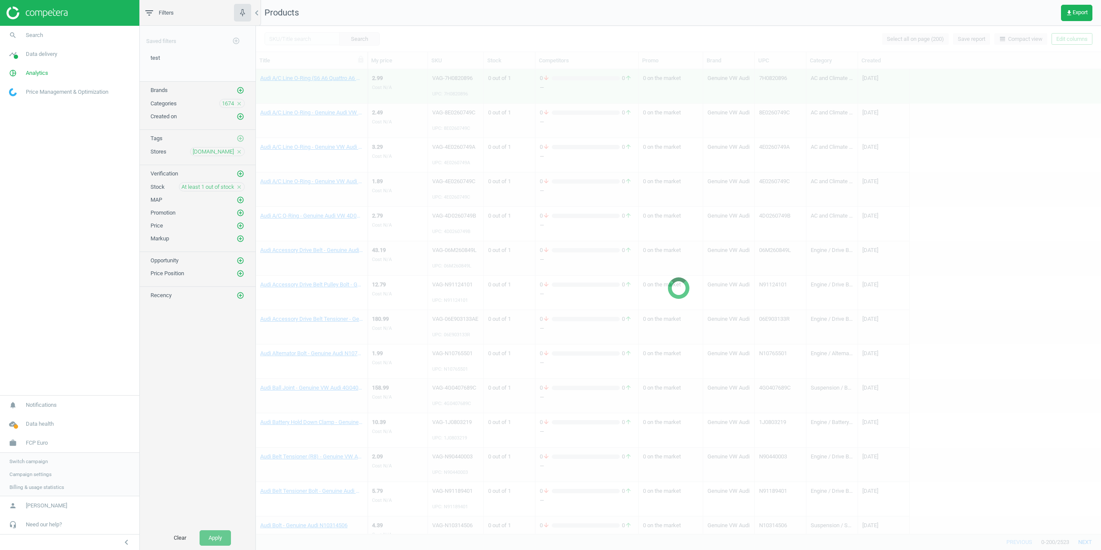
click at [236, 356] on div "Saved filters add_circle_outline test edit delete Brands add_circle_outline Cat…" at bounding box center [198, 276] width 116 height 500
click at [228, 102] on span "1674" at bounding box center [228, 104] width 12 height 8
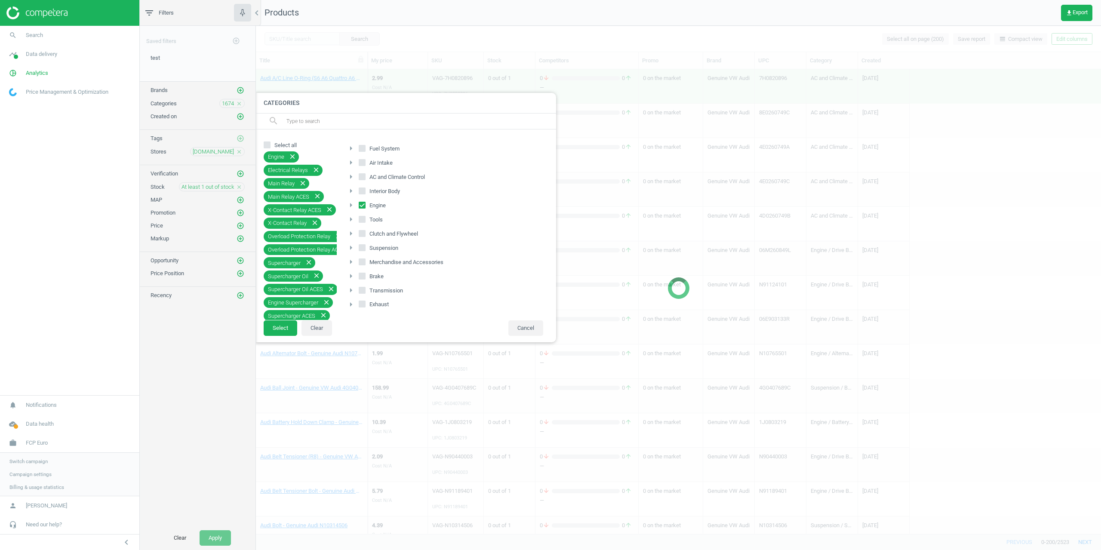
click at [351, 204] on icon "arrow_right" at bounding box center [351, 205] width 10 height 10
click at [351, 204] on icon "arrow_drop_down" at bounding box center [351, 205] width 10 height 10
click at [512, 325] on button "Cancel" at bounding box center [525, 327] width 35 height 15
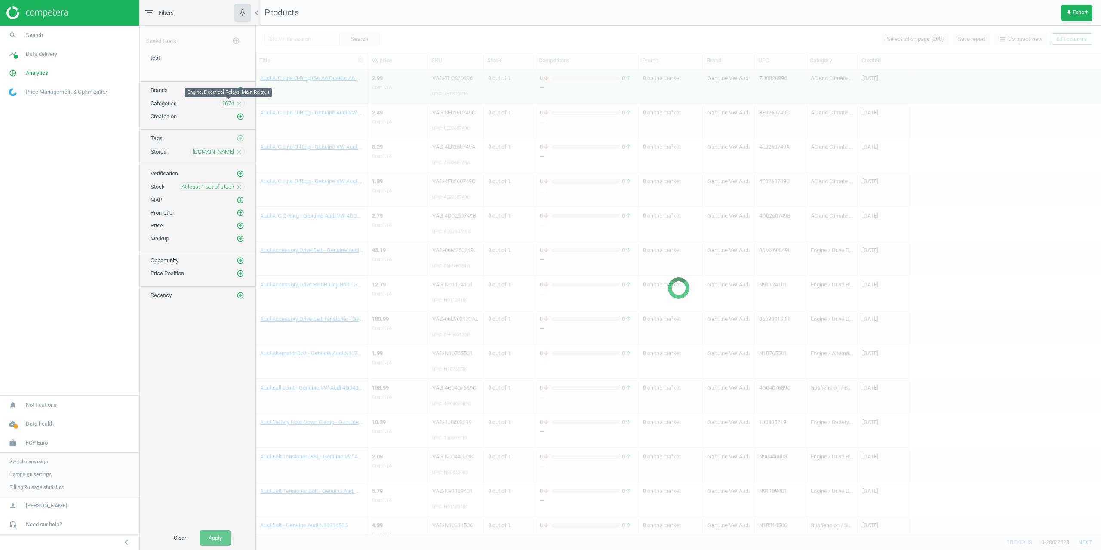
click at [228, 106] on span "1674" at bounding box center [228, 104] width 12 height 8
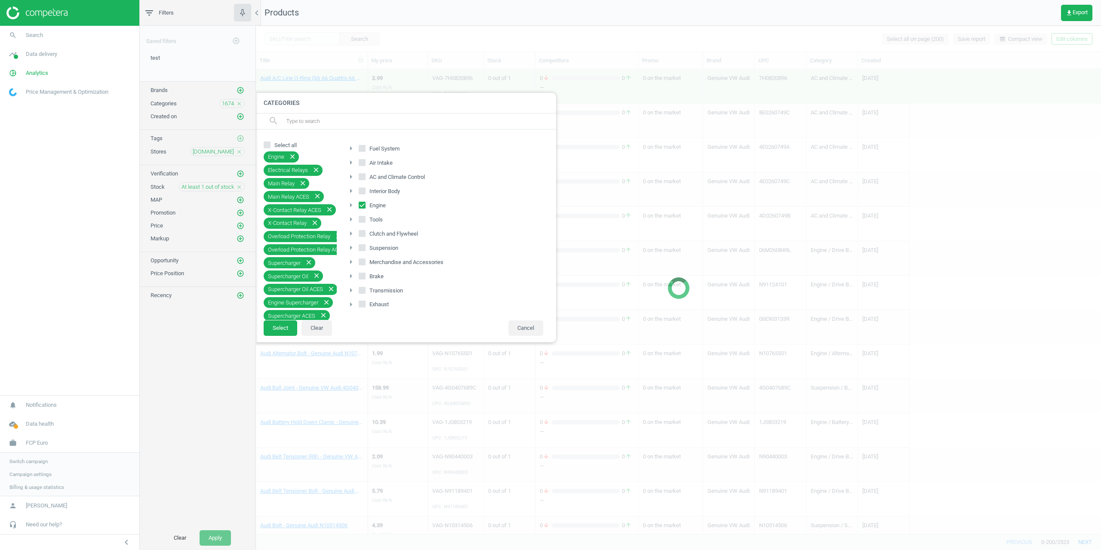
click at [349, 204] on icon "arrow_right" at bounding box center [351, 205] width 10 height 10
click at [361, 208] on span at bounding box center [362, 206] width 7 height 6
click at [361, 208] on input "Engine" at bounding box center [362, 205] width 6 height 6
checkbox input "false"
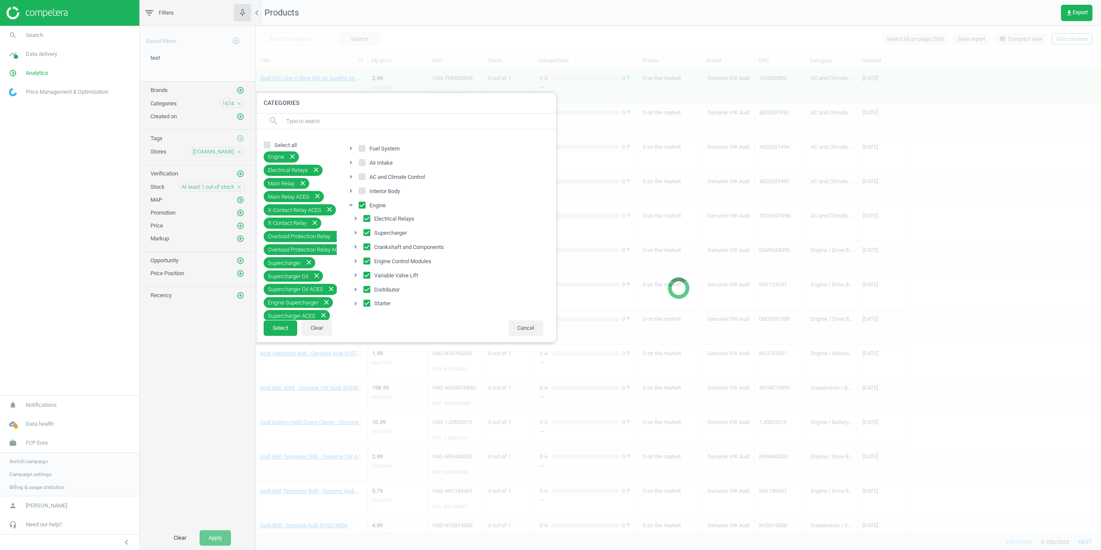
checkbox input "false"
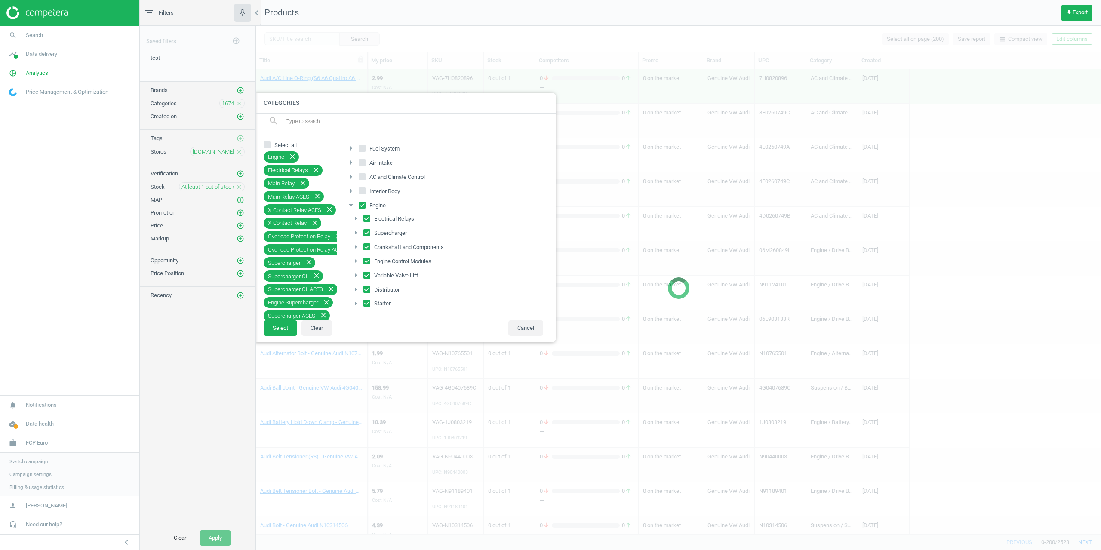
checkbox input "false"
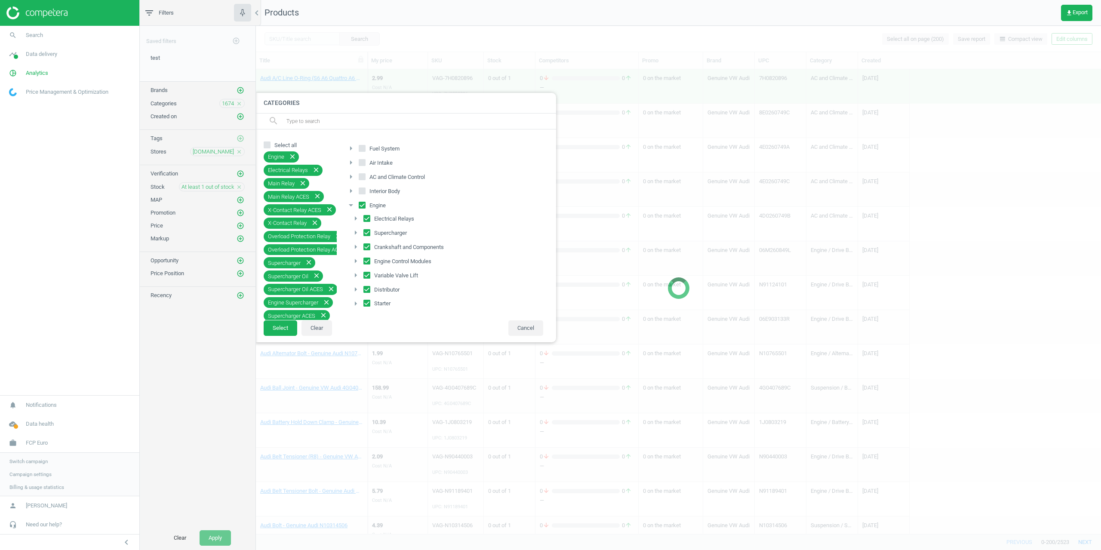
checkbox input "false"
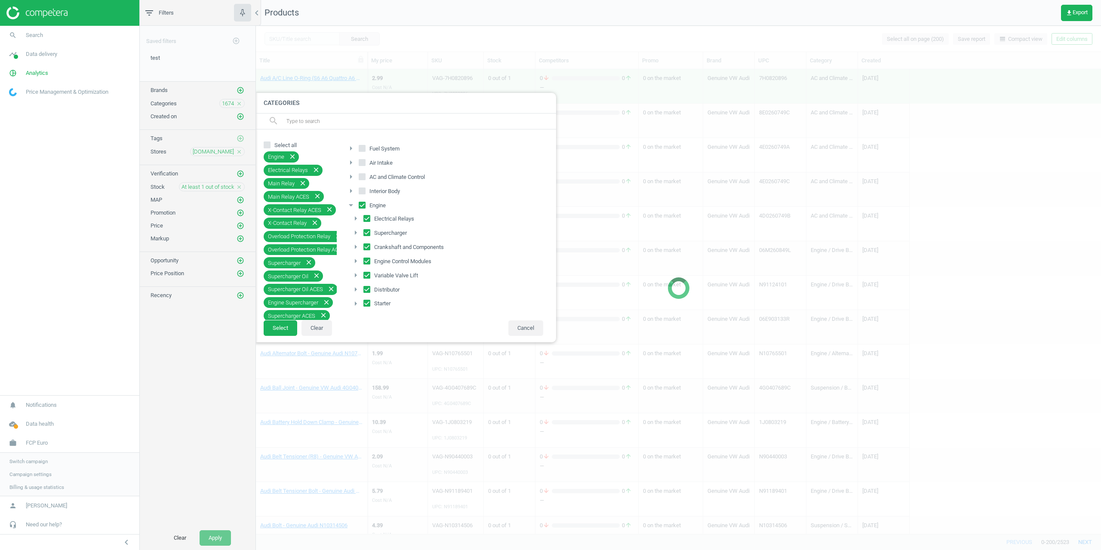
checkbox input "false"
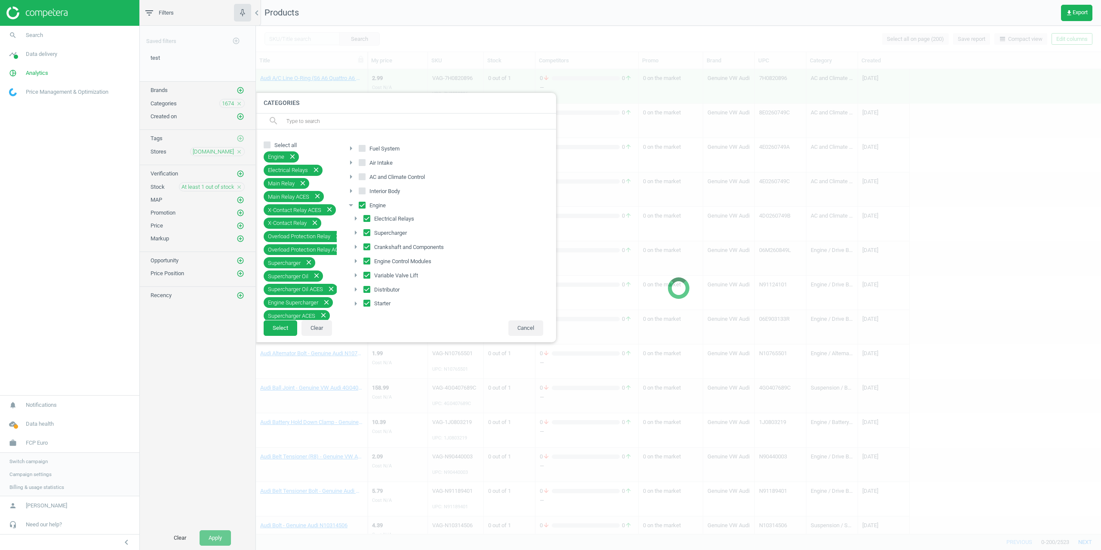
checkbox input "false"
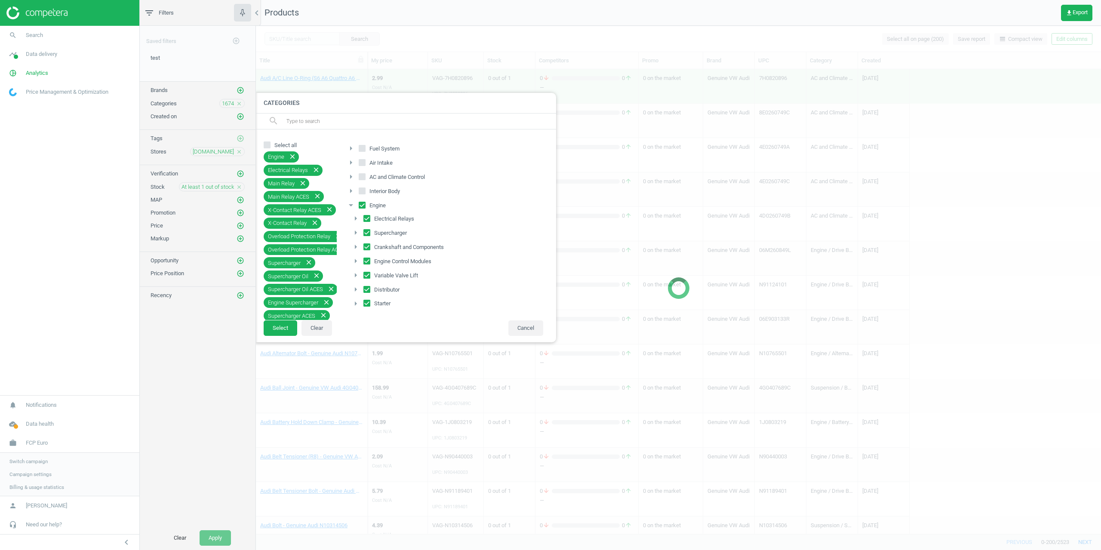
checkbox input "false"
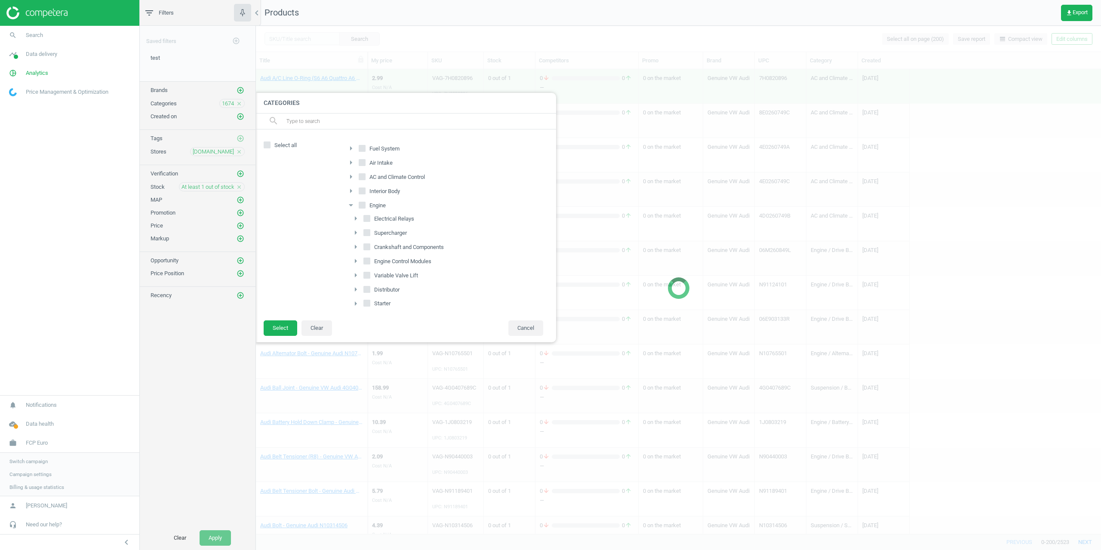
click at [366, 220] on input "Electrical Relays" at bounding box center [367, 218] width 6 height 6
checkbox input "true"
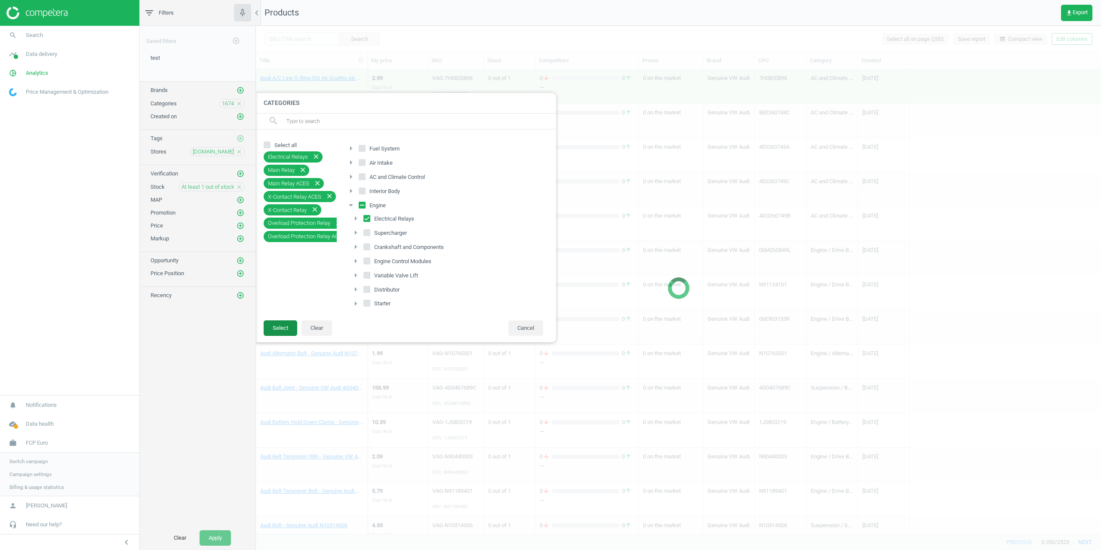
click at [287, 327] on button "Select" at bounding box center [281, 327] width 34 height 15
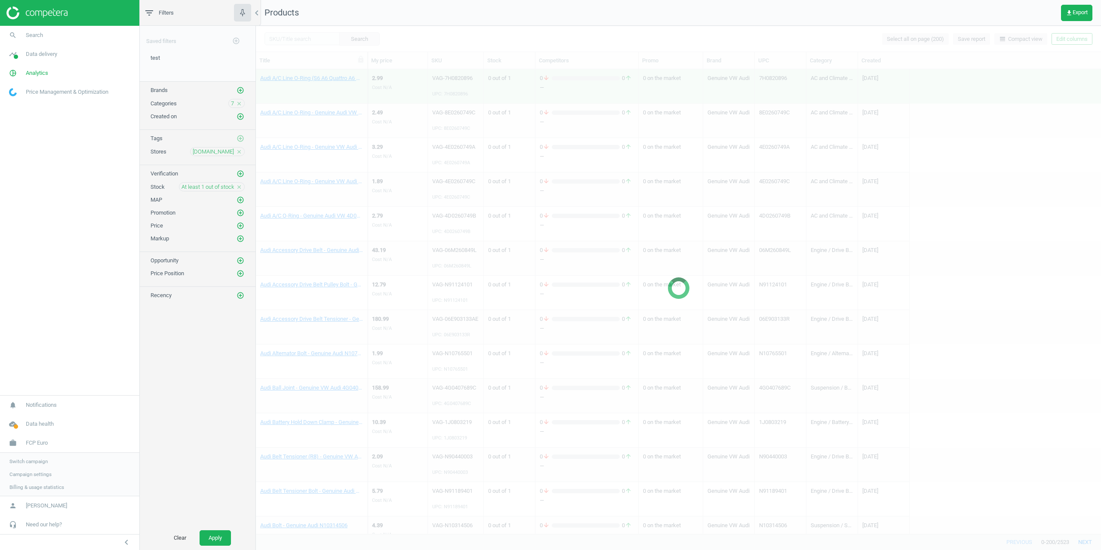
click at [232, 538] on div "Clear Apply" at bounding box center [198, 538] width 116 height 24
click at [226, 537] on button "Apply" at bounding box center [214, 537] width 31 height 15
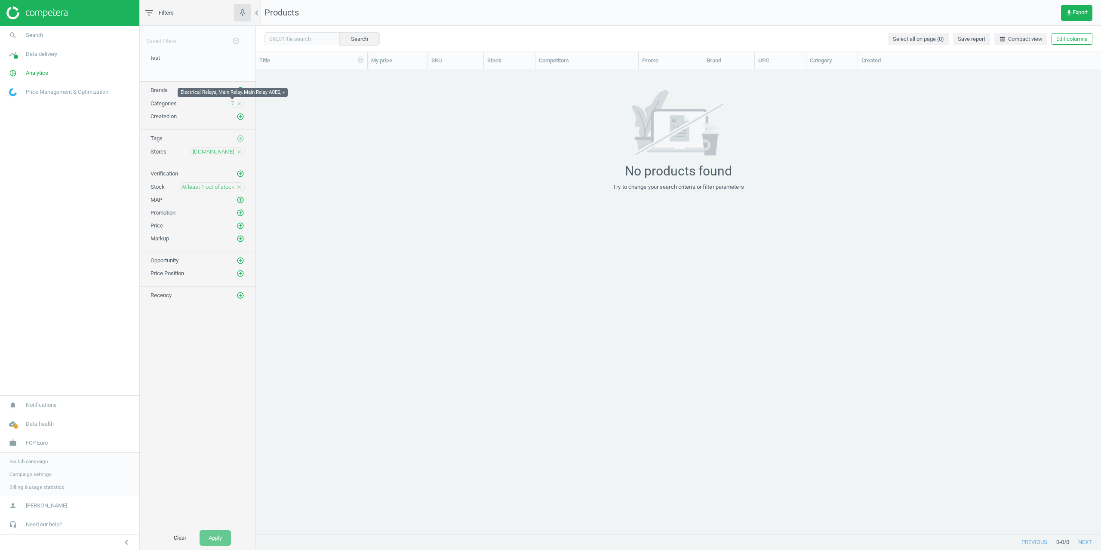
click at [233, 103] on span "7" at bounding box center [232, 104] width 3 height 8
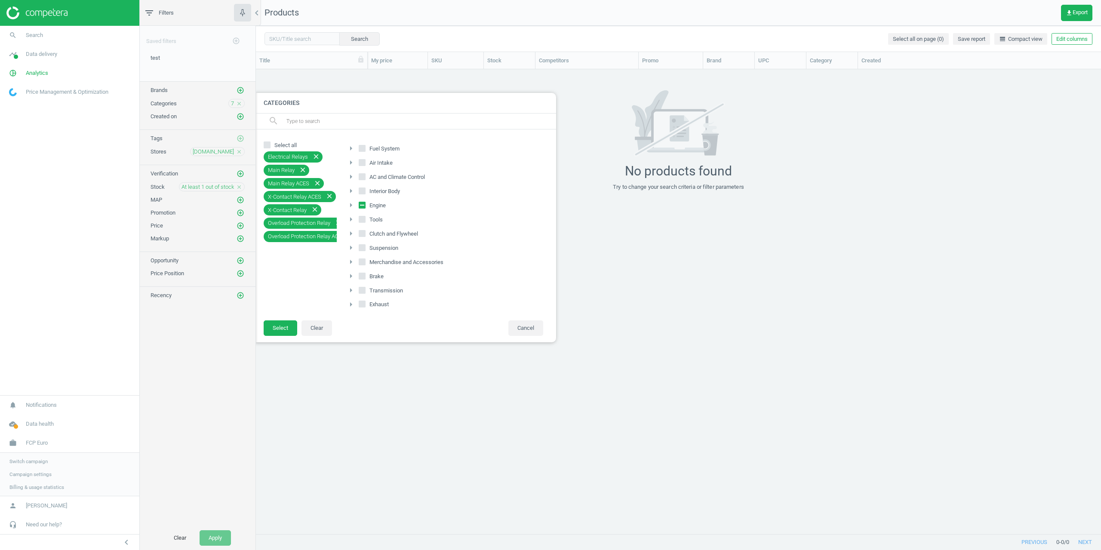
click at [241, 104] on icon "close" at bounding box center [239, 104] width 6 height 6
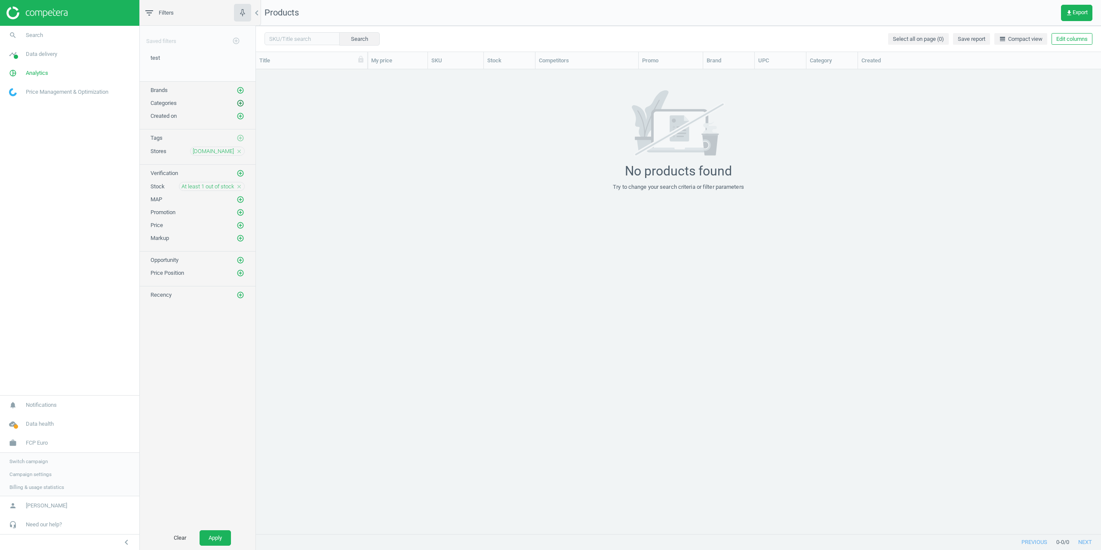
click at [240, 105] on icon "add_circle_outline" at bounding box center [240, 103] width 8 height 8
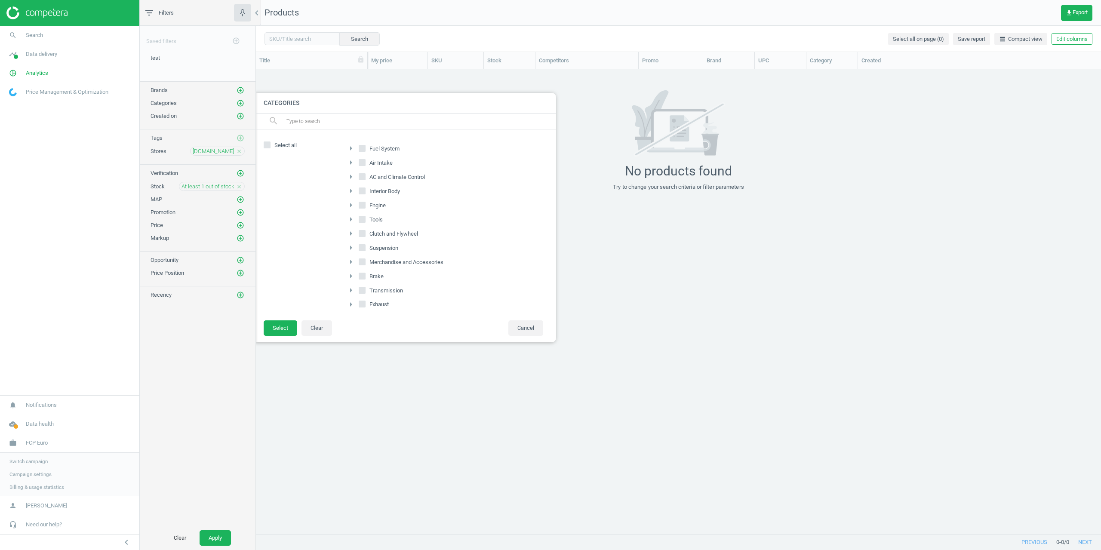
click at [352, 249] on icon "arrow_right" at bounding box center [351, 247] width 10 height 10
click at [366, 258] on input "[GEOGRAPHIC_DATA]" at bounding box center [367, 261] width 6 height 6
checkbox input "true"
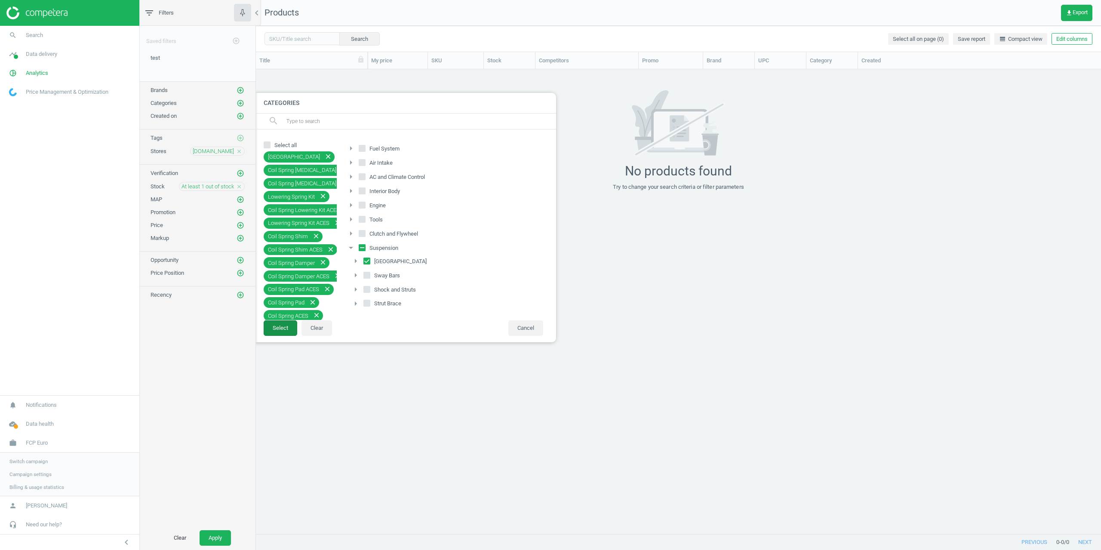
click at [288, 328] on button "Select" at bounding box center [281, 327] width 34 height 15
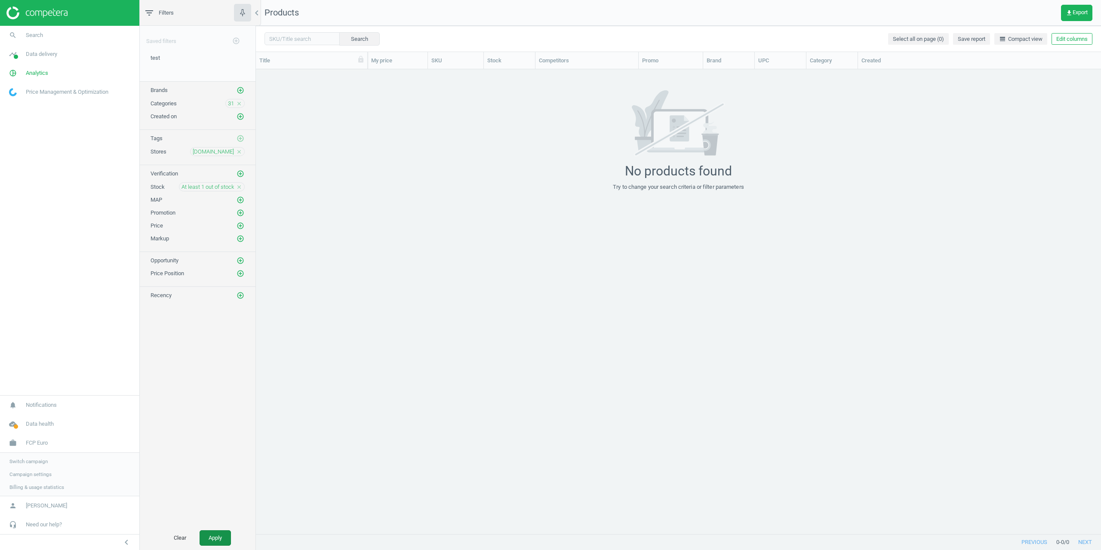
click at [215, 536] on button "Apply" at bounding box center [214, 537] width 31 height 15
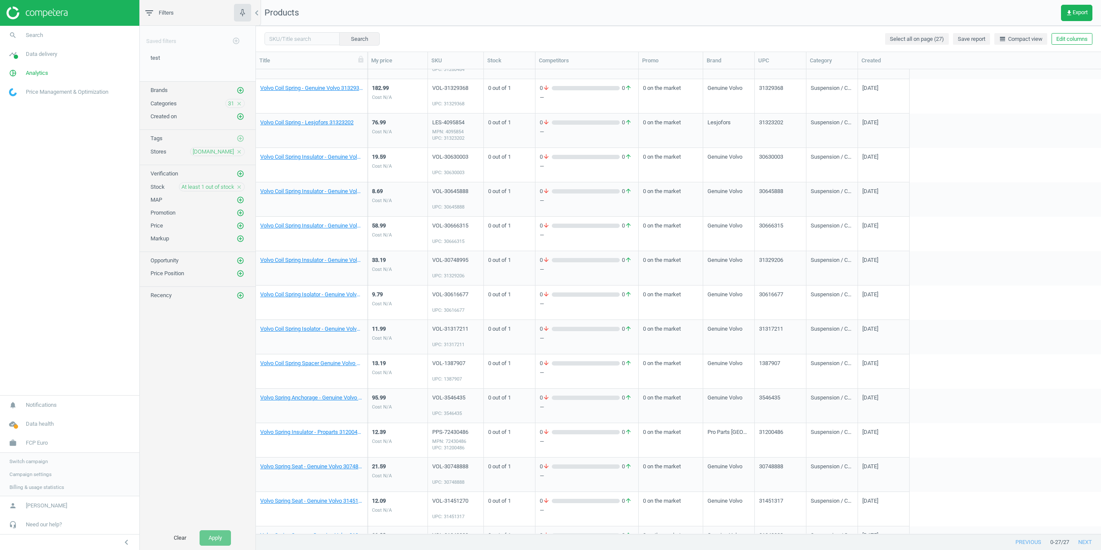
scroll to position [464, 0]
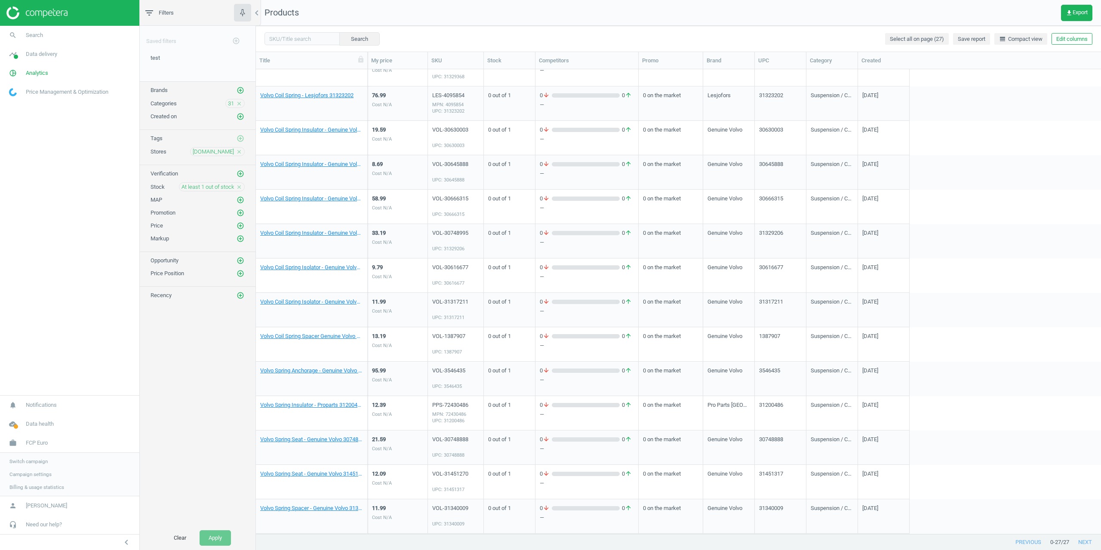
drag, startPoint x: 435, startPoint y: 164, endPoint x: 404, endPoint y: 415, distance: 253.4
click at [282, 508] on link "Volvo Spring Spacer - Genuine Volvo 31340009" at bounding box center [311, 508] width 103 height 8
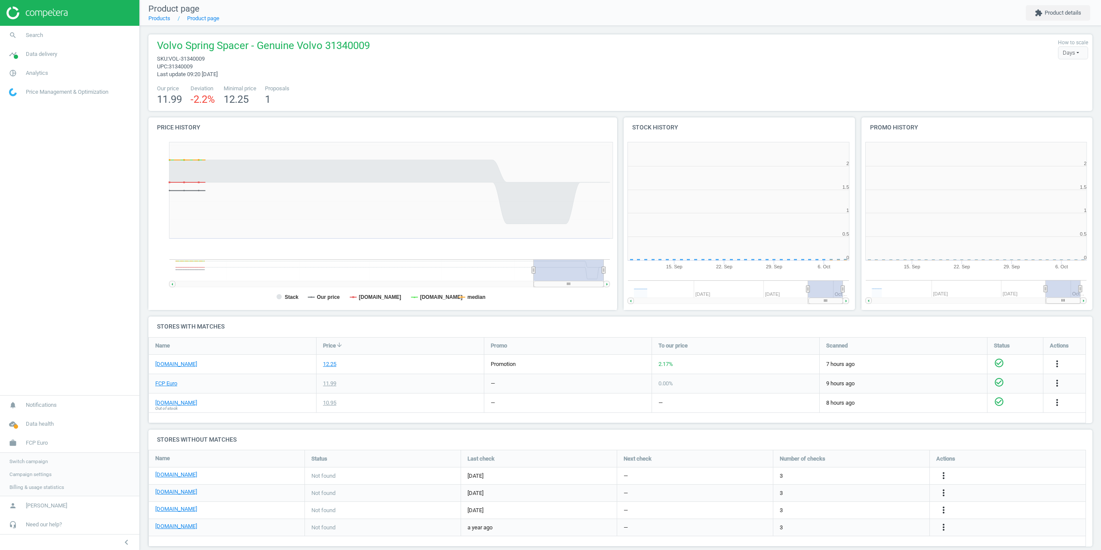
scroll to position [4, 4]
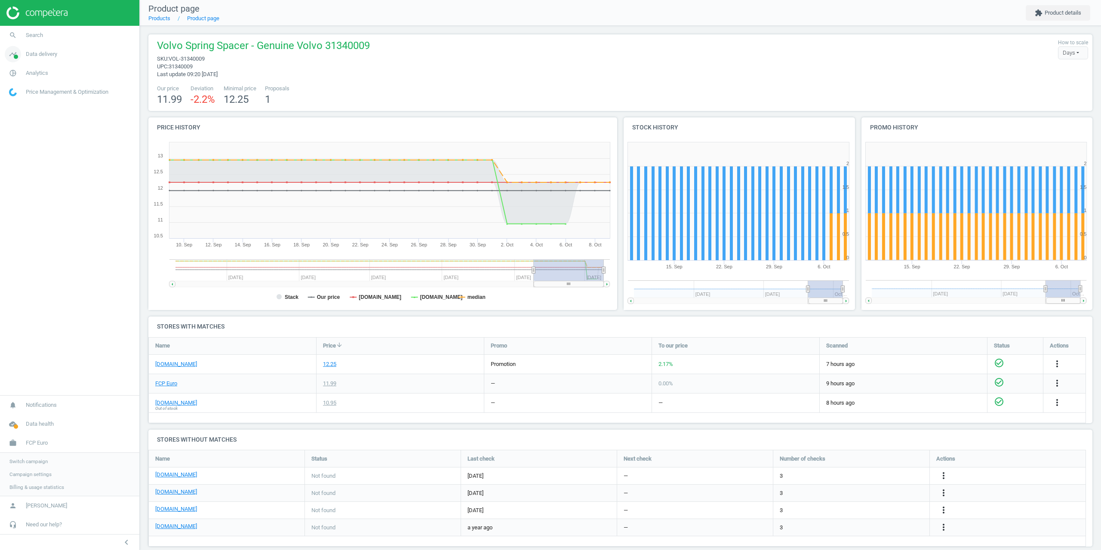
click at [39, 57] on span "Data delivery" at bounding box center [41, 54] width 31 height 8
click at [31, 59] on link "timeline Data delivery" at bounding box center [69, 54] width 139 height 19
click at [34, 76] on span "Analytics" at bounding box center [37, 73] width 22 height 8
click at [20, 135] on link "Promotions" at bounding box center [69, 130] width 139 height 13
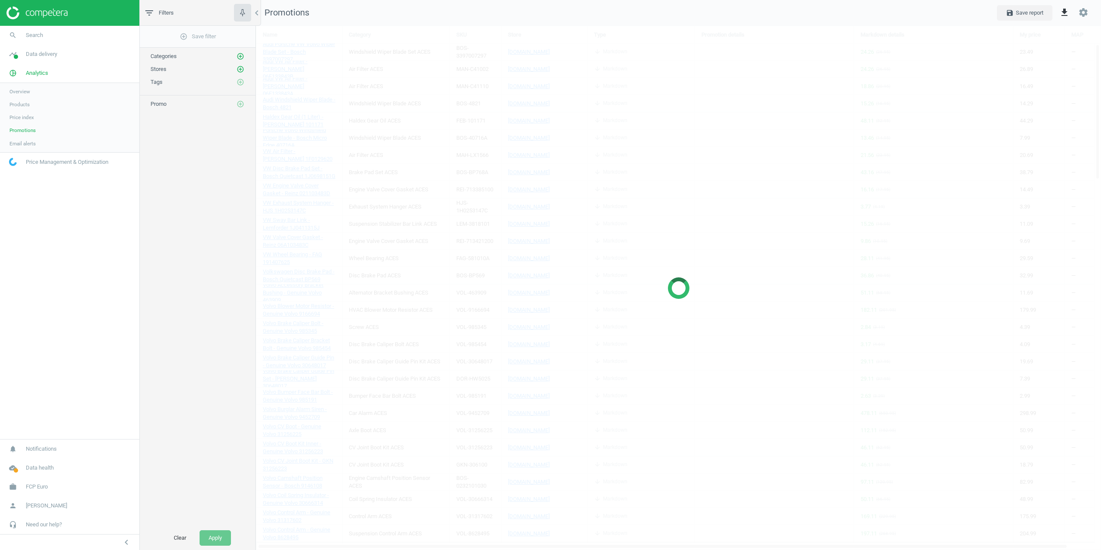
scroll to position [537, 858]
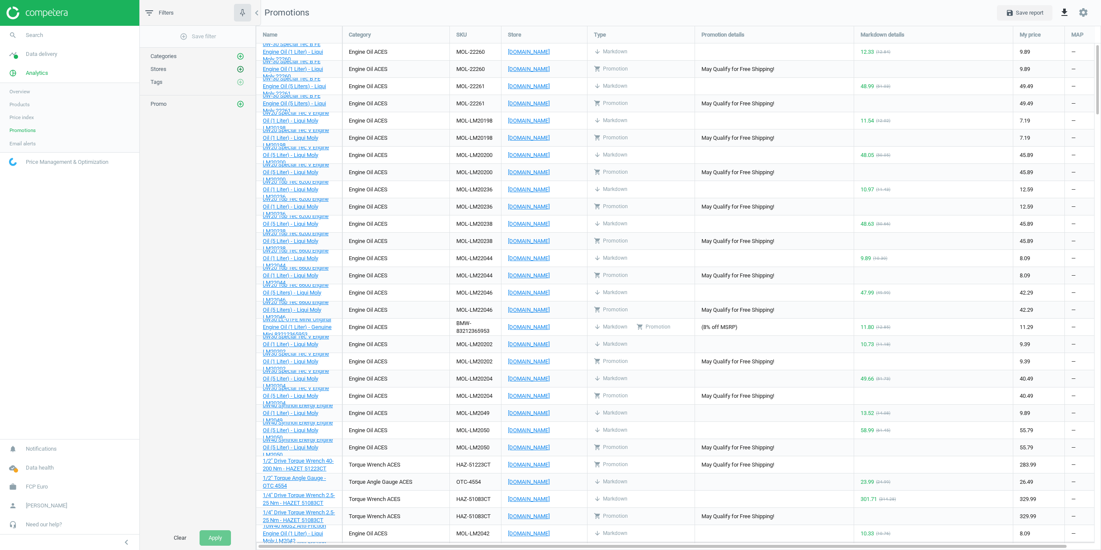
click at [238, 69] on icon "add_circle_outline" at bounding box center [240, 69] width 8 height 8
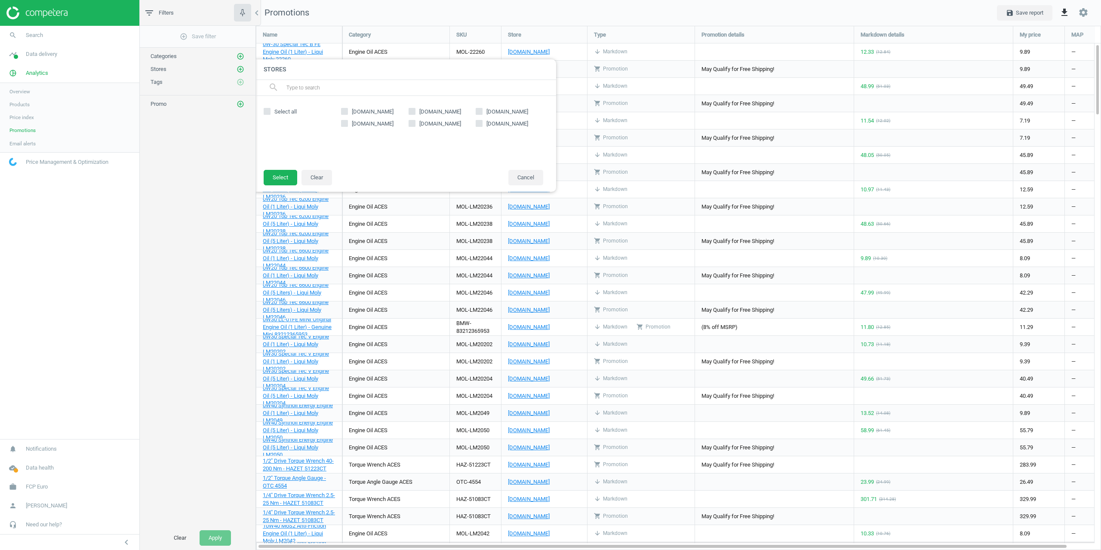
click at [341, 123] on div "[DOMAIN_NAME] [DOMAIN_NAME] [DOMAIN_NAME] [DOMAIN_NAME] [DOMAIN_NAME] [DOMAIN_N…" at bounding box center [442, 132] width 211 height 56
click at [416, 126] on label "[DOMAIN_NAME]" at bounding box center [442, 124] width 68 height 8
click at [414, 126] on input "[DOMAIN_NAME]" at bounding box center [412, 123] width 6 height 6
checkbox input "true"
click at [287, 175] on button "Select" at bounding box center [281, 177] width 34 height 15
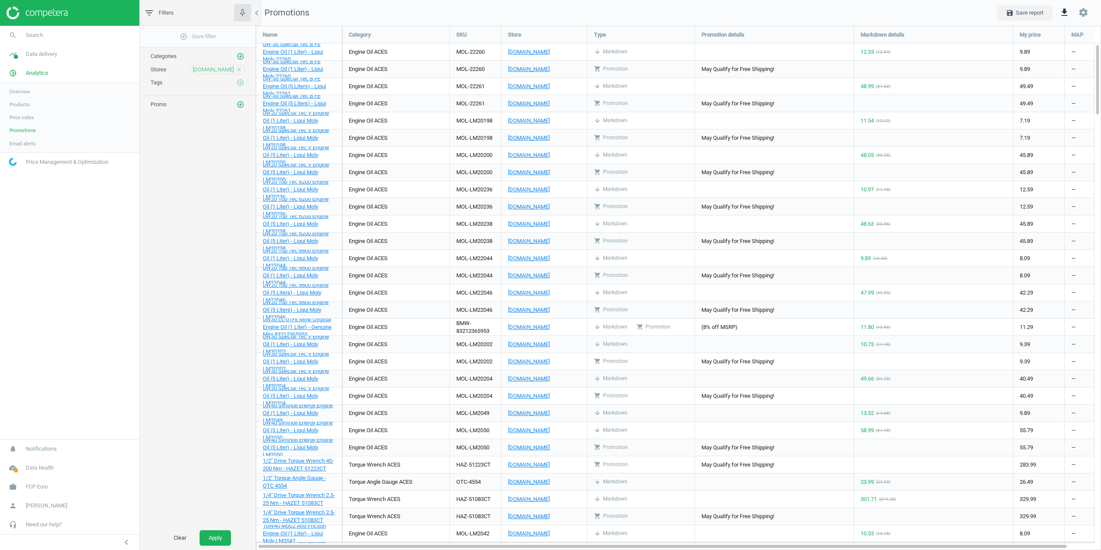
click at [210, 235] on div "add_circle_outline Save filter Categories add_circle_outline Stores [DOMAIN_NAM…" at bounding box center [198, 276] width 116 height 500
click at [237, 104] on button "add_circle_outline" at bounding box center [240, 104] width 9 height 9
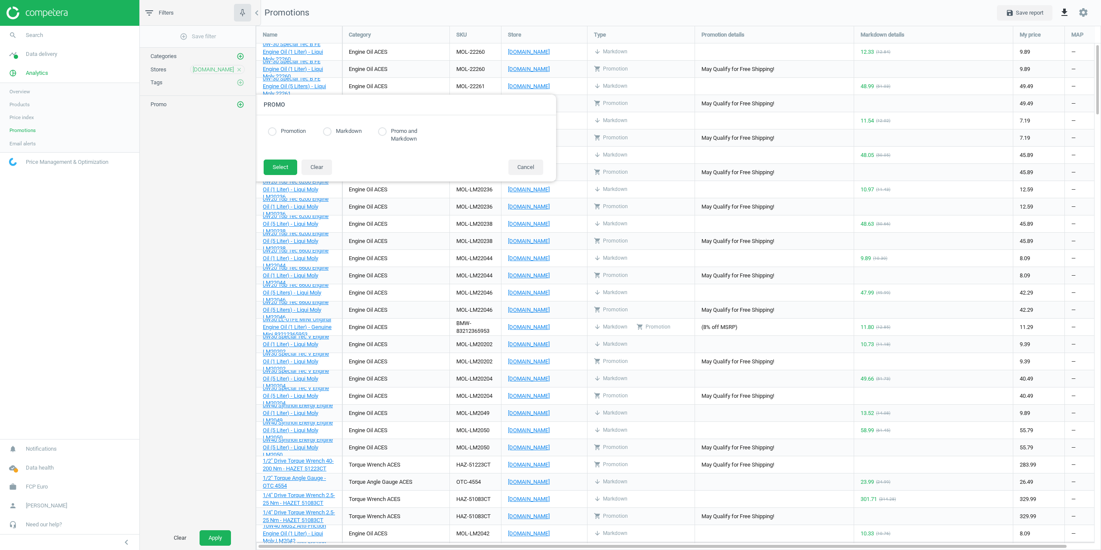
click at [274, 134] on input "radio" at bounding box center [272, 131] width 9 height 9
radio input "true"
click at [274, 166] on button "Select" at bounding box center [281, 167] width 34 height 15
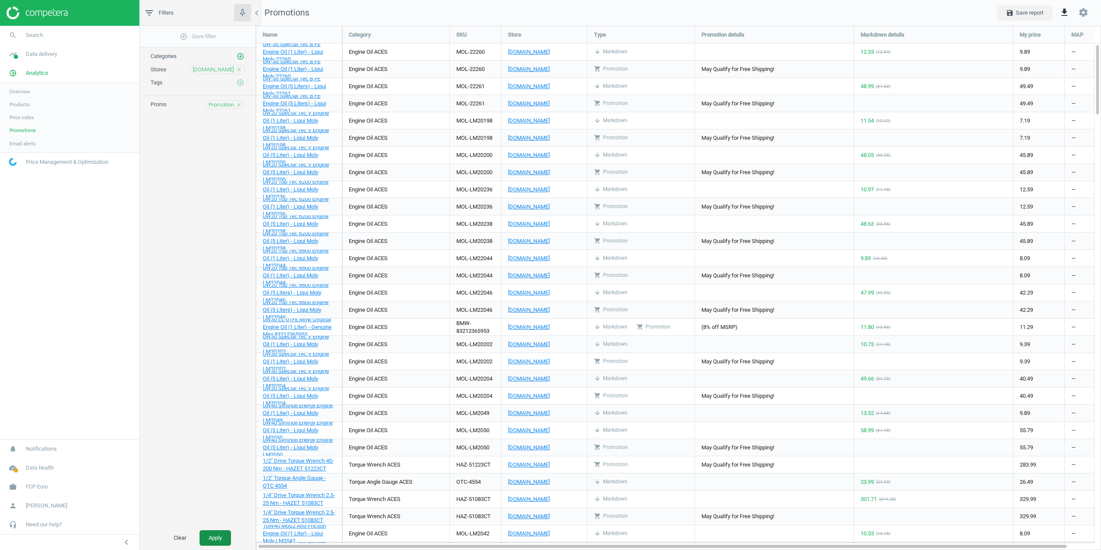
click at [215, 544] on button "Apply" at bounding box center [214, 537] width 31 height 15
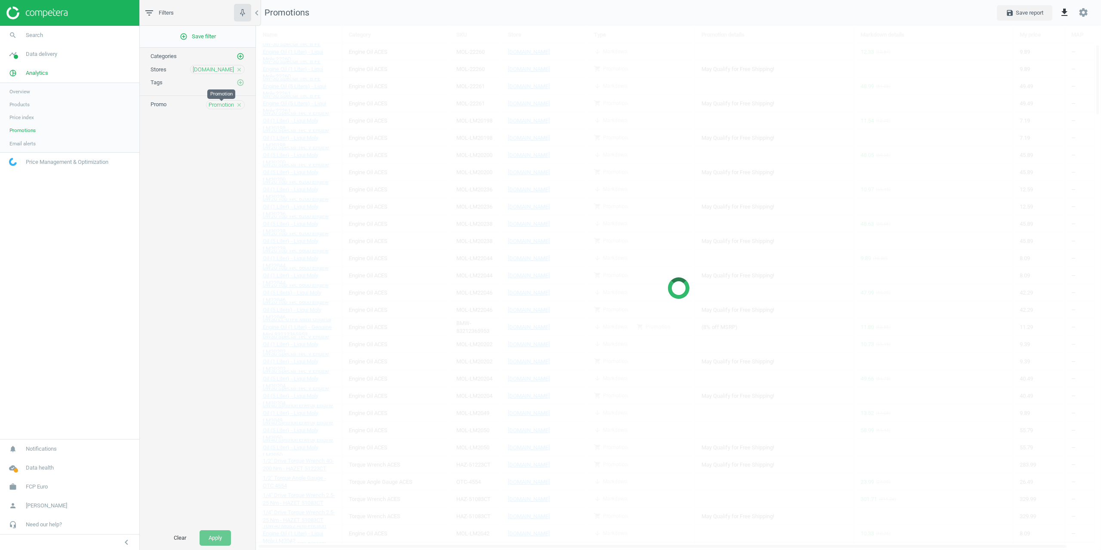
scroll to position [522, 858]
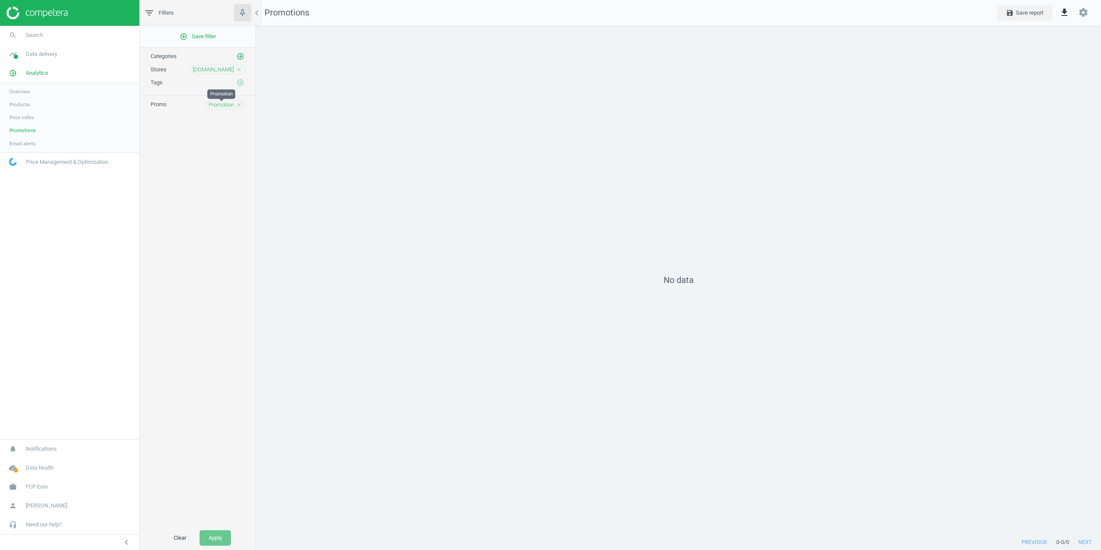
click at [224, 106] on span "Promotion" at bounding box center [221, 105] width 25 height 8
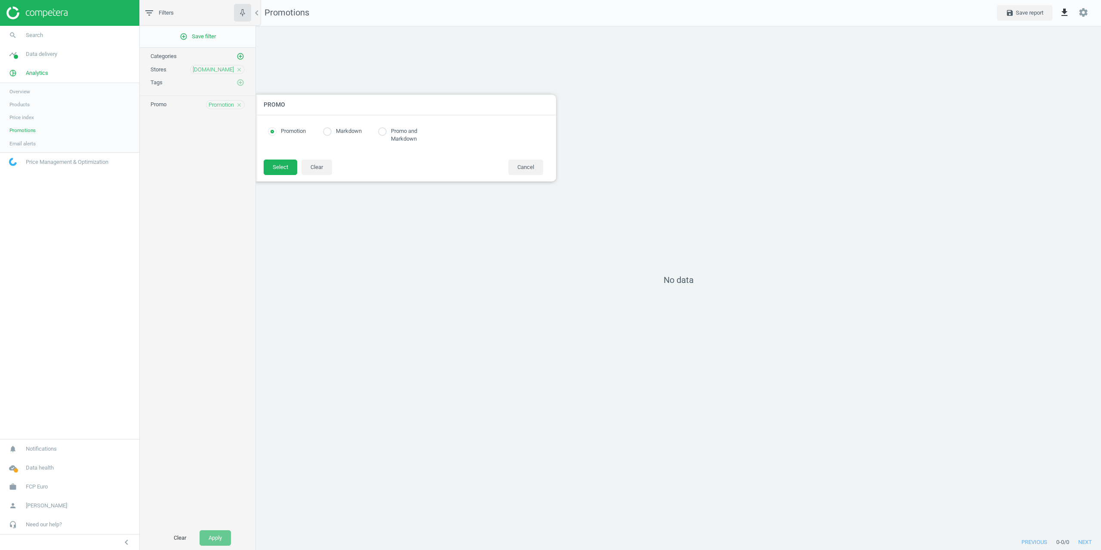
radio input "true"
click at [337, 131] on label "Markdown" at bounding box center [346, 131] width 30 height 8
click at [330, 131] on input "radio" at bounding box center [327, 131] width 9 height 9
radio input "true"
click at [273, 166] on button "Select" at bounding box center [281, 167] width 34 height 15
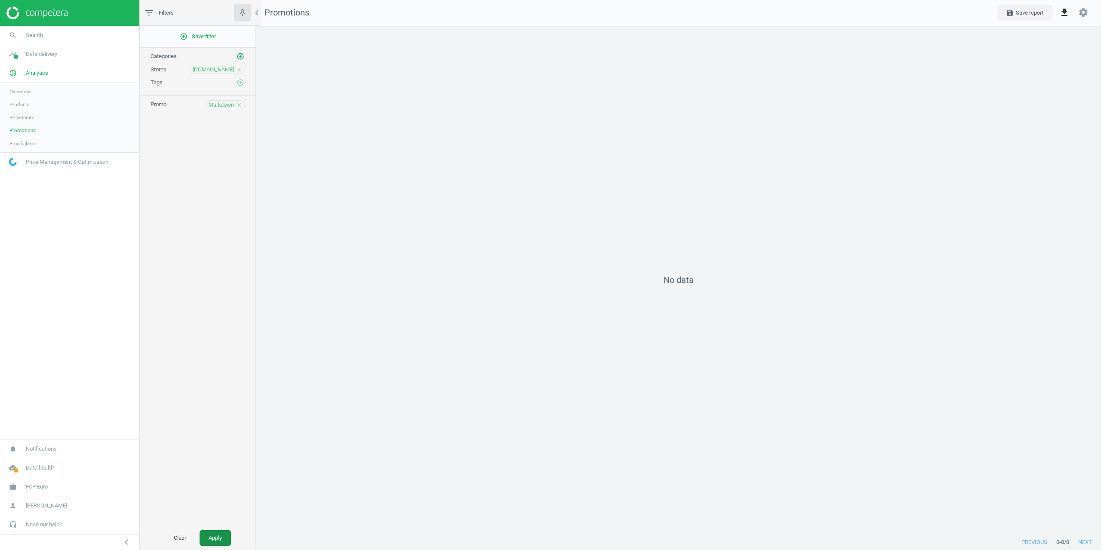
click at [214, 540] on button "Apply" at bounding box center [214, 537] width 31 height 15
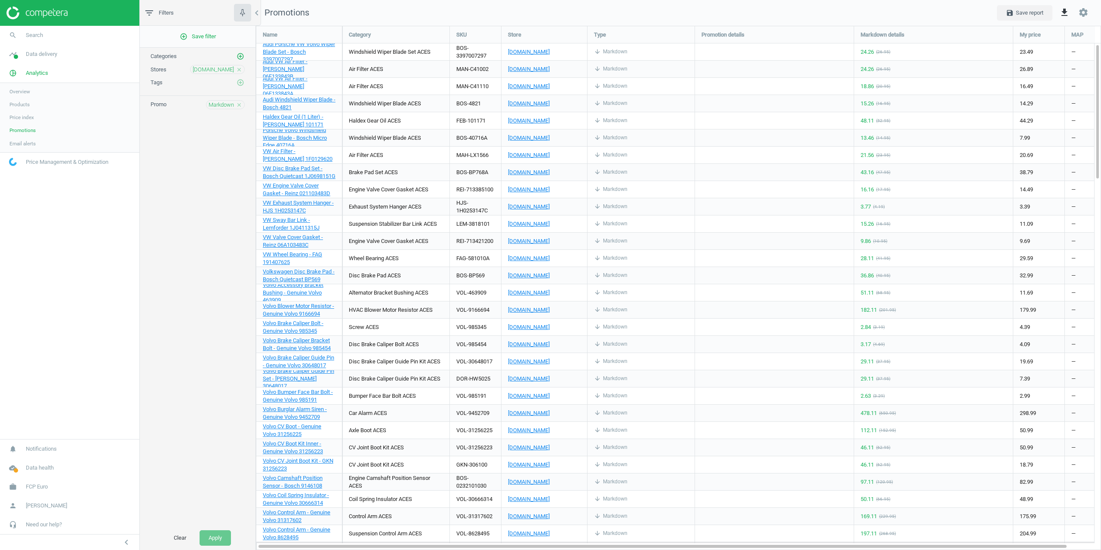
click at [234, 225] on div "add_circle_outline Save filter Categories add_circle_outline Stores [DOMAIN_NAM…" at bounding box center [198, 276] width 116 height 500
click at [215, 107] on span "Markdown" at bounding box center [221, 105] width 25 height 8
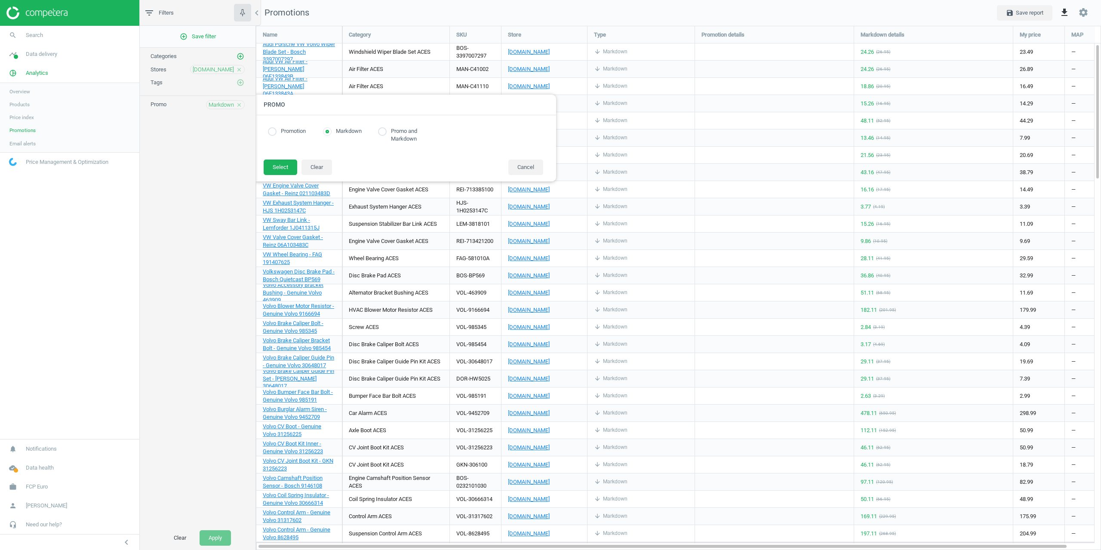
radio input "true"
click at [681, 19] on div at bounding box center [806, 275] width 1101 height 550
